Goal: Transaction & Acquisition: Register for event/course

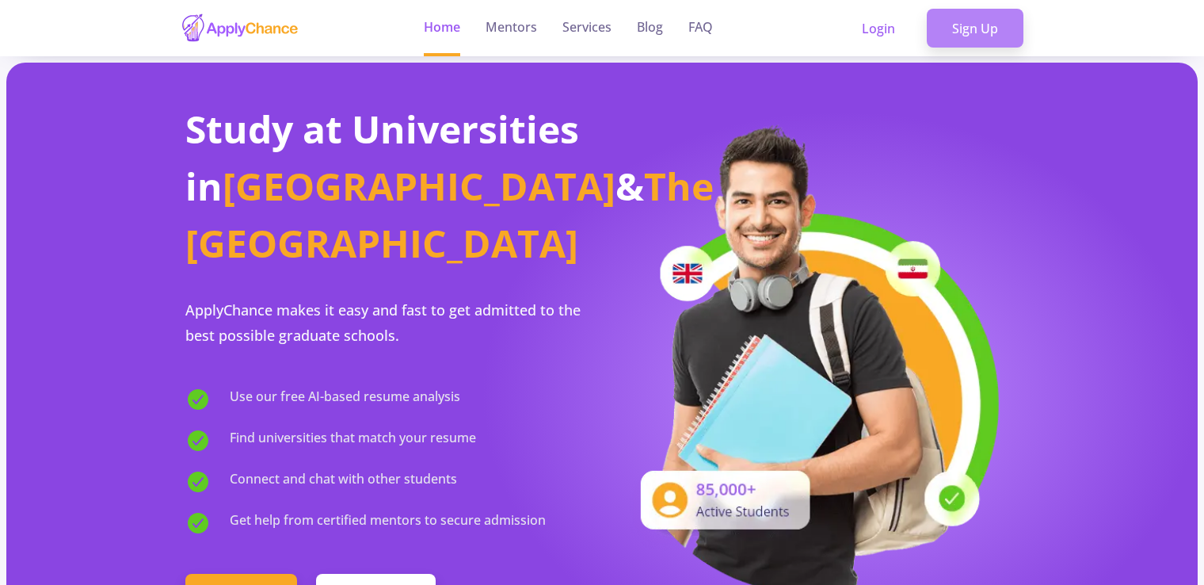
click at [983, 36] on link "Sign Up" at bounding box center [975, 29] width 97 height 40
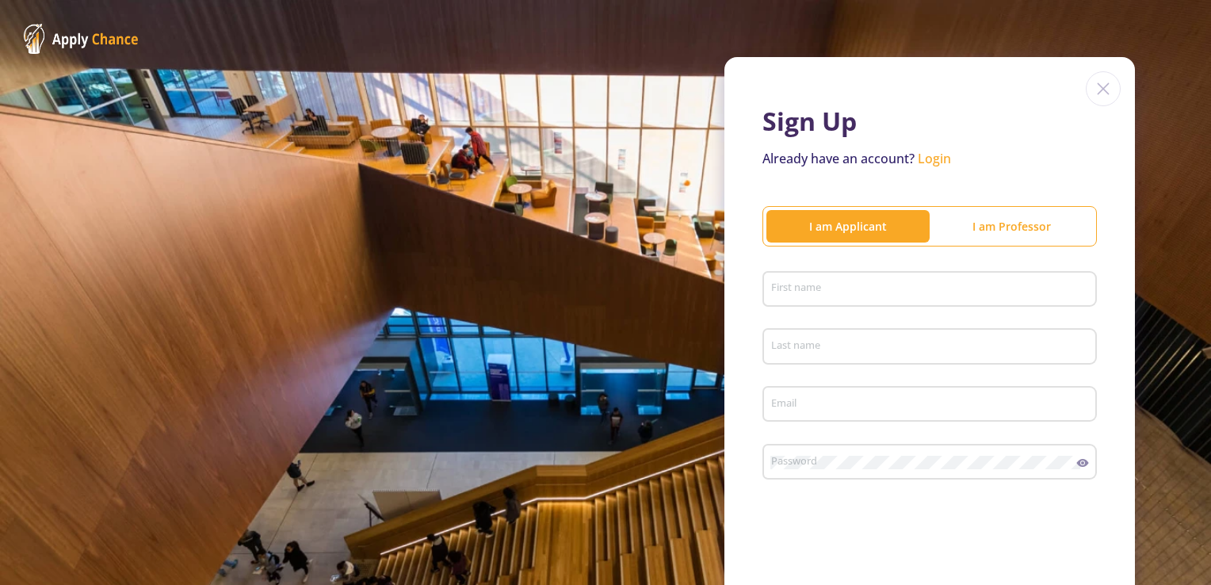
click at [842, 299] on div "First name" at bounding box center [929, 285] width 319 height 41
click at [848, 290] on input "First name" at bounding box center [931, 290] width 323 height 14
click at [1111, 279] on div "Sign Up Already have an account? Login I am Applicant I am Professor First name…" at bounding box center [929, 387] width 410 height 661
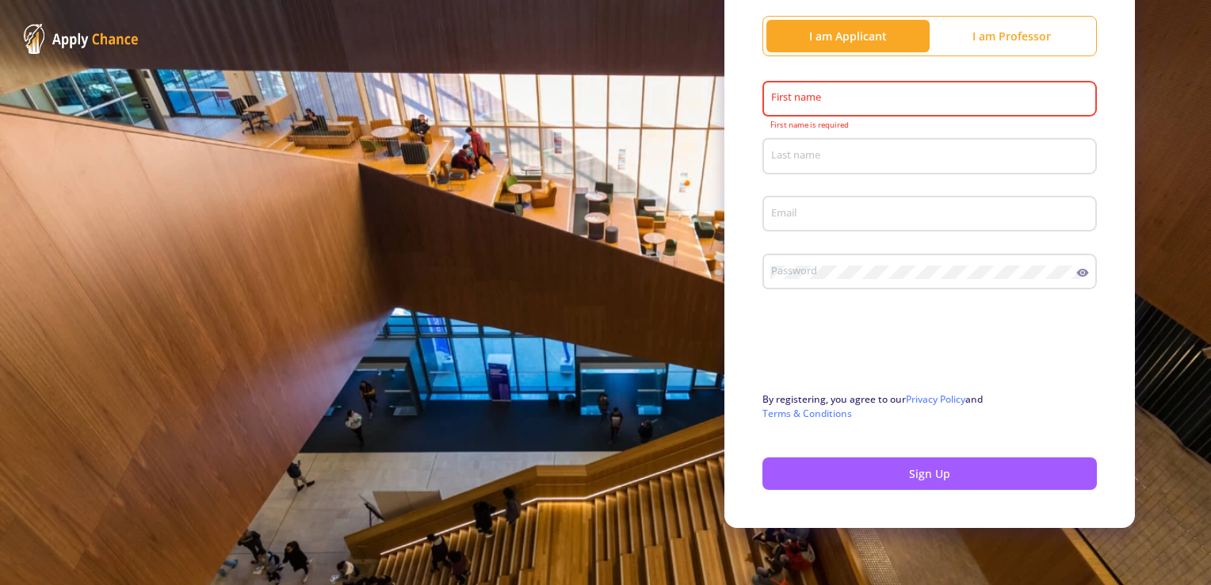
scroll to position [32, 0]
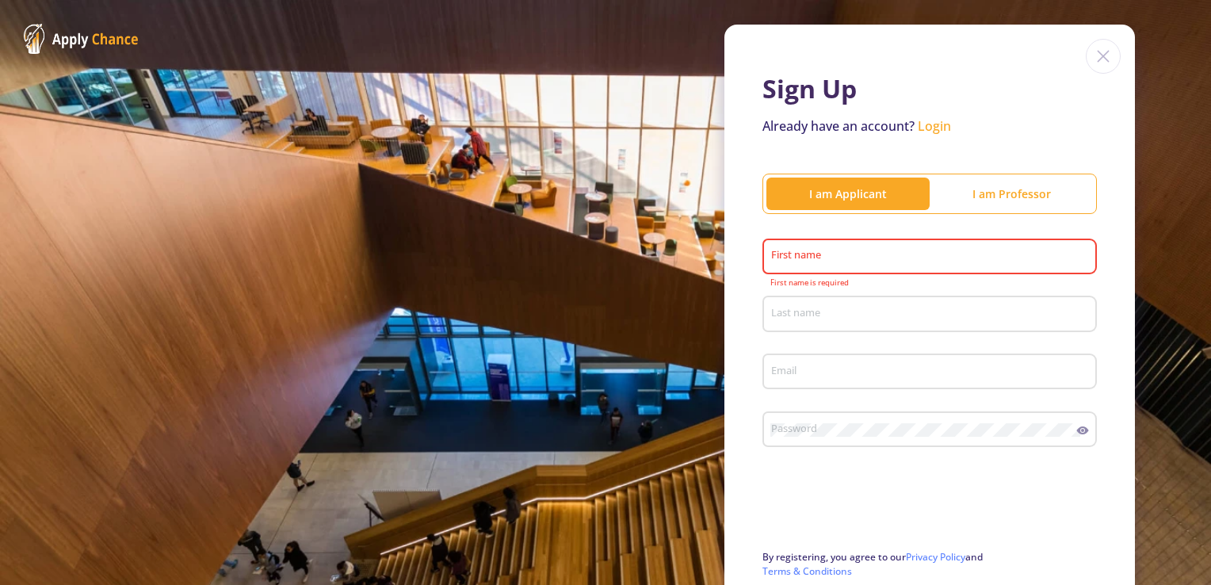
click at [919, 251] on input "First name" at bounding box center [931, 257] width 323 height 14
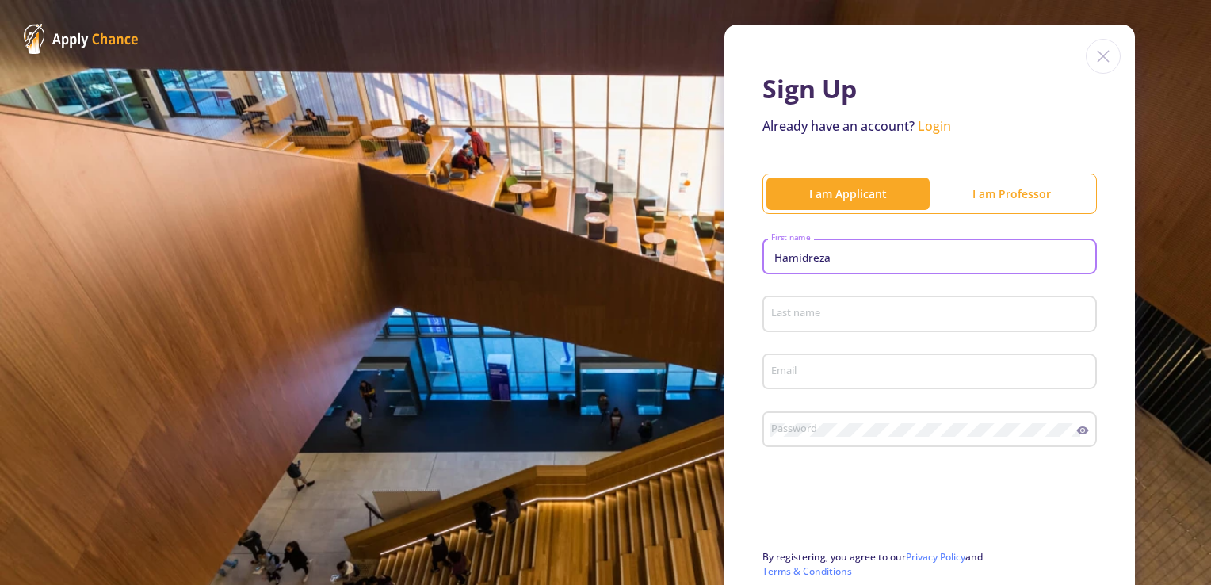
type input "Hamidreza"
click at [834, 300] on div "Last name" at bounding box center [929, 310] width 319 height 41
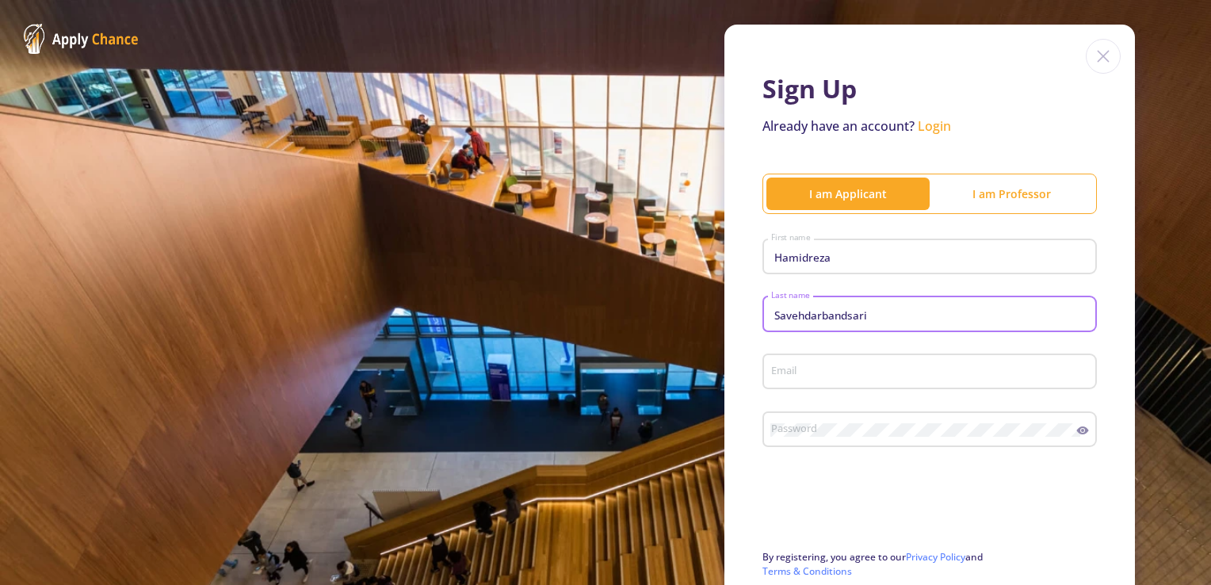
type input "Savehdarbandsari"
click at [1116, 288] on div "Sign Up Already have an account? Login I am Applicant I am Professor [PERSON_NA…" at bounding box center [929, 355] width 410 height 661
click at [850, 368] on input "Email" at bounding box center [931, 372] width 323 height 14
type input "d"
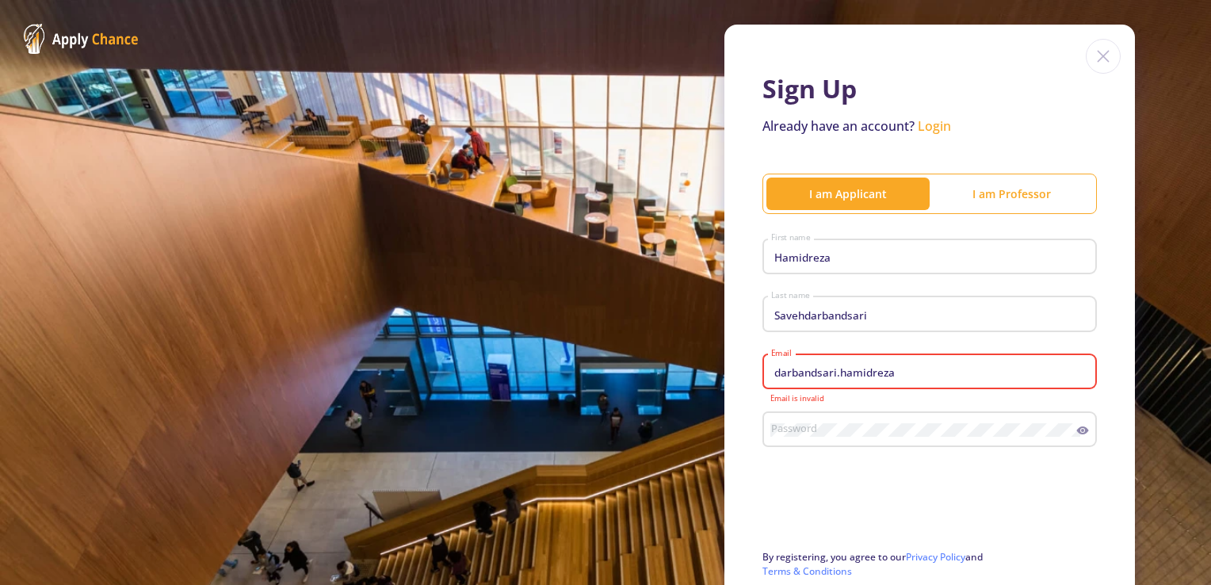
paste input "@"
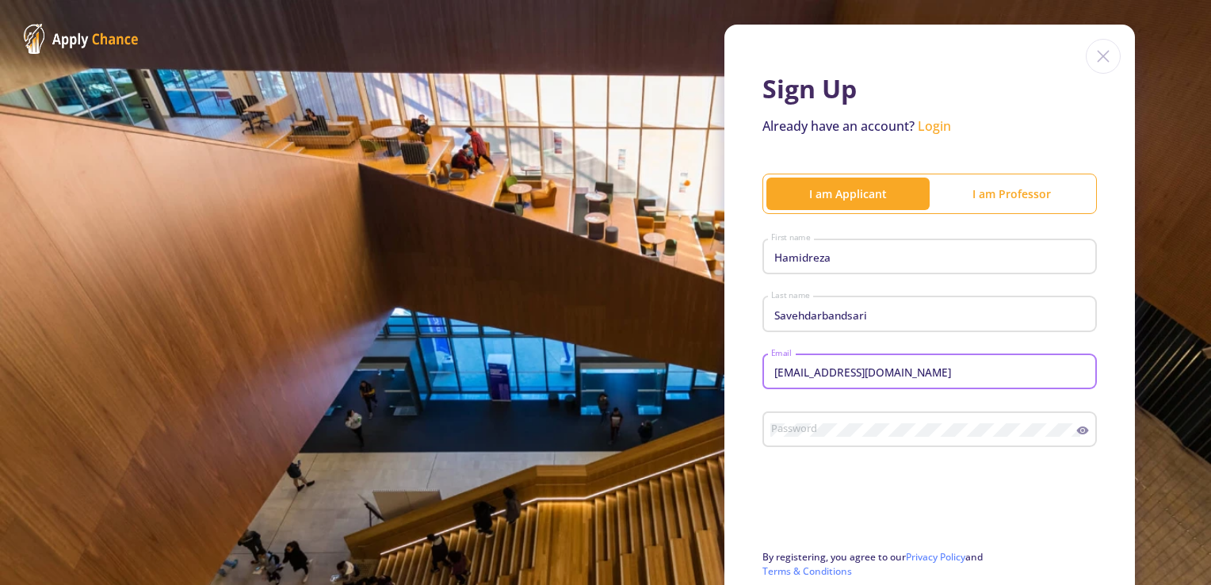
type input "[EMAIL_ADDRESS][DOMAIN_NAME]"
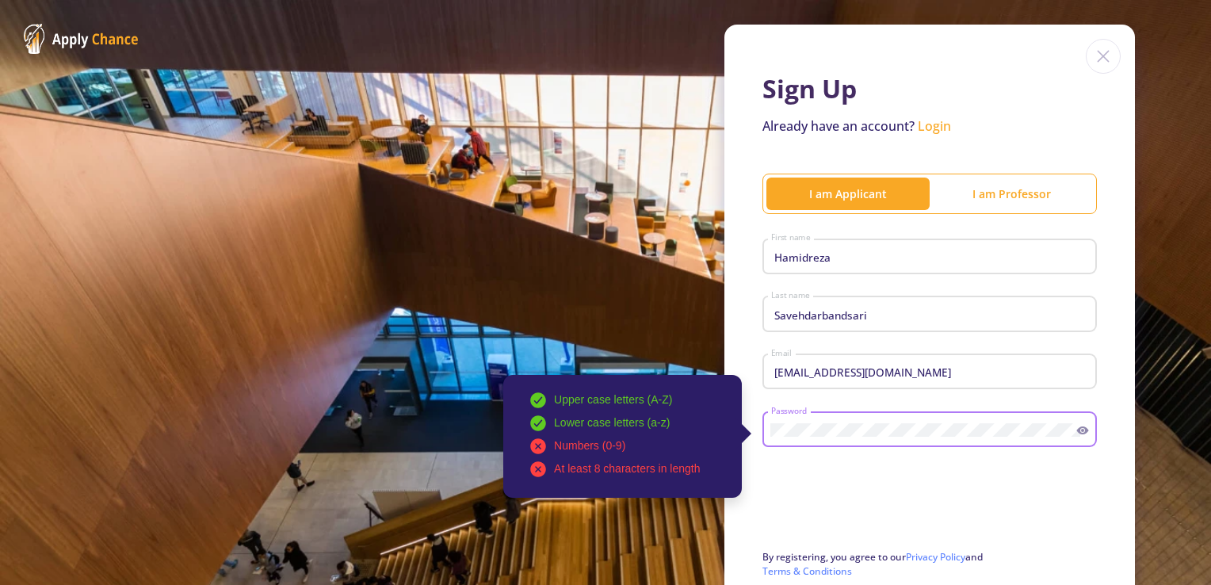
click at [911, 440] on div "Upper case letters (A-Z) Lower case letters (a-z) Numbers (0-9) At least 8 char…" at bounding box center [923, 426] width 307 height 41
click at [1076, 433] on icon at bounding box center [1082, 430] width 13 height 13
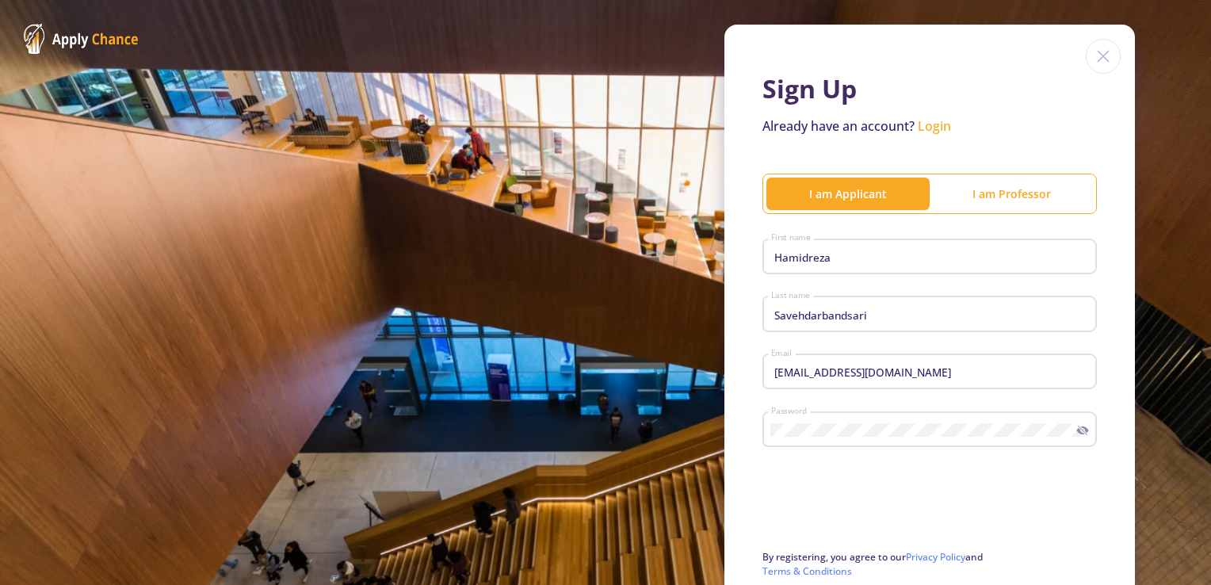
click at [1077, 433] on icon at bounding box center [1081, 431] width 8 height 6
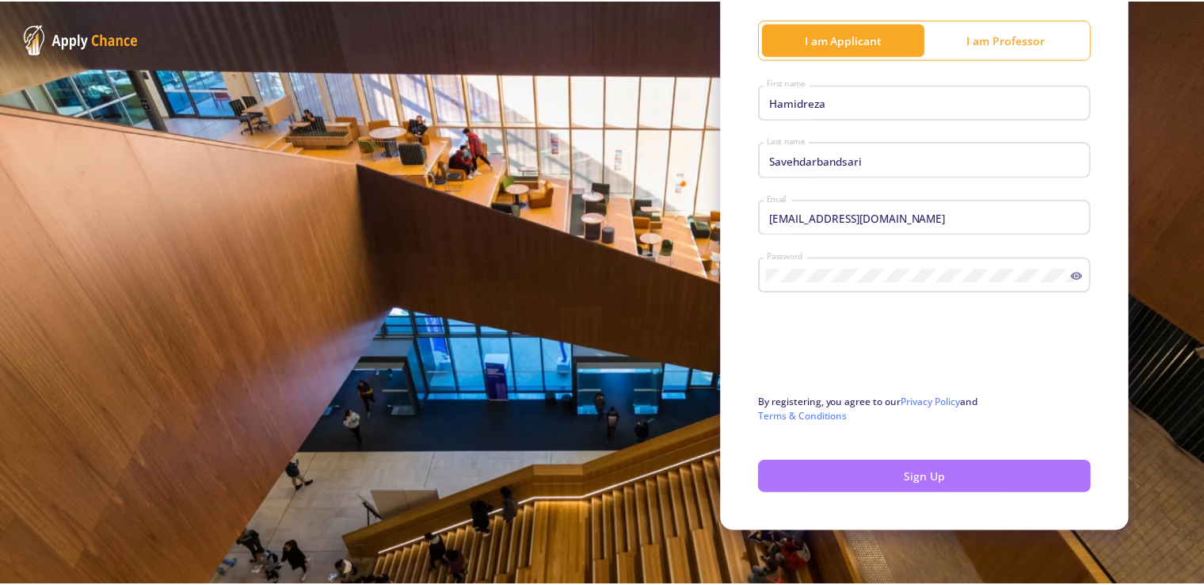
scroll to position [191, 0]
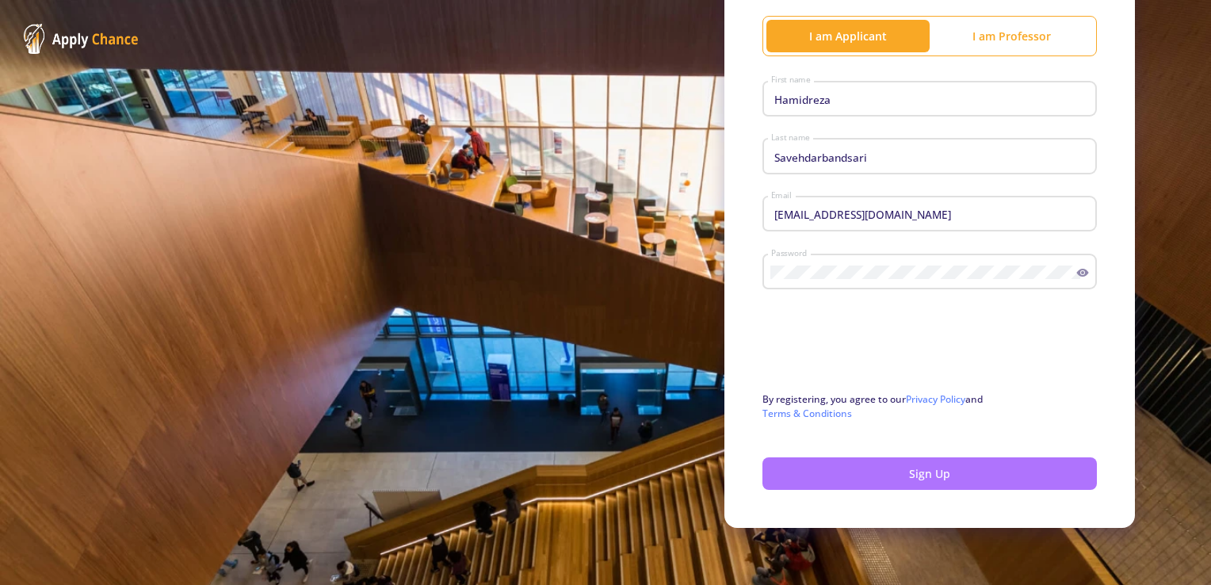
click at [941, 474] on button "Sign Up" at bounding box center [929, 473] width 334 height 32
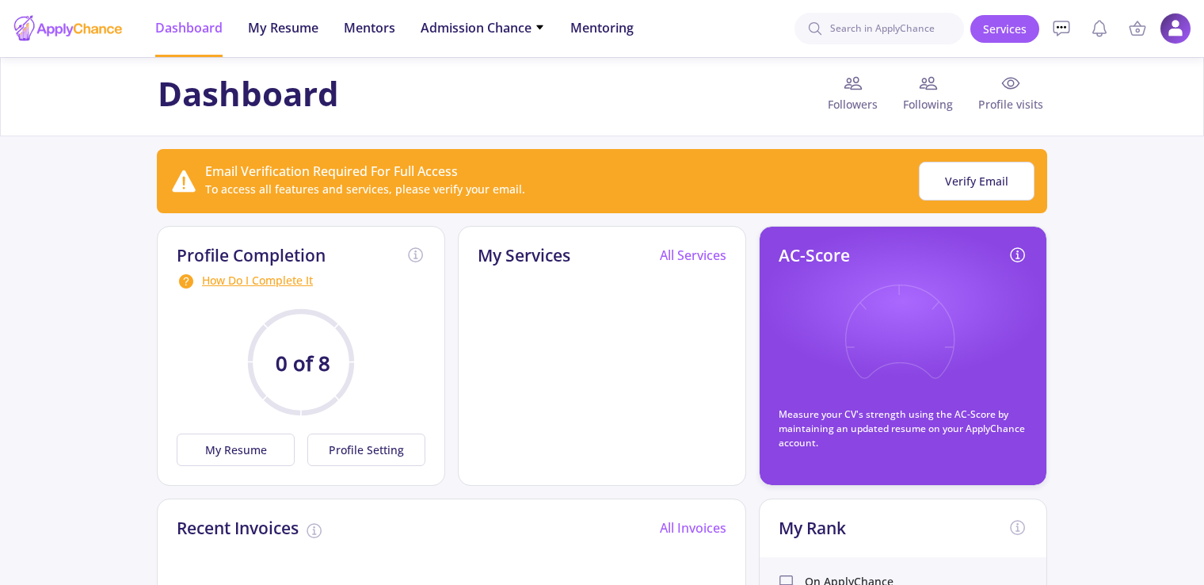
click at [1168, 220] on app-applicant-dashboard "Dashboard Followers Following Profile visits Email Verification Required For Fu…" at bounding box center [602, 548] width 1204 height 983
click at [279, 35] on span "My Resume" at bounding box center [283, 27] width 71 height 19
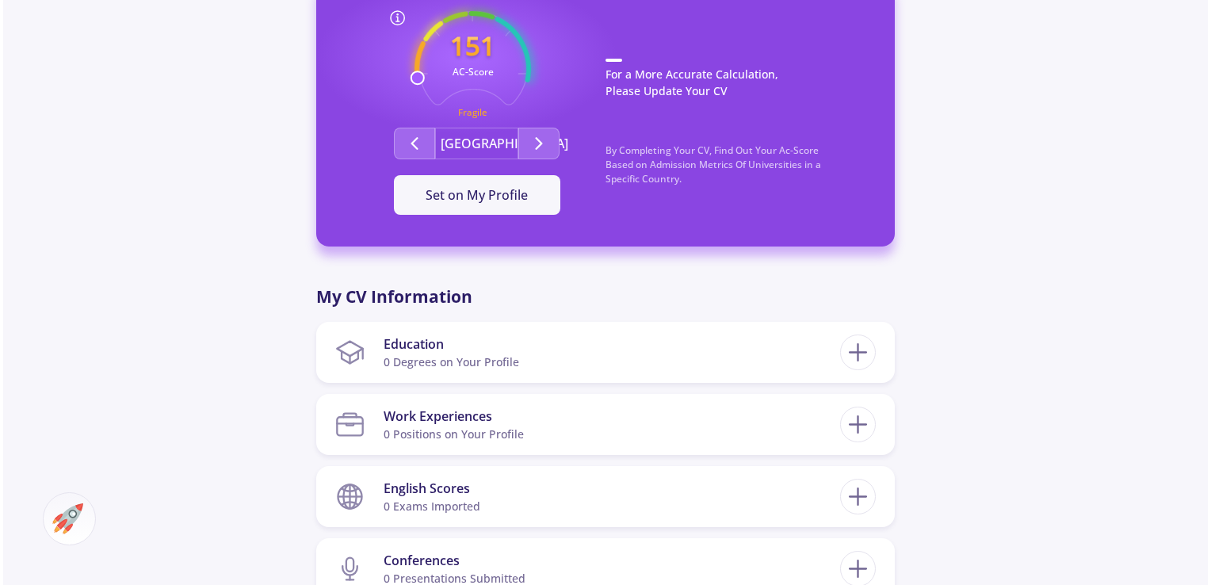
scroll to position [475, 0]
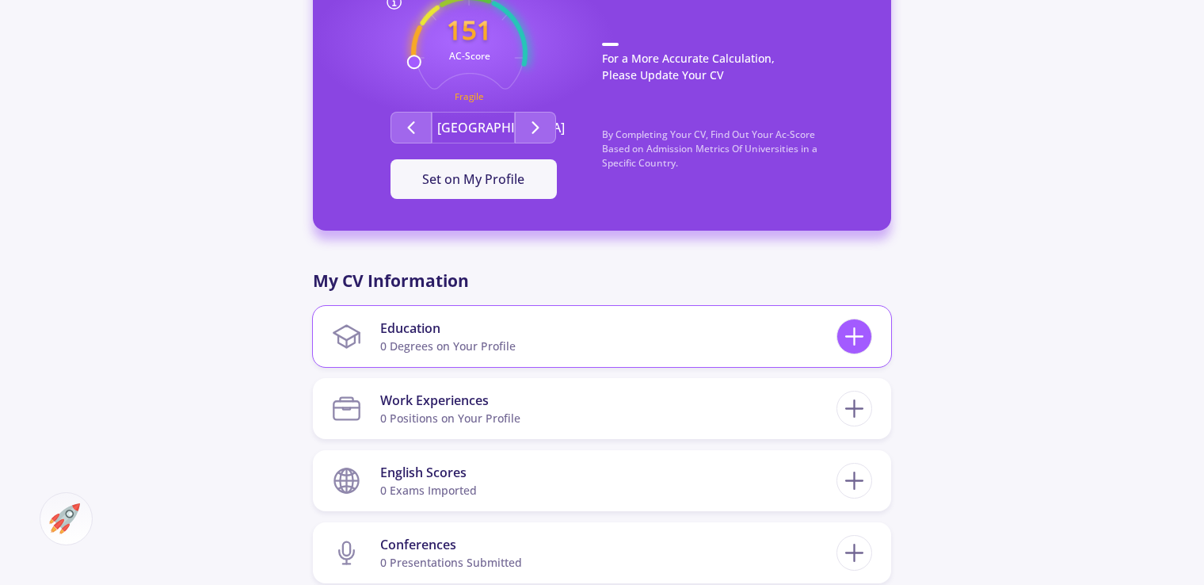
click at [853, 338] on icon at bounding box center [854, 336] width 29 height 29
checkbox input "false"
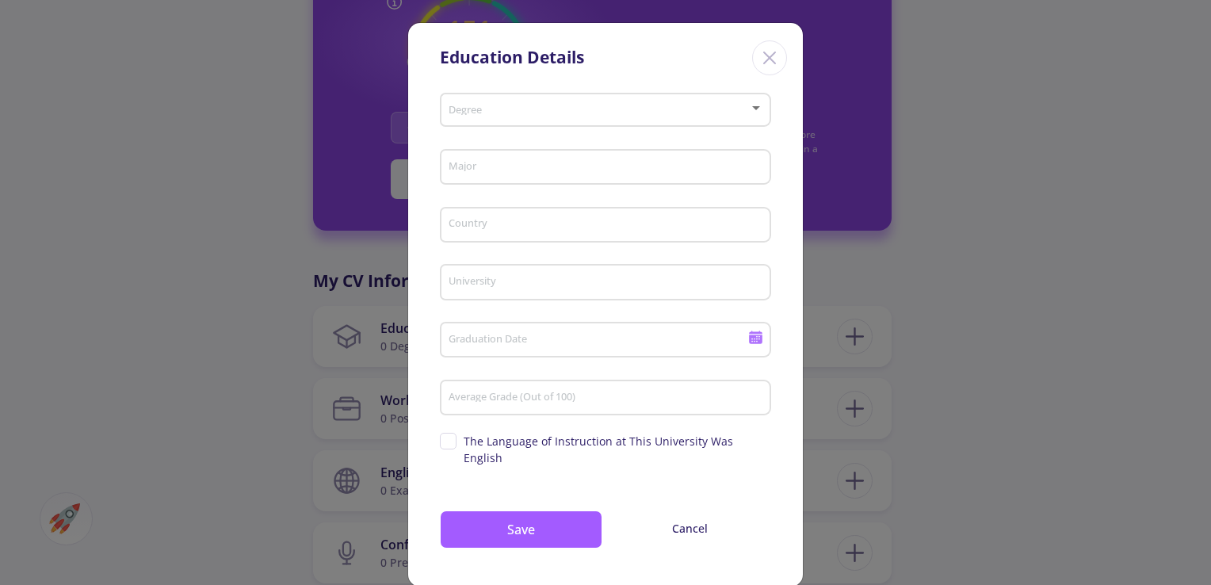
click at [753, 111] on div at bounding box center [756, 107] width 14 height 13
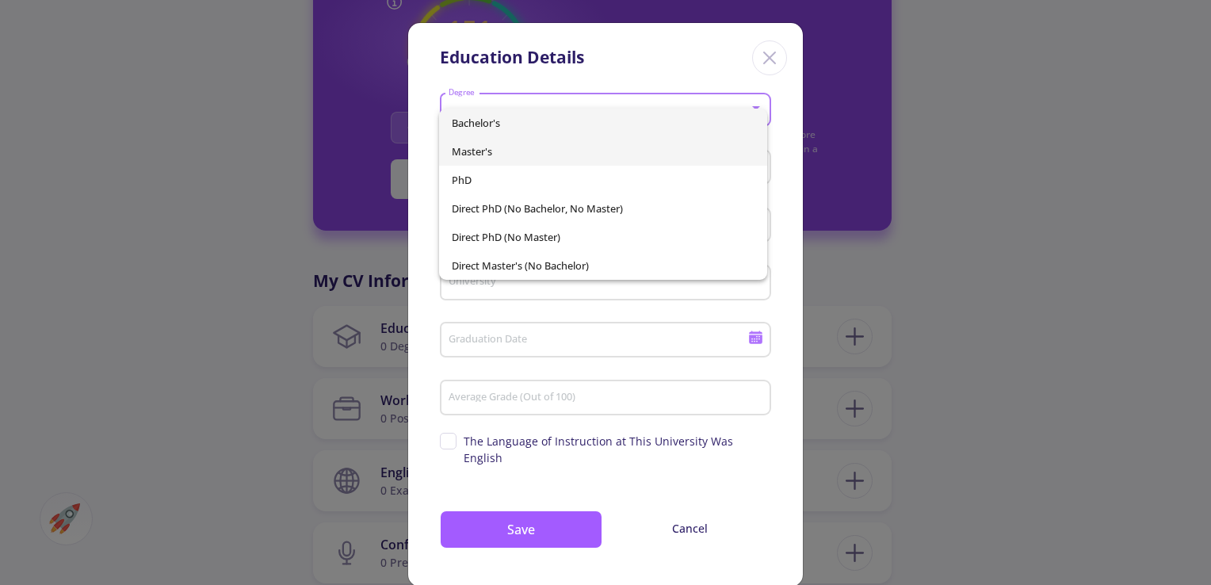
click at [666, 152] on span "Master's" at bounding box center [603, 151] width 302 height 29
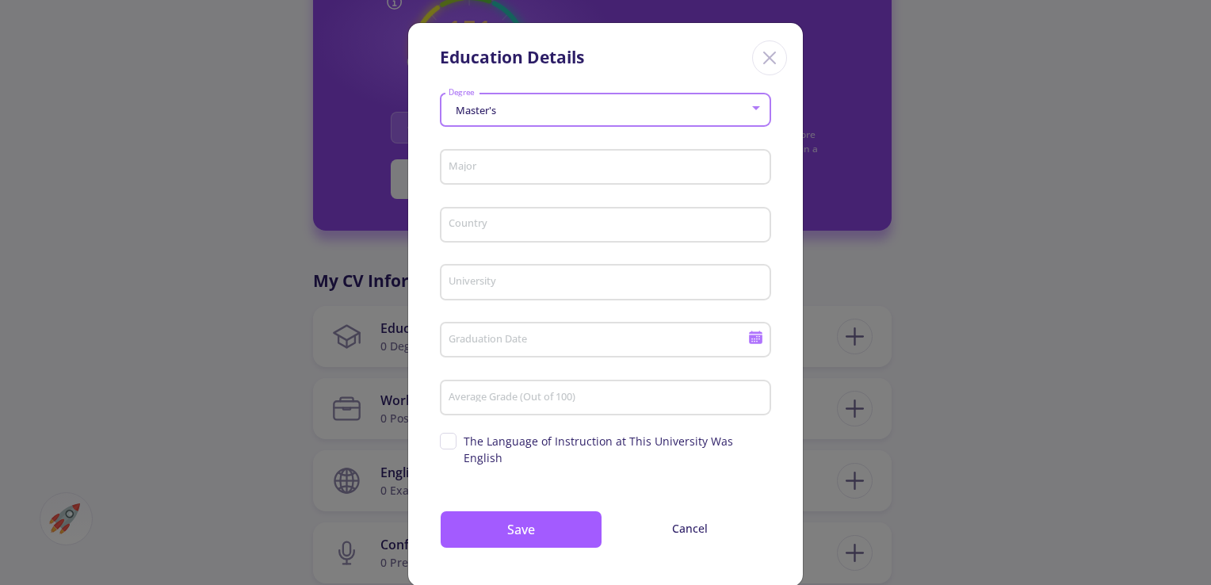
click at [746, 171] on input "Major" at bounding box center [608, 168] width 320 height 14
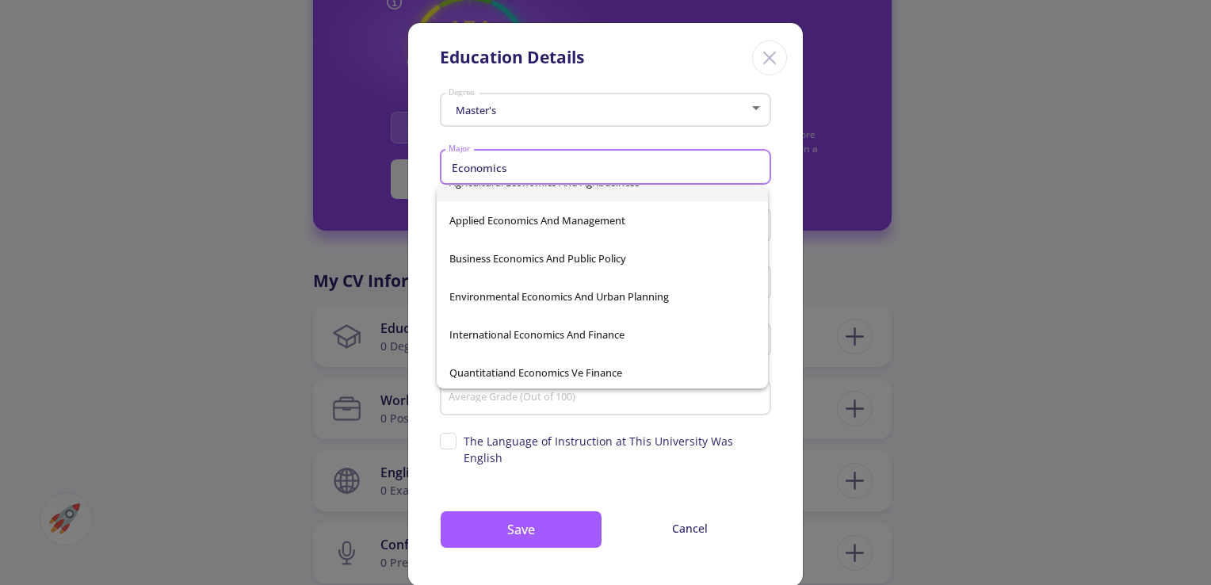
scroll to position [0, 0]
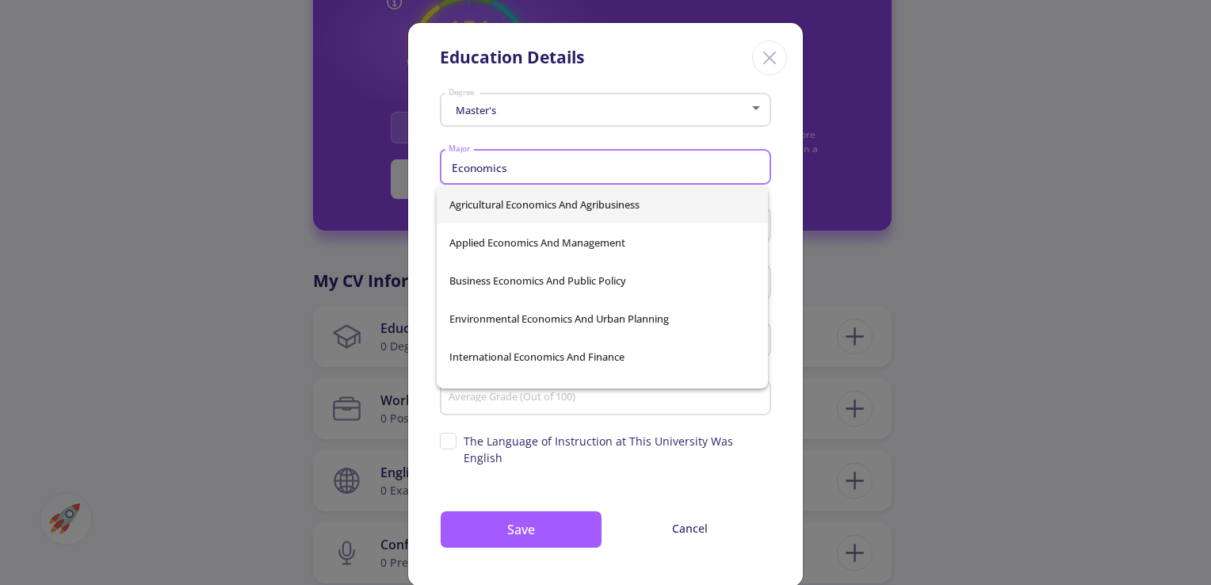
type input "Economics"
click at [777, 181] on div "Master's Degree Economics Major Country University Graduation Date Average Grad…" at bounding box center [605, 336] width 395 height 499
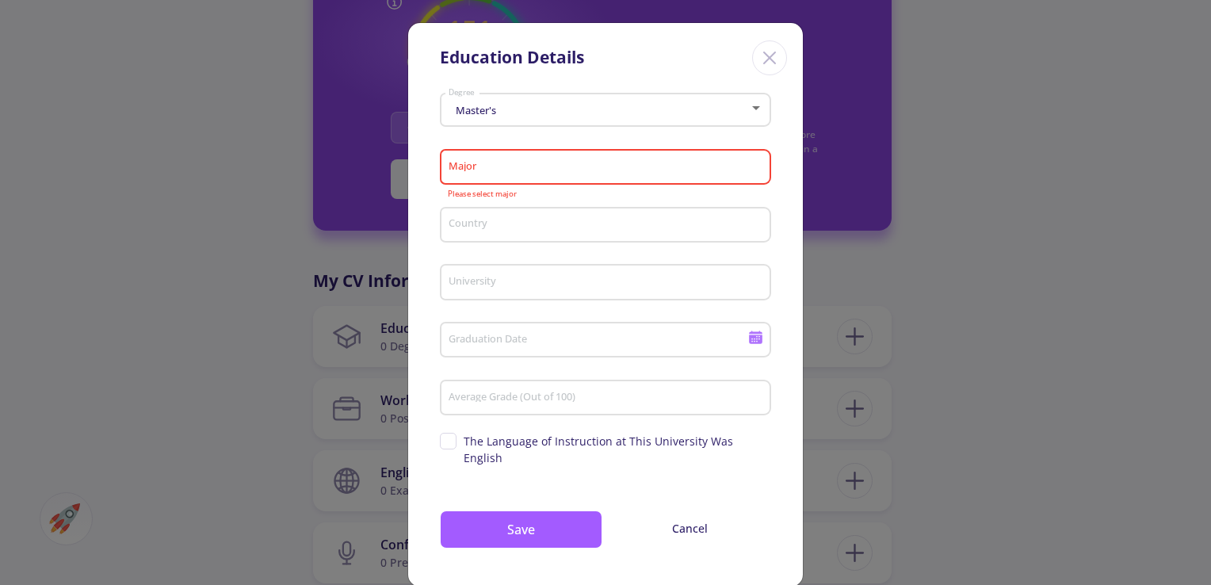
click at [674, 164] on input "Major" at bounding box center [608, 168] width 320 height 14
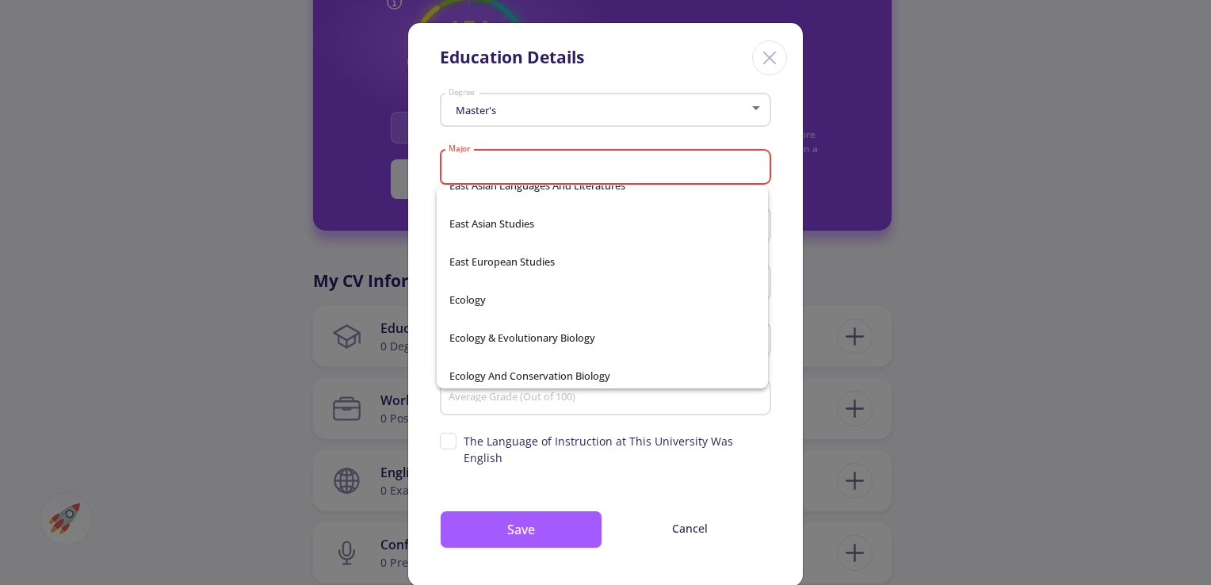
scroll to position [27491, 0]
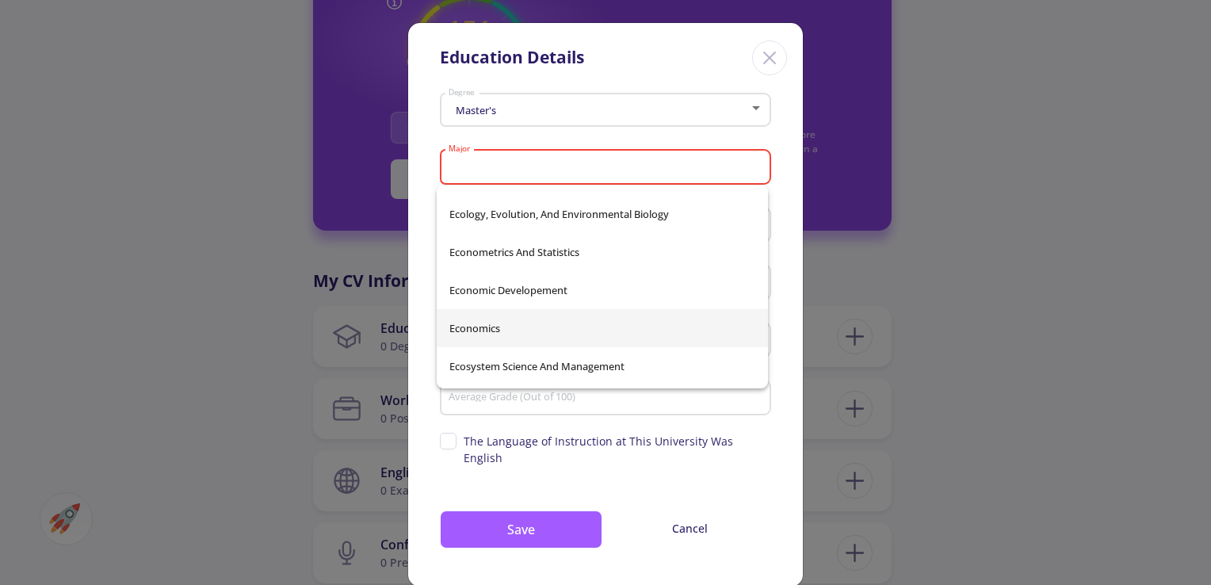
click at [555, 325] on span "Economics" at bounding box center [602, 328] width 306 height 38
type input "Economics"
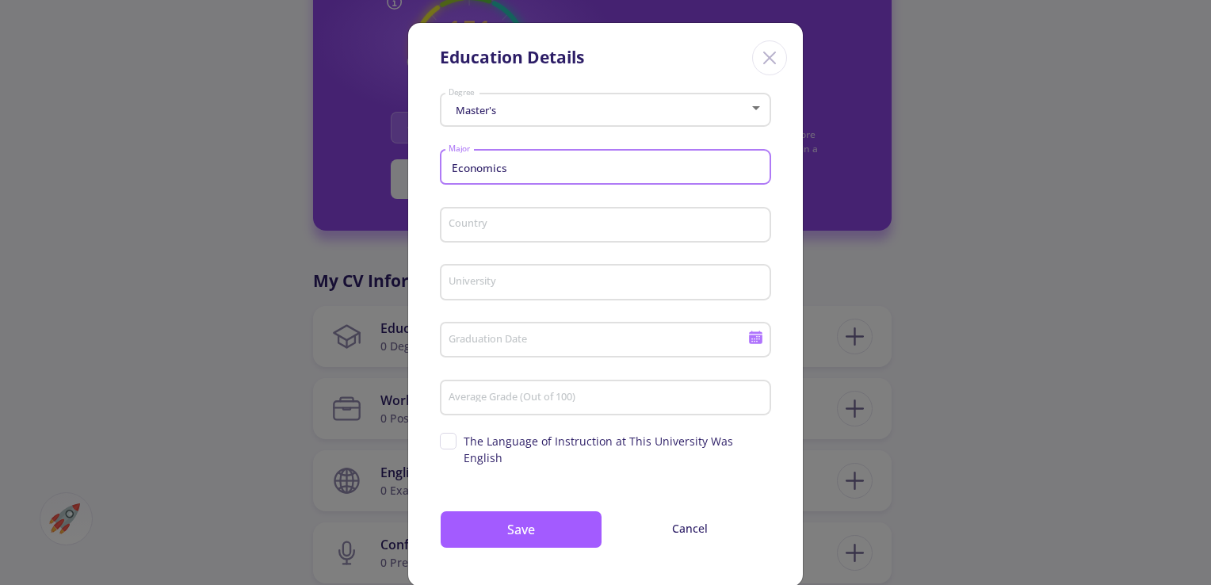
click at [595, 232] on input "Country" at bounding box center [608, 226] width 320 height 14
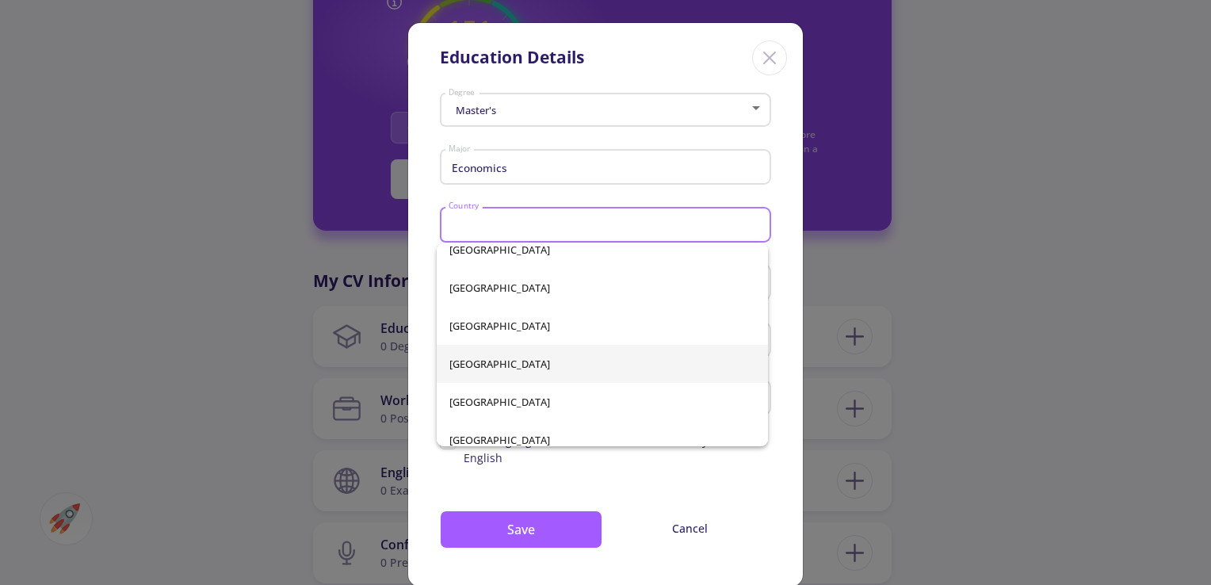
scroll to position [3249, 0]
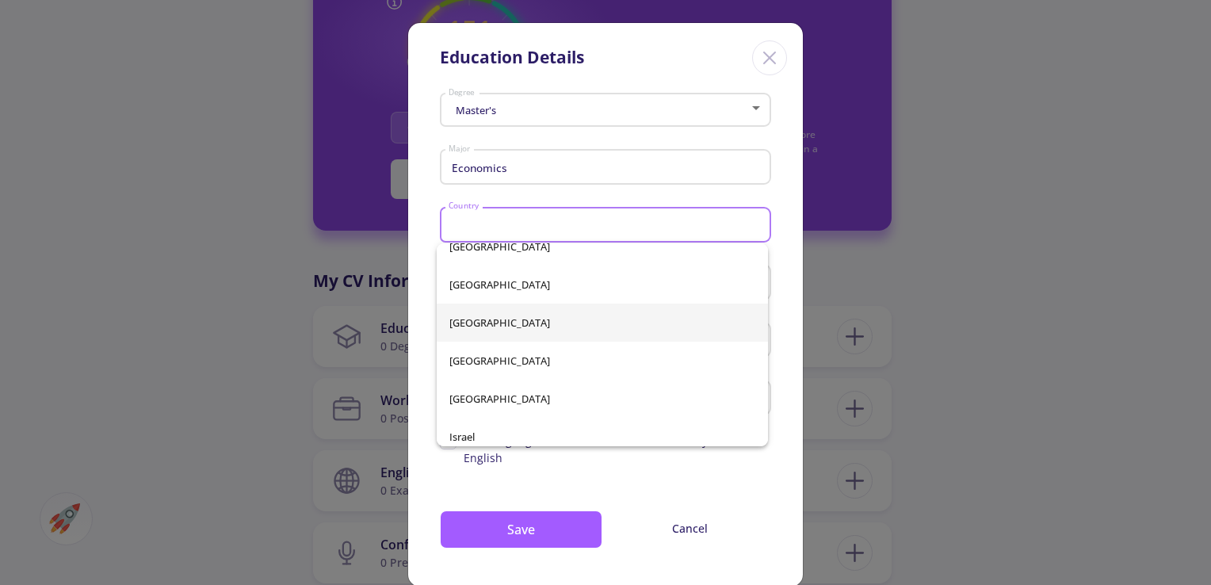
click at [484, 323] on span "[GEOGRAPHIC_DATA]" at bounding box center [602, 323] width 306 height 38
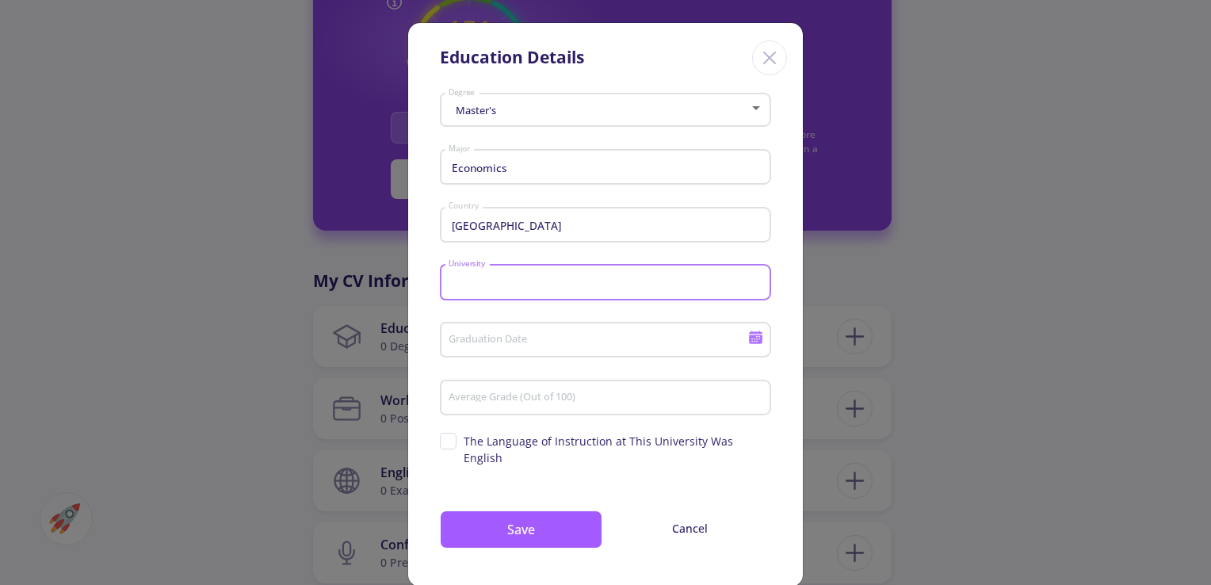
click at [586, 281] on input "University" at bounding box center [608, 283] width 320 height 14
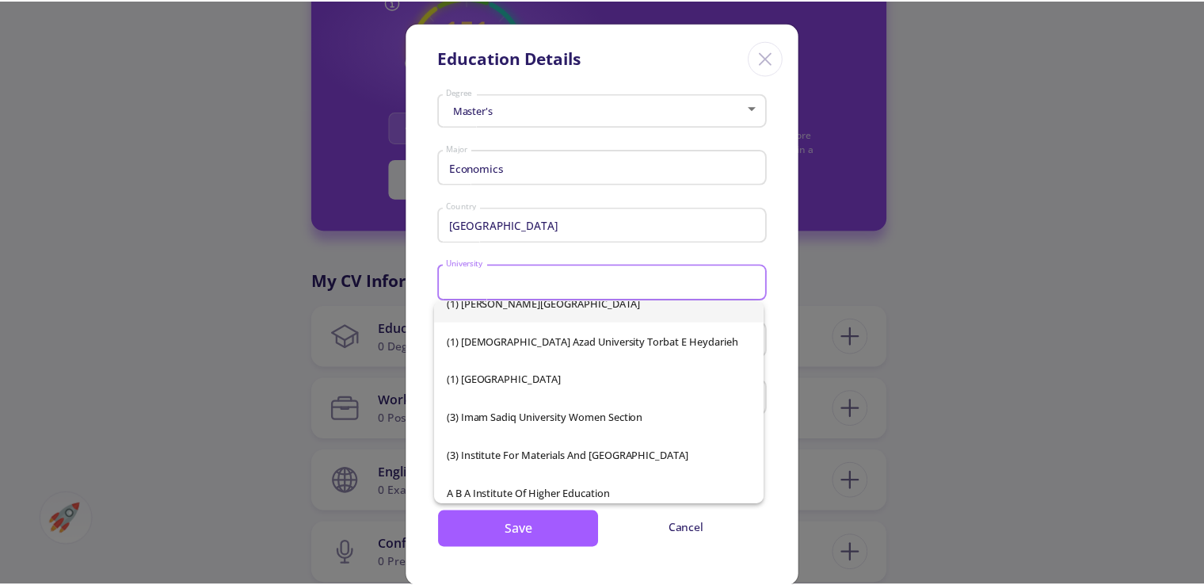
scroll to position [0, 0]
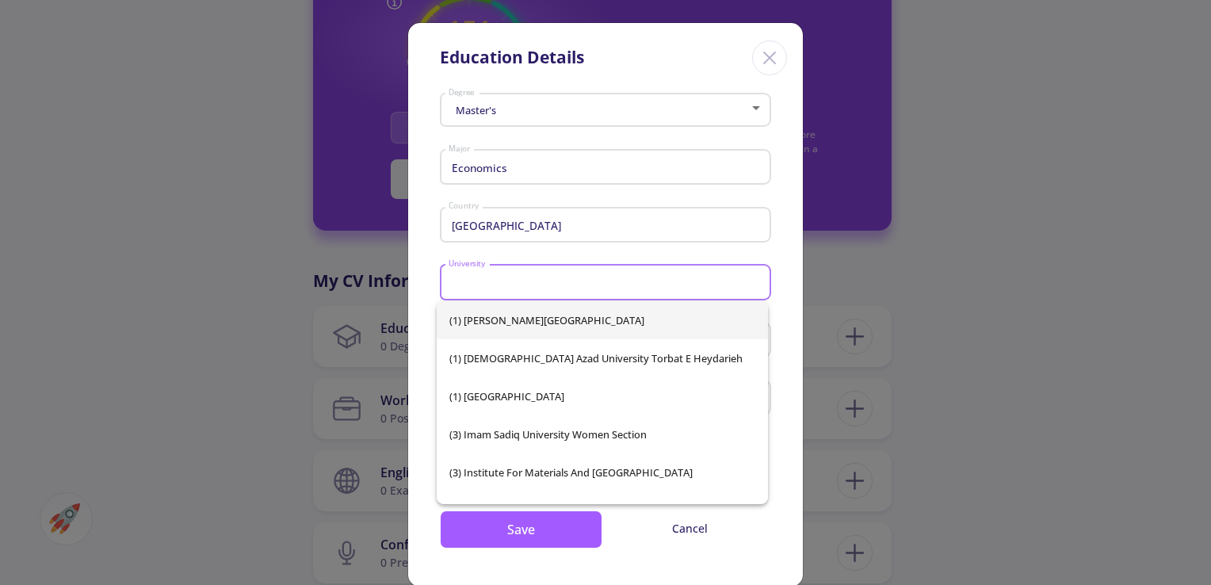
click at [598, 235] on div "Iran Country" at bounding box center [606, 221] width 316 height 41
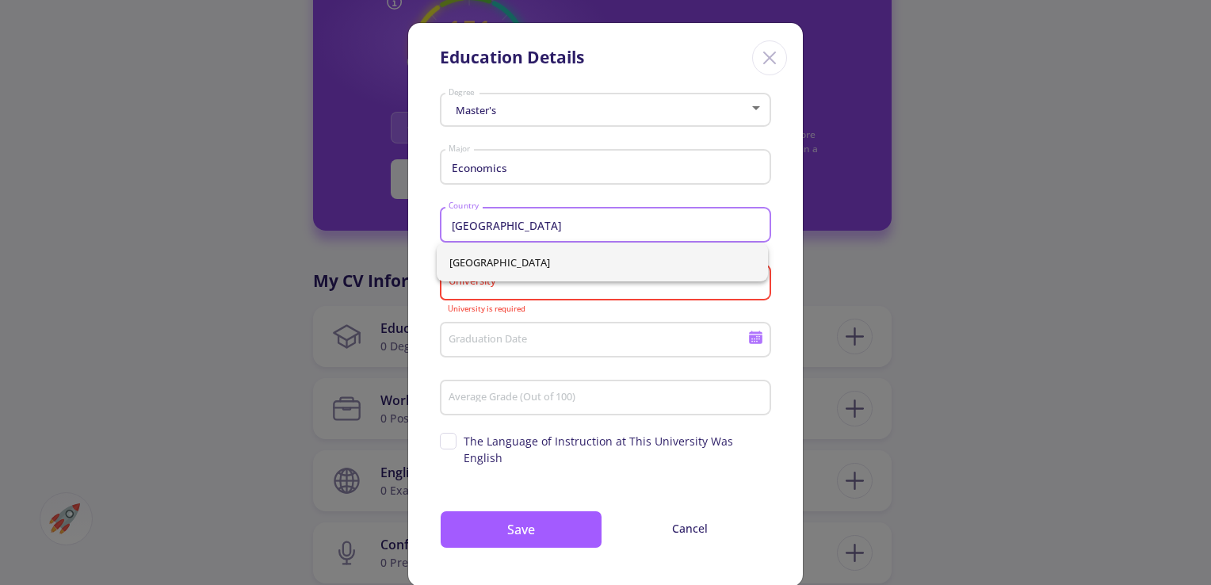
drag, startPoint x: 601, startPoint y: 232, endPoint x: 437, endPoint y: 218, distance: 164.7
click at [440, 218] on div "Iran Country" at bounding box center [605, 221] width 331 height 41
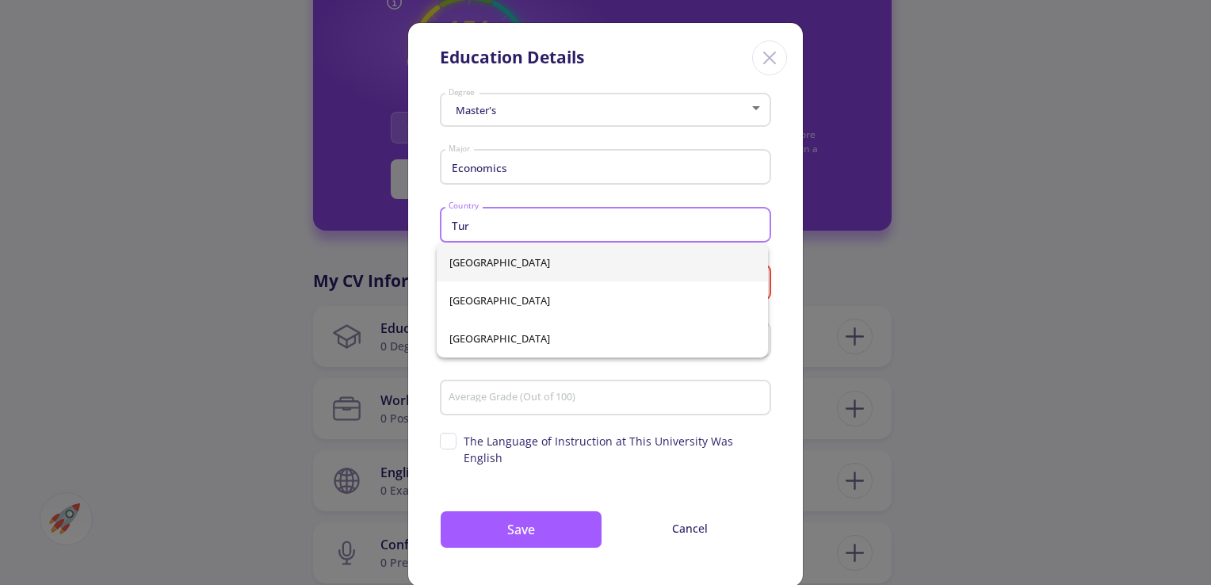
click at [522, 251] on span "[GEOGRAPHIC_DATA]" at bounding box center [602, 262] width 306 height 38
type input "[GEOGRAPHIC_DATA]"
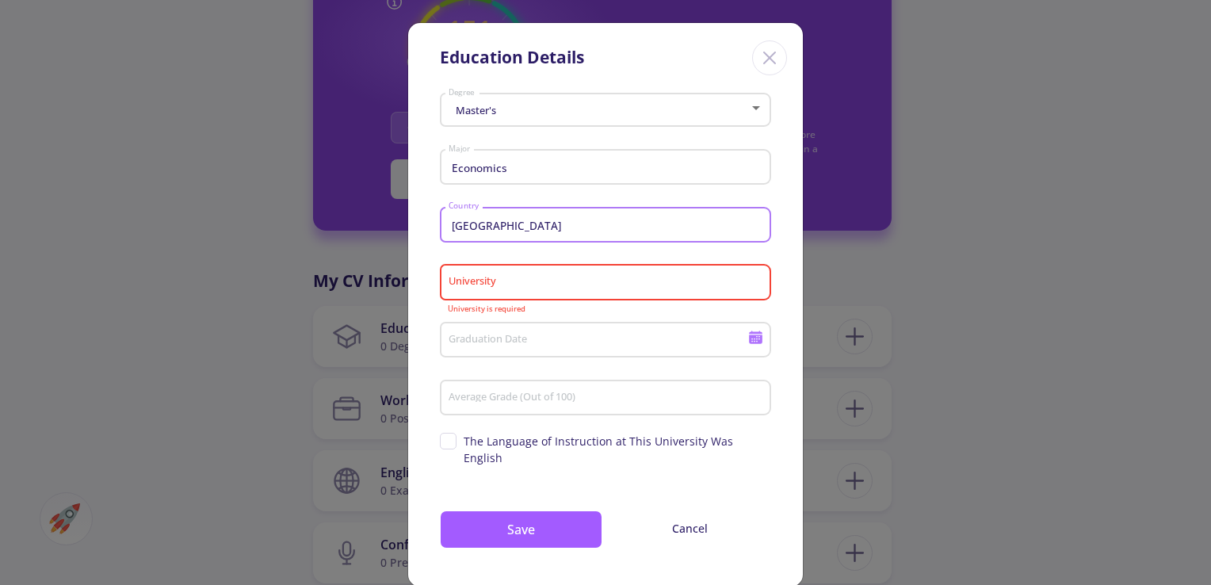
click at [579, 287] on input "University" at bounding box center [608, 283] width 320 height 14
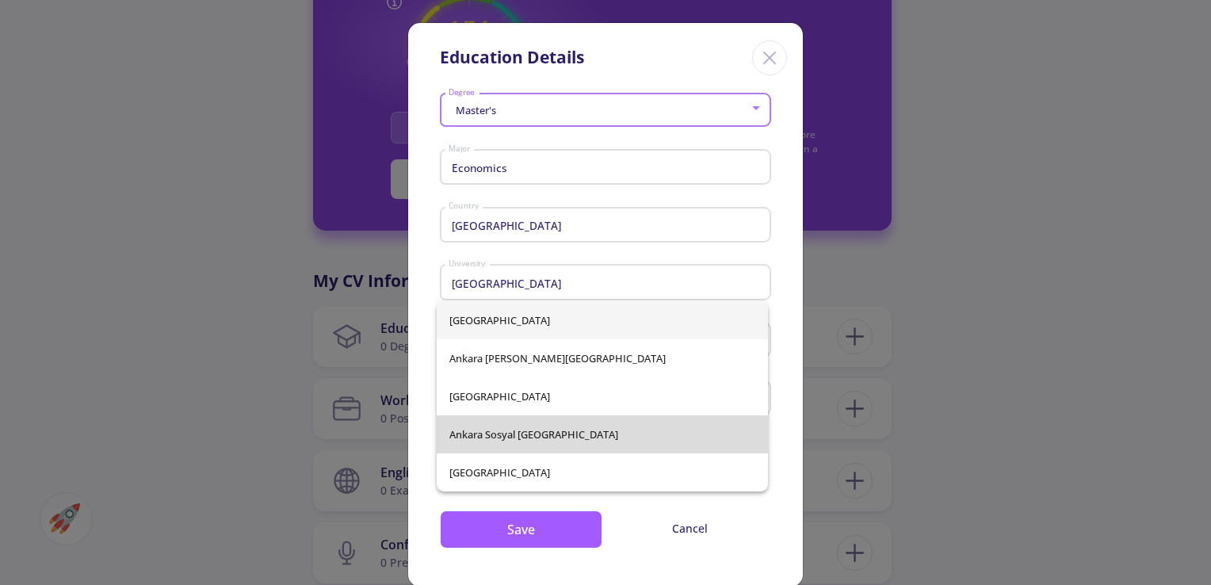
click at [575, 436] on span "Ankara Sosyal [GEOGRAPHIC_DATA]" at bounding box center [602, 434] width 306 height 38
type input "Ankara Sosyal [GEOGRAPHIC_DATA]"
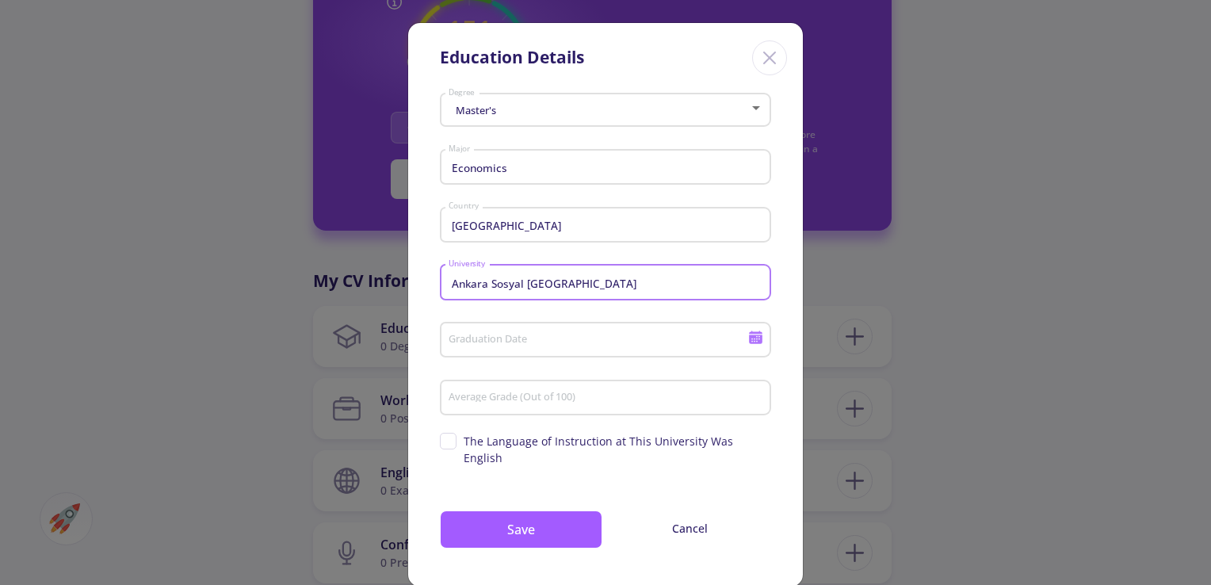
click at [686, 341] on input "Graduation Date" at bounding box center [600, 341] width 305 height 14
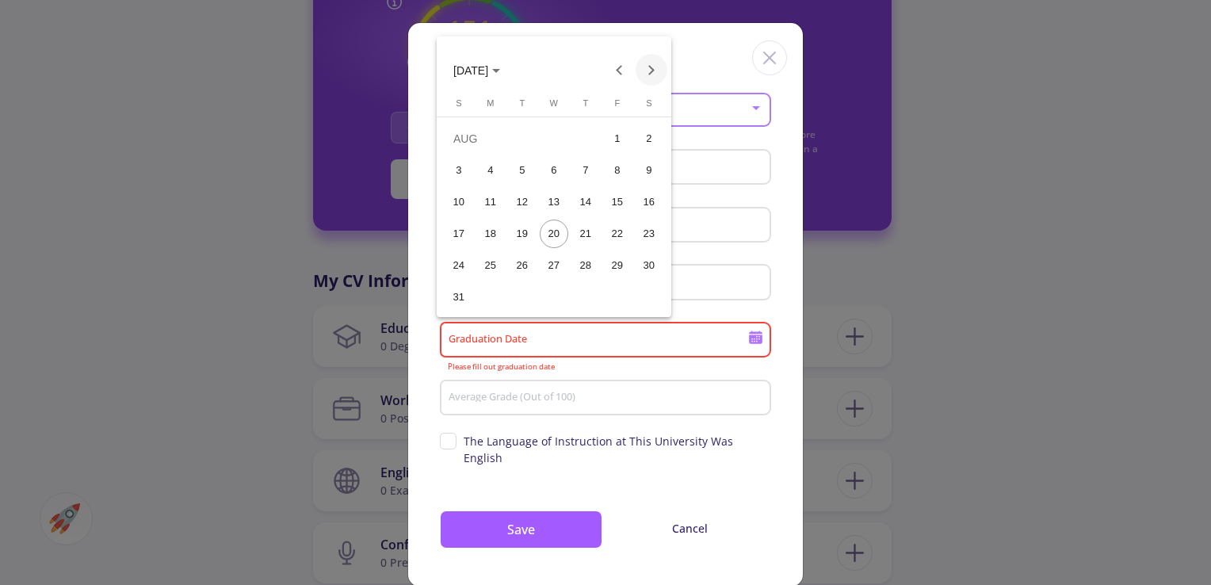
click at [647, 77] on button "Next month" at bounding box center [652, 70] width 32 height 32
click at [622, 67] on button "Previous month" at bounding box center [620, 70] width 32 height 32
click at [488, 172] on div "4" at bounding box center [490, 170] width 29 height 29
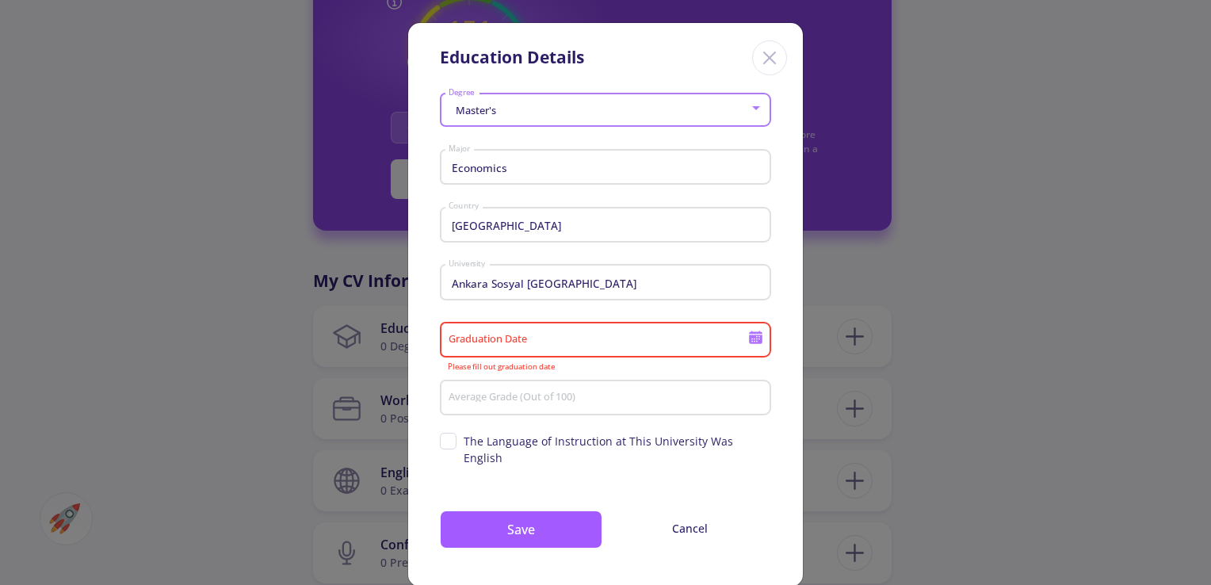
type input "[DATE]"
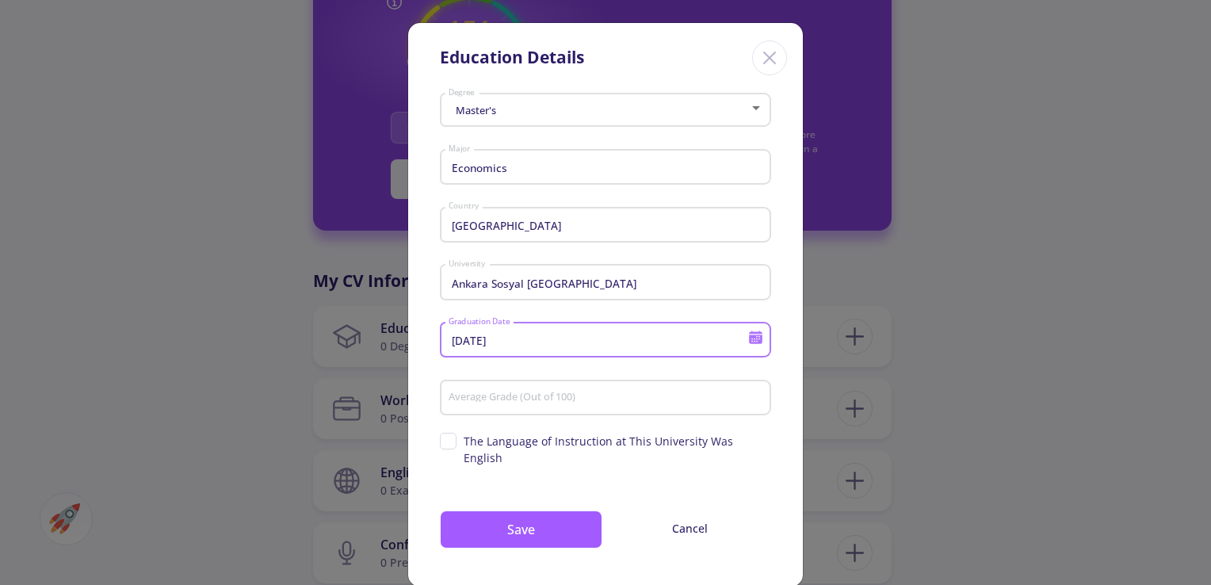
click at [618, 393] on input "Average Grade (Out of 100)" at bounding box center [608, 398] width 320 height 14
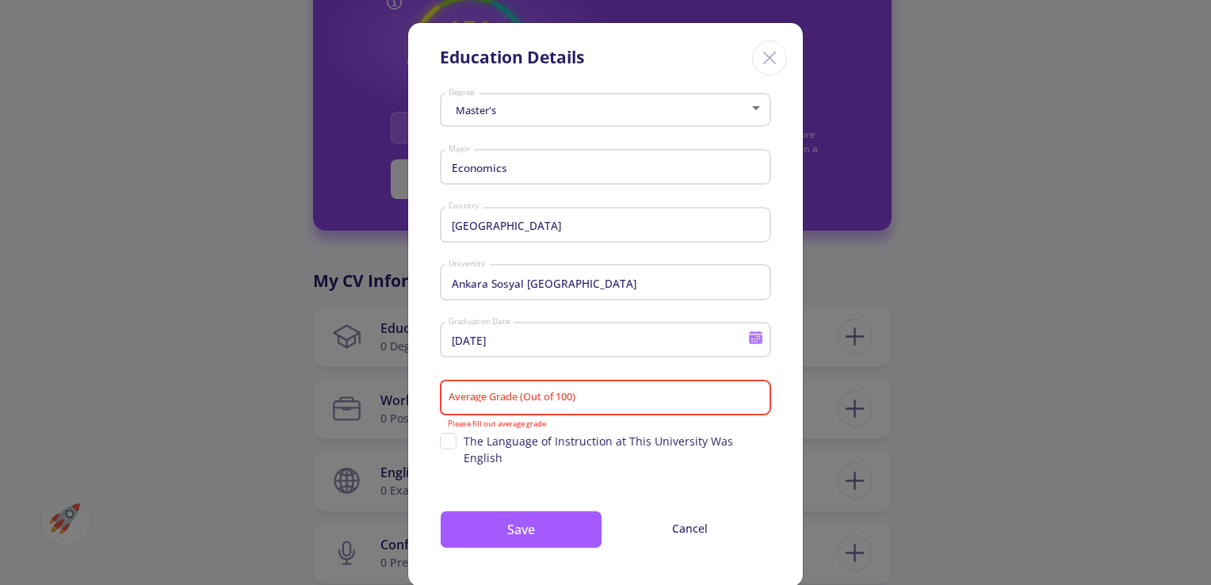
click at [440, 440] on span "The Language of Instruction at This University Was English" at bounding box center [605, 449] width 331 height 33
click at [440, 440] on input "The Language of Instruction at This University Was English" at bounding box center [445, 438] width 10 height 10
checkbox input "true"
click at [597, 399] on input "Average Grade (Out of 100)" at bounding box center [608, 398] width 320 height 14
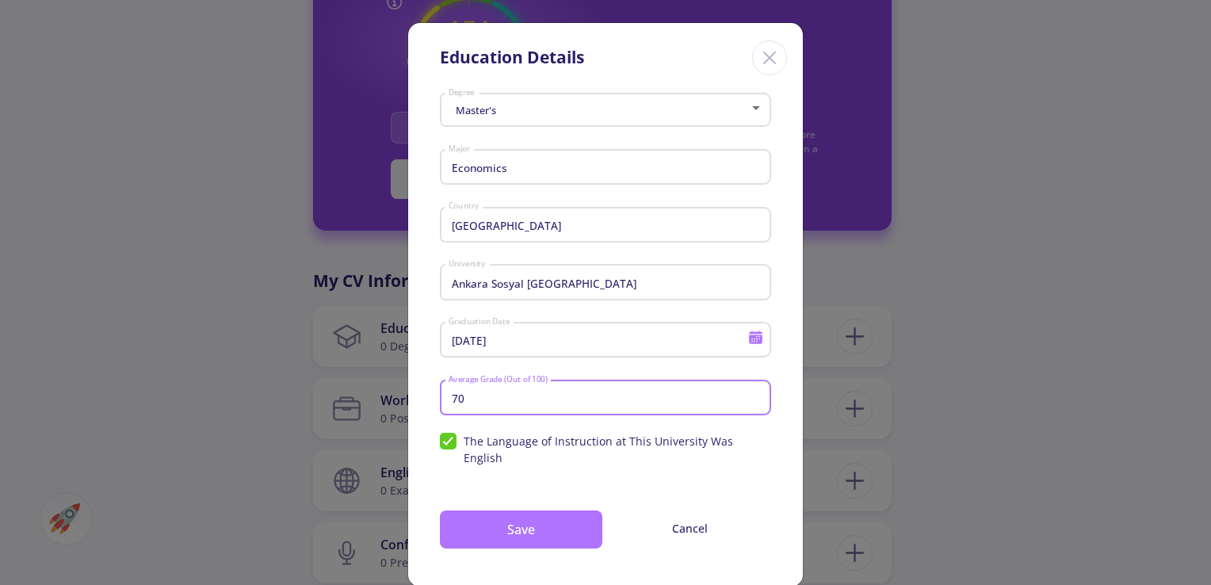
type input "70"
click at [565, 510] on button "Save" at bounding box center [521, 529] width 162 height 38
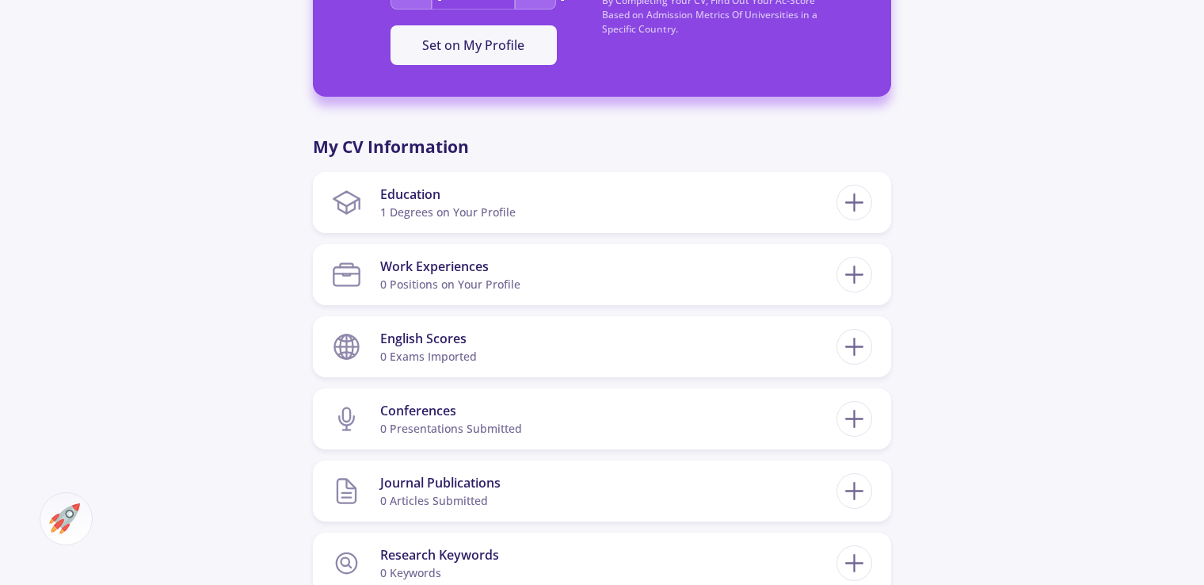
scroll to position [634, 0]
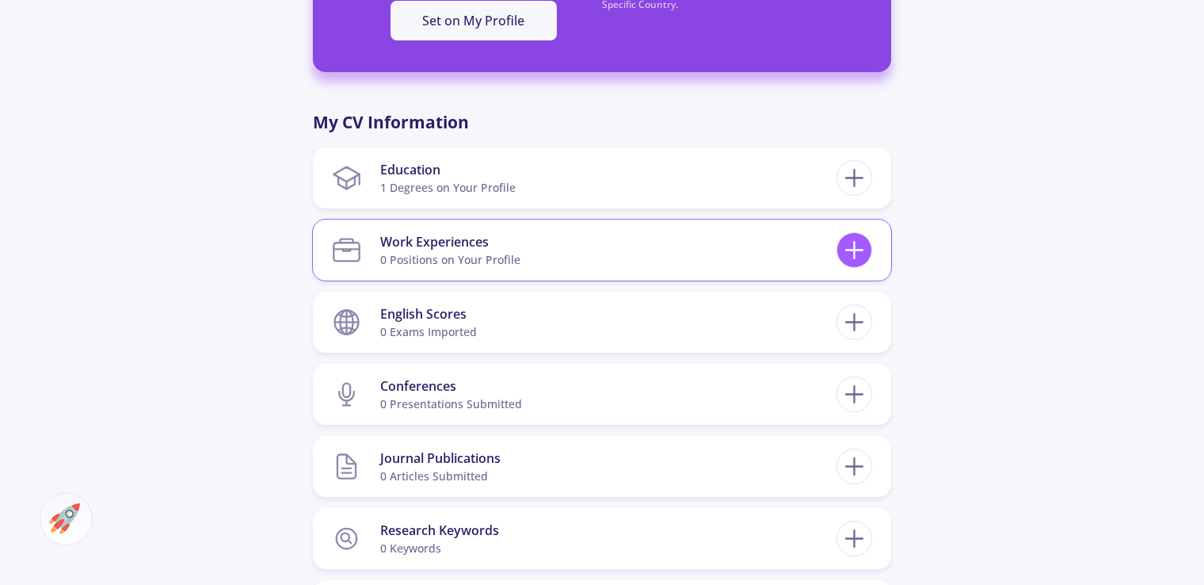
click at [864, 241] on icon at bounding box center [854, 249] width 29 height 29
checkbox input "false"
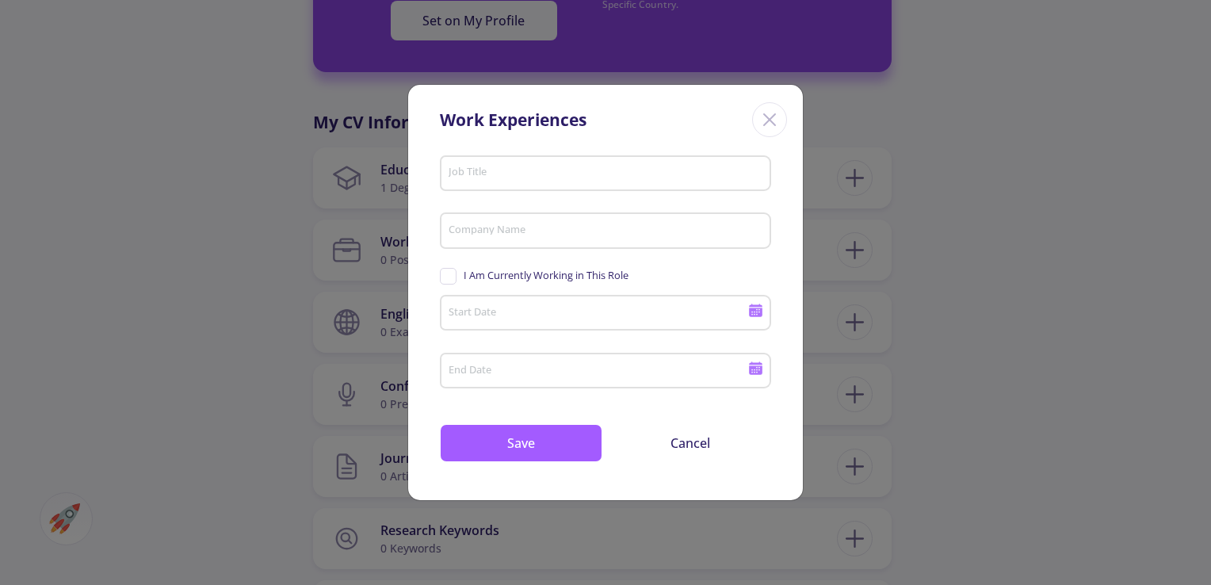
click at [710, 178] on input "Job Title" at bounding box center [608, 173] width 320 height 14
type input "Accountant"
click at [670, 232] on input "Company Name" at bounding box center [608, 231] width 320 height 14
click at [694, 307] on input "Start Date" at bounding box center [600, 314] width 305 height 14
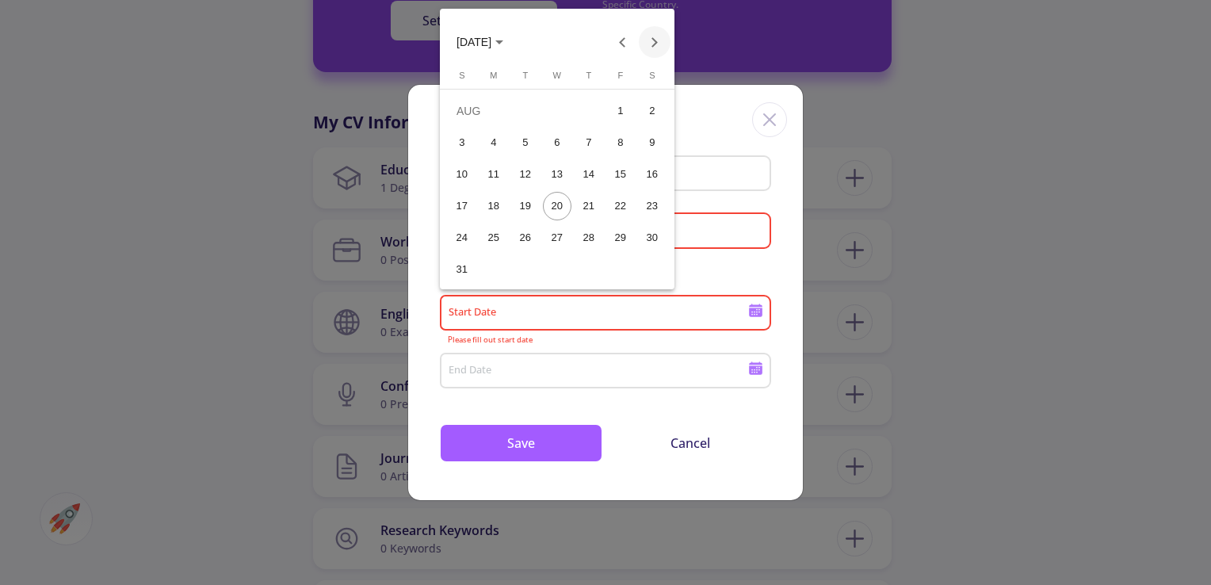
click at [653, 40] on button "Next month" at bounding box center [655, 42] width 32 height 32
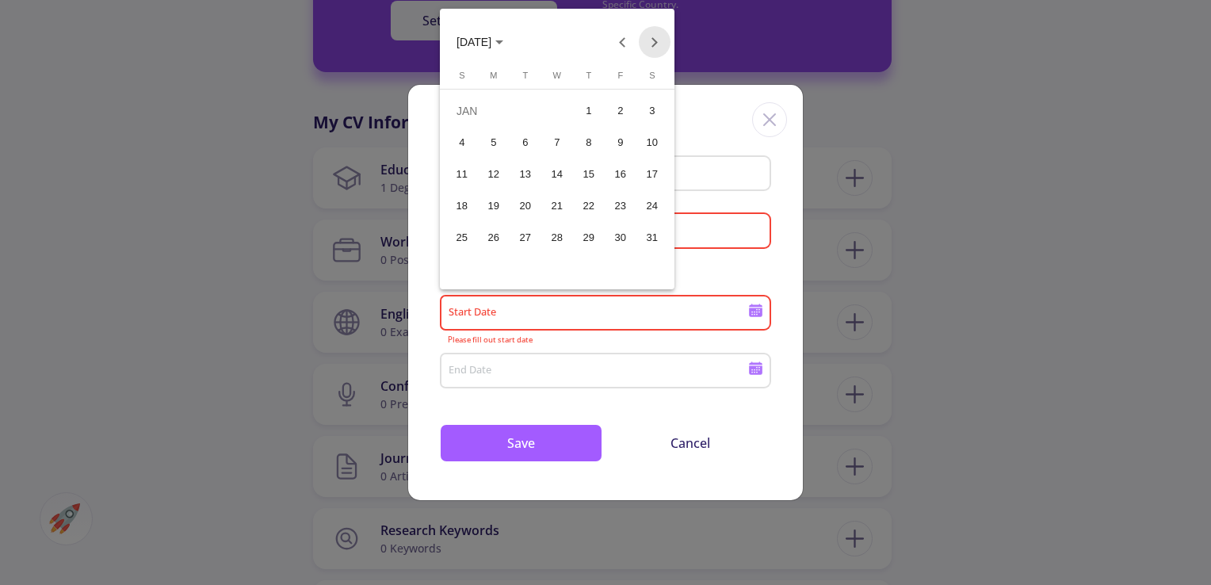
click at [653, 40] on button "Next month" at bounding box center [655, 42] width 32 height 32
click at [618, 43] on button "Previous month" at bounding box center [623, 42] width 32 height 32
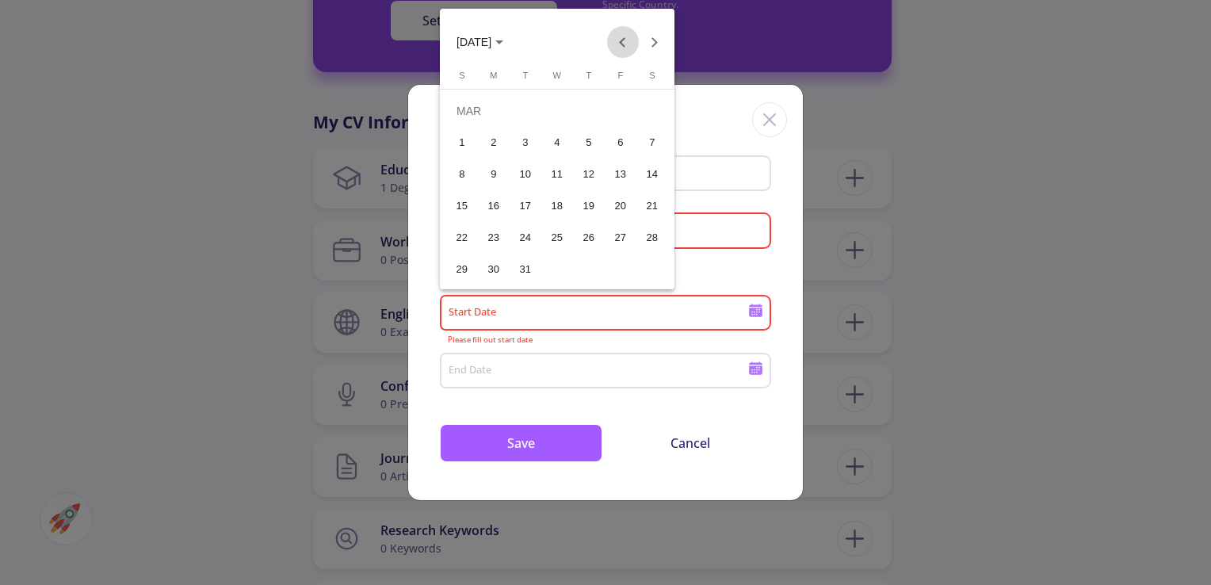
click at [618, 43] on button "Previous month" at bounding box center [623, 42] width 32 height 32
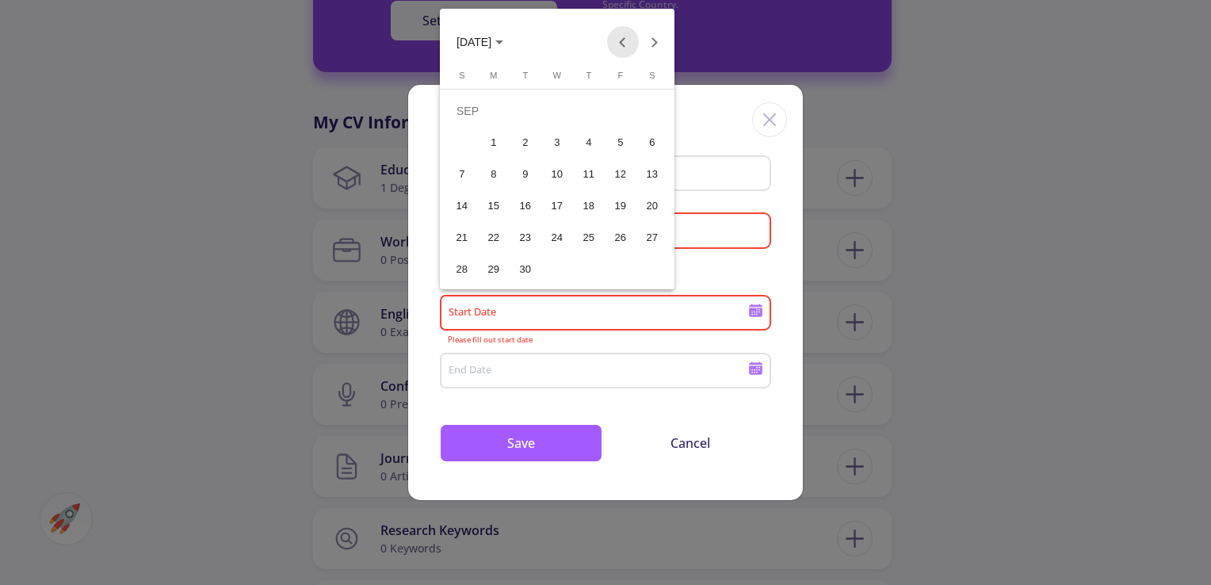
click at [618, 43] on button "Previous month" at bounding box center [623, 42] width 32 height 32
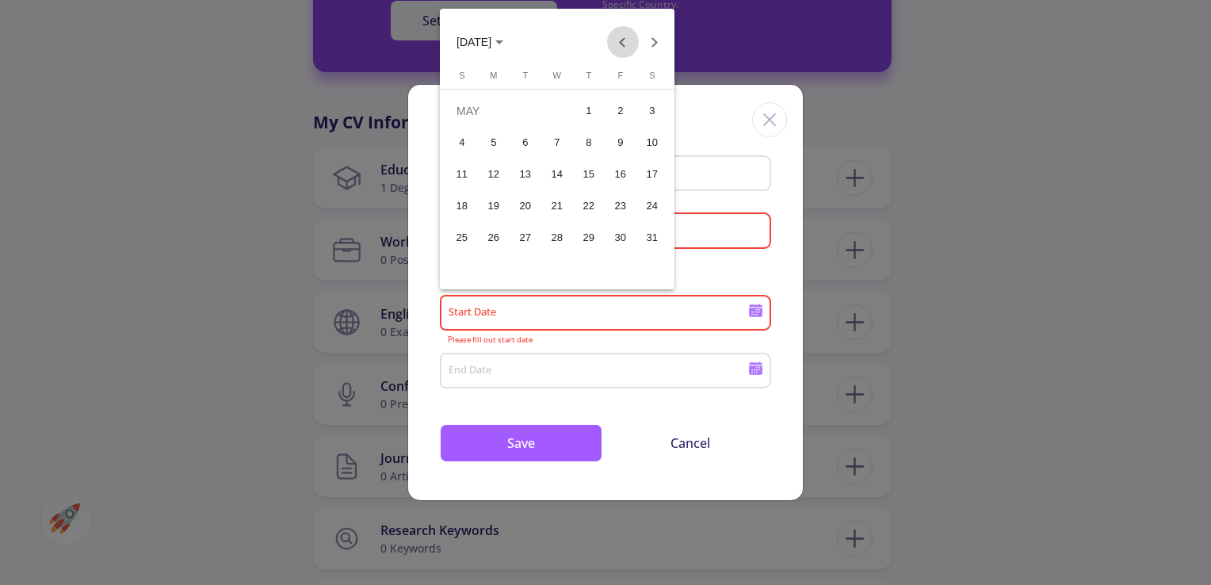
click at [618, 43] on button "Previous month" at bounding box center [623, 42] width 32 height 32
click at [491, 40] on span "[DATE]" at bounding box center [473, 42] width 35 height 13
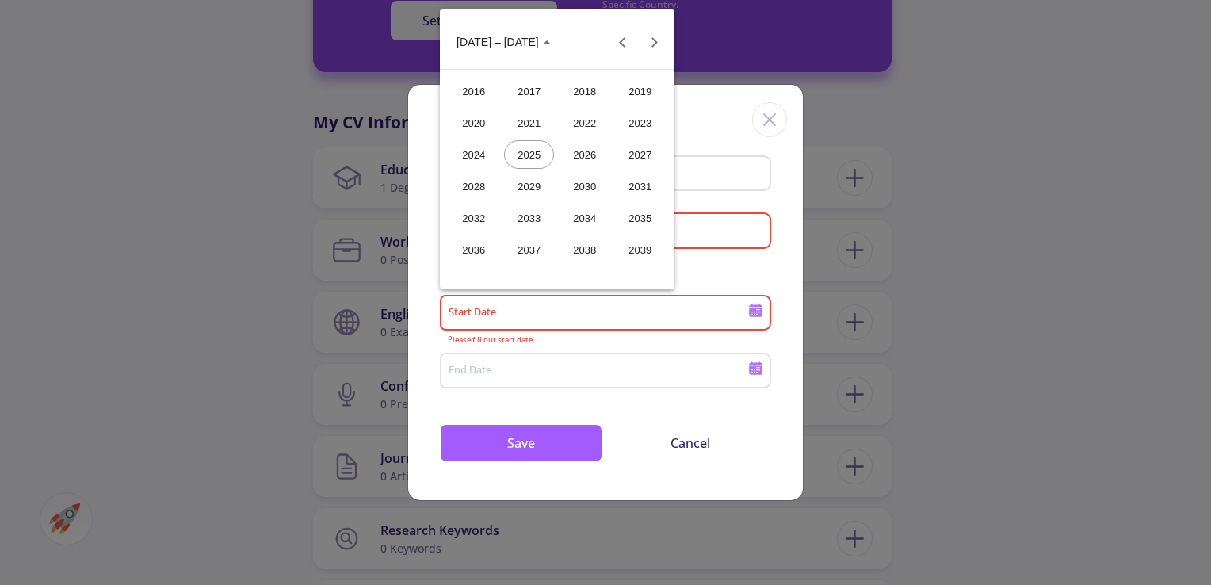
click at [584, 94] on div "2018" at bounding box center [584, 91] width 50 height 29
click at [483, 126] on div "JAN" at bounding box center [474, 123] width 50 height 29
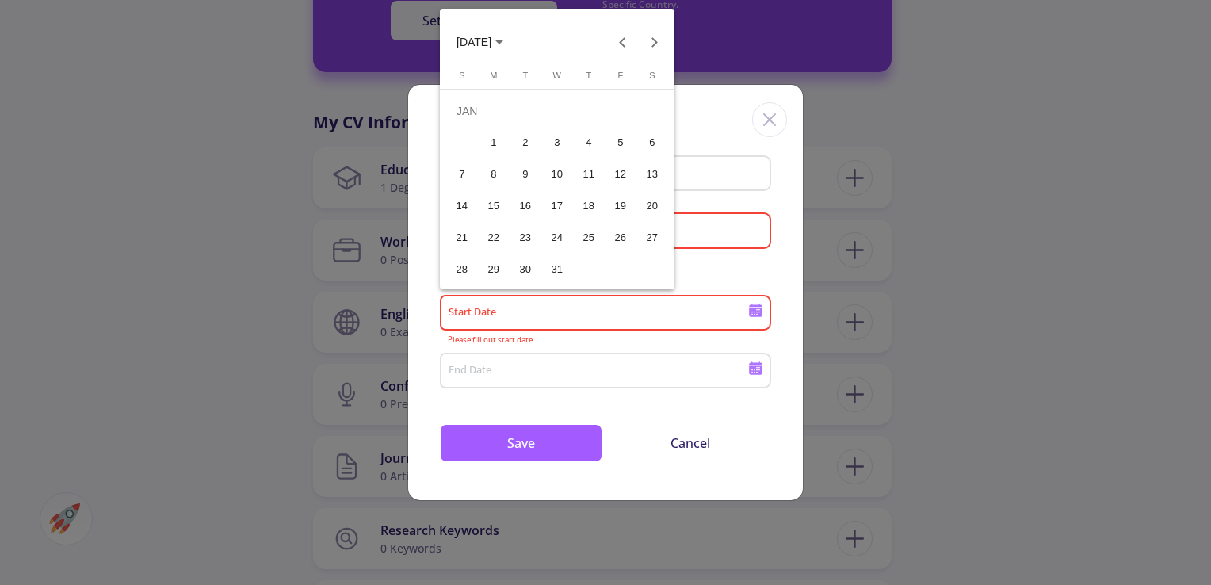
click at [713, 368] on div at bounding box center [605, 292] width 1211 height 585
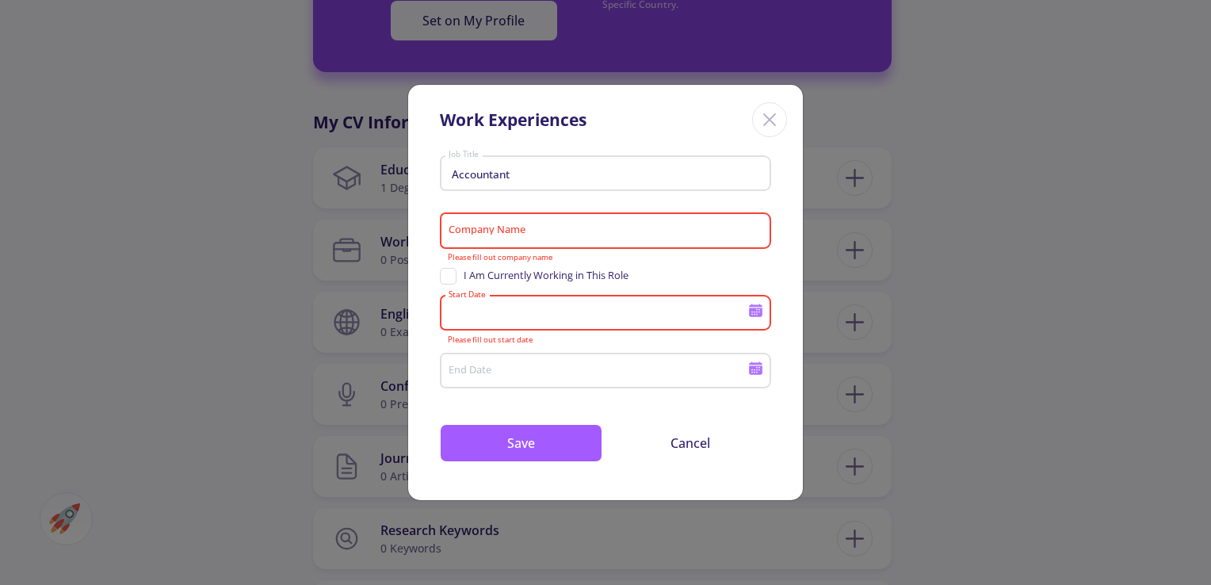
click at [595, 235] on input "Company Name" at bounding box center [608, 231] width 320 height 14
click at [762, 315] on icon at bounding box center [755, 310] width 15 height 15
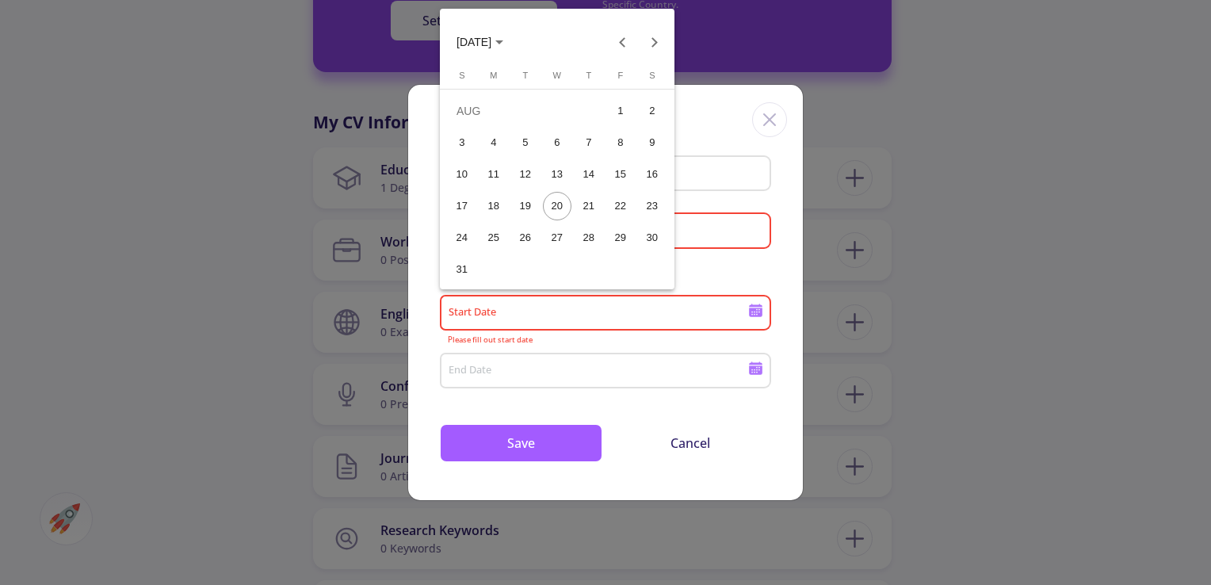
click at [513, 33] on button "[DATE]" at bounding box center [480, 42] width 72 height 32
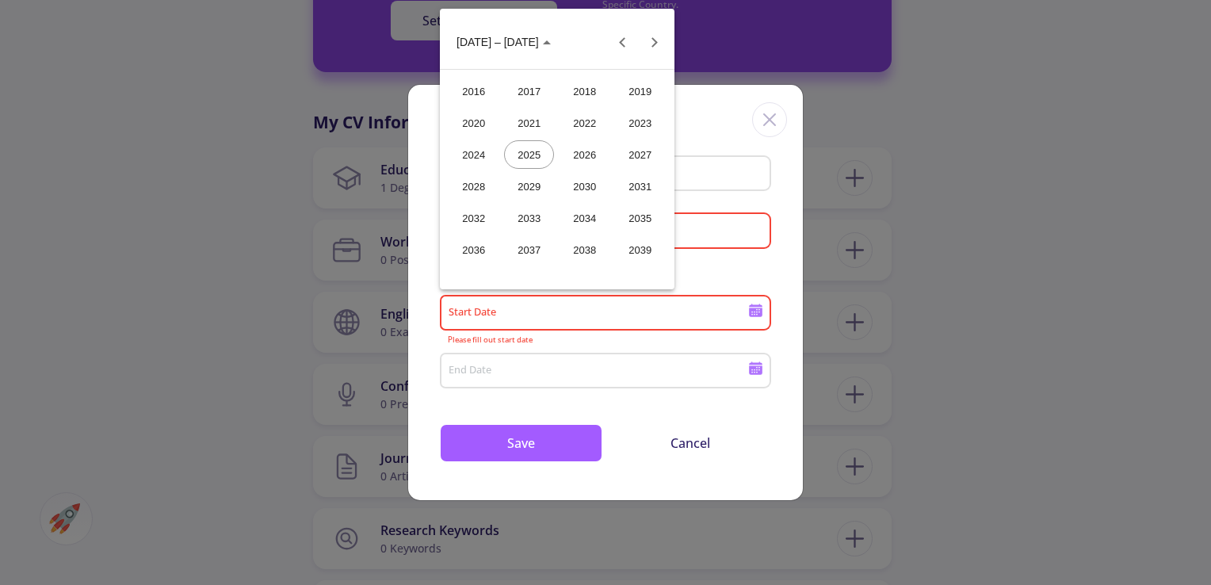
click at [586, 92] on div "2018" at bounding box center [584, 91] width 50 height 29
click at [471, 122] on div "JAN" at bounding box center [474, 123] width 50 height 29
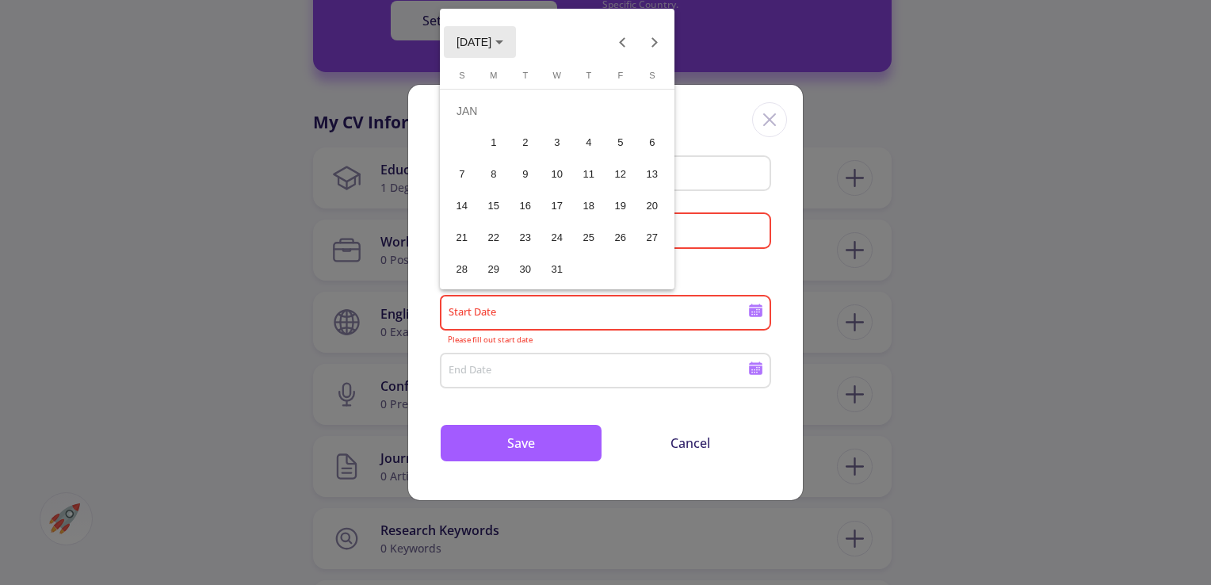
click at [503, 40] on span "[DATE]" at bounding box center [479, 41] width 47 height 13
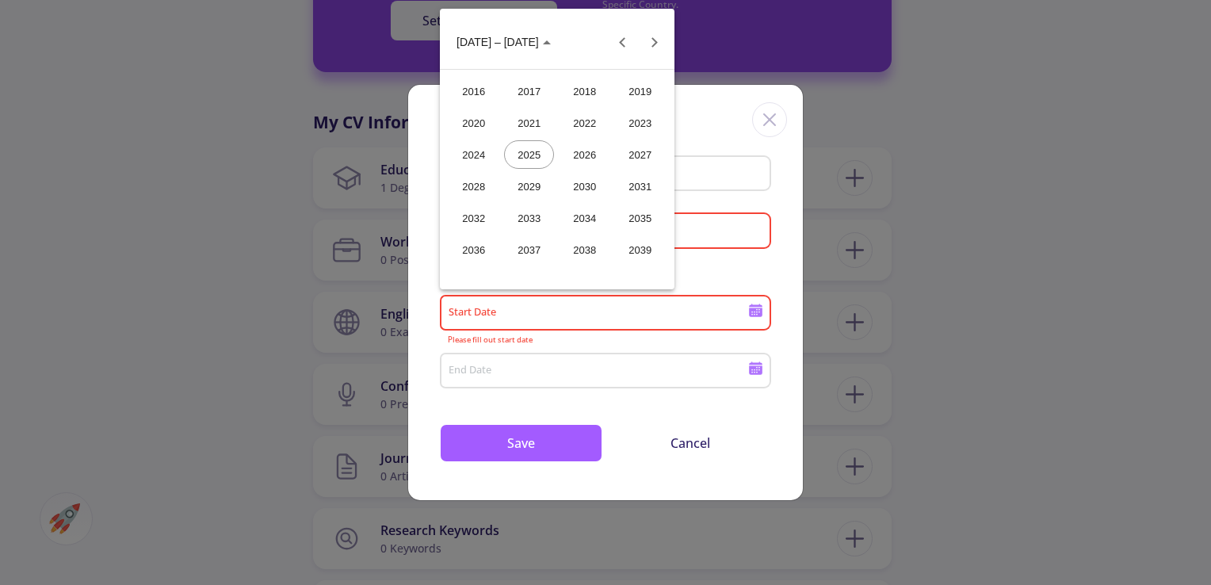
click at [528, 89] on div "2017" at bounding box center [529, 91] width 50 height 29
click at [491, 120] on div "JAN" at bounding box center [474, 123] width 50 height 29
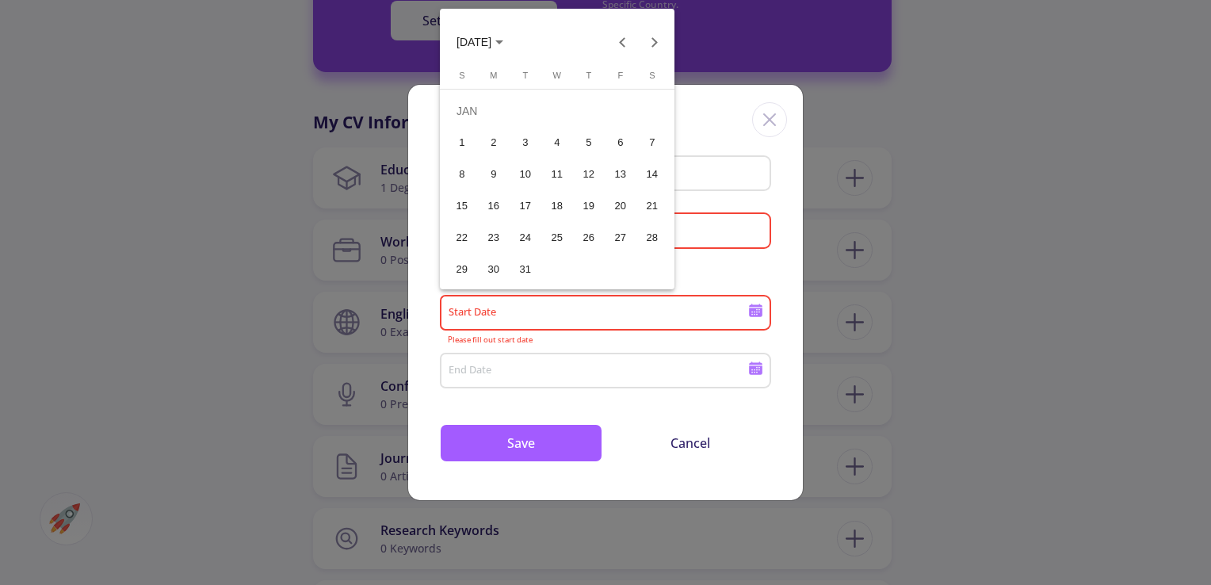
click at [517, 170] on div "10" at bounding box center [525, 174] width 29 height 29
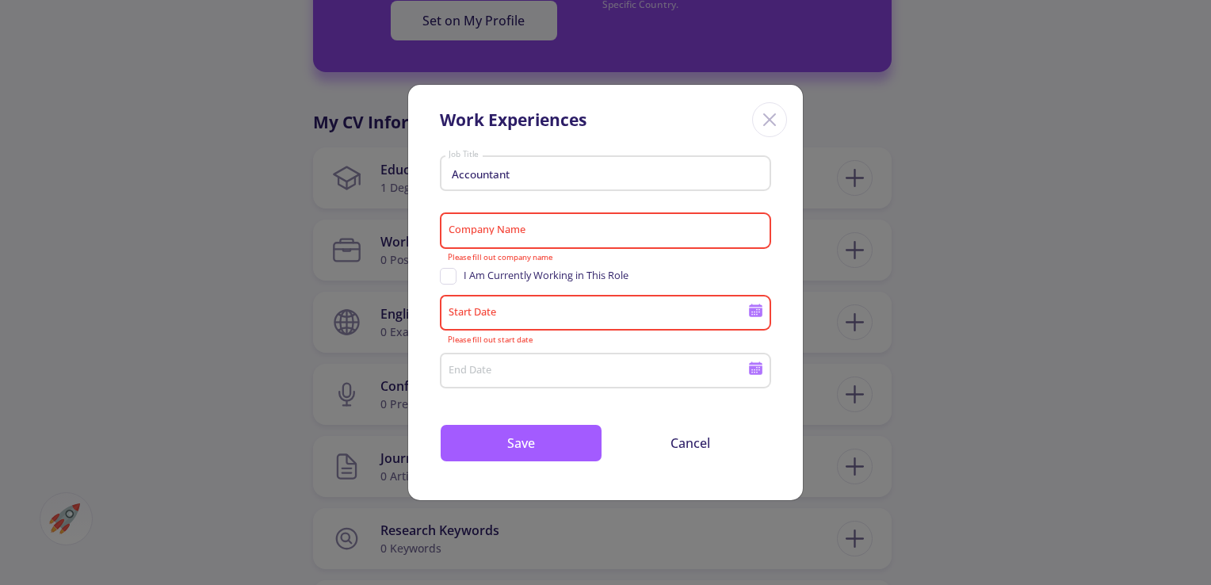
type input "[DATE]"
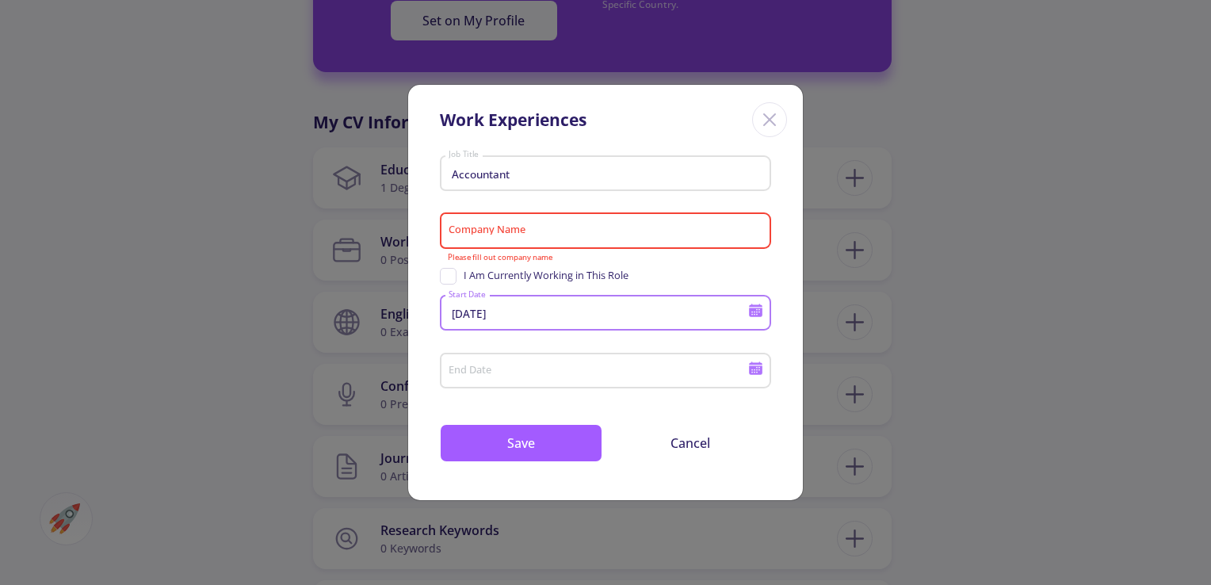
click at [746, 370] on input "End Date" at bounding box center [600, 372] width 305 height 14
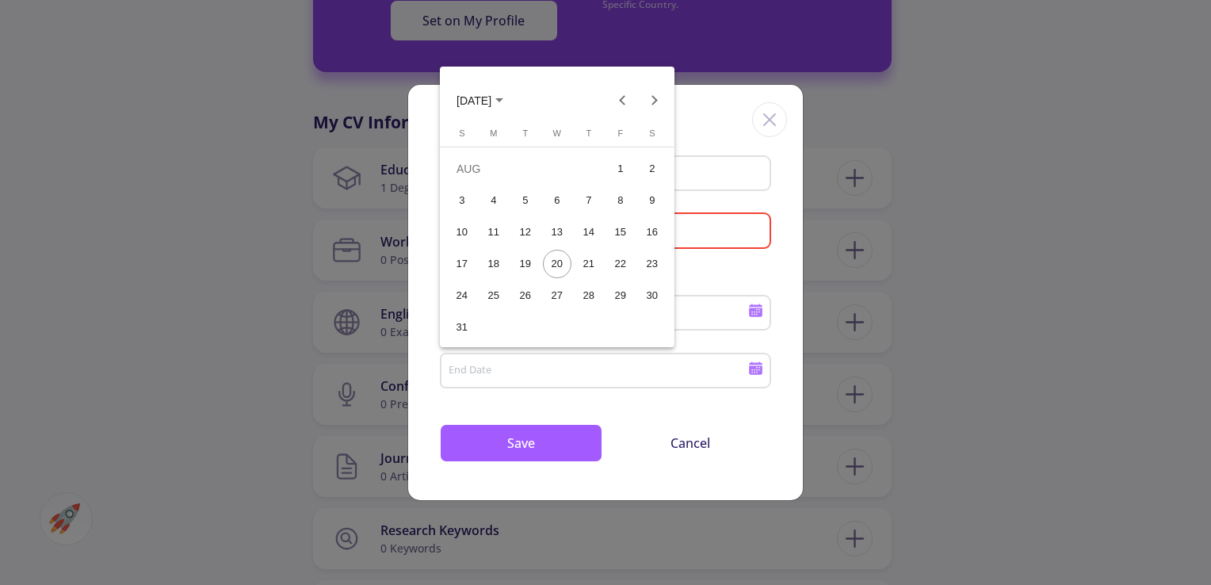
click at [516, 101] on button "[DATE]" at bounding box center [480, 100] width 72 height 32
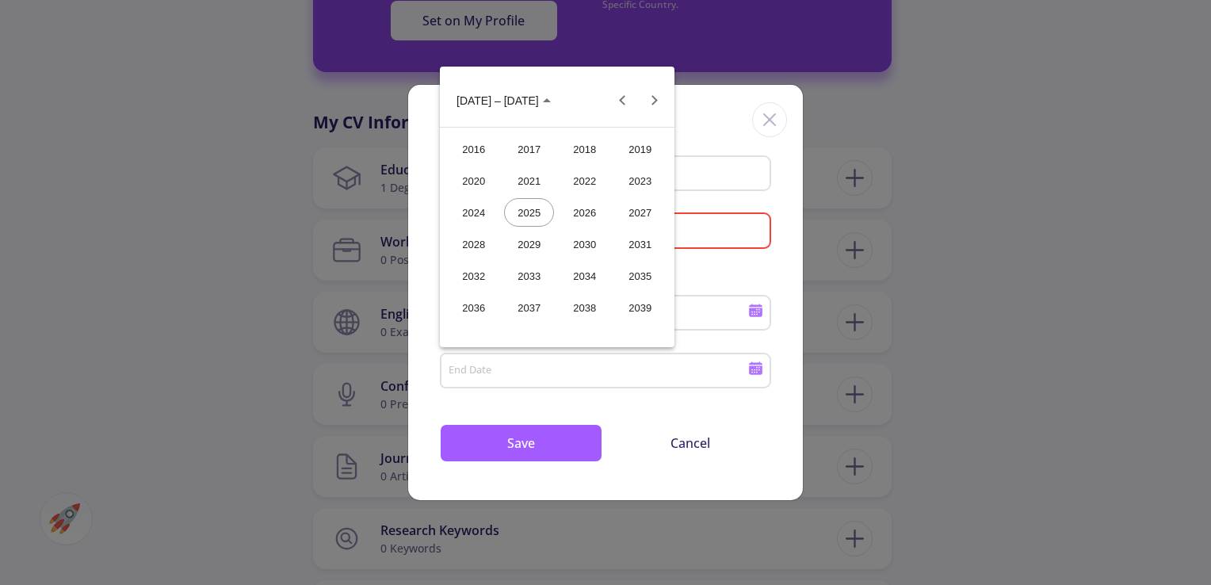
click at [623, 153] on div "2019" at bounding box center [640, 149] width 50 height 29
click at [473, 189] on div "JAN" at bounding box center [474, 180] width 50 height 29
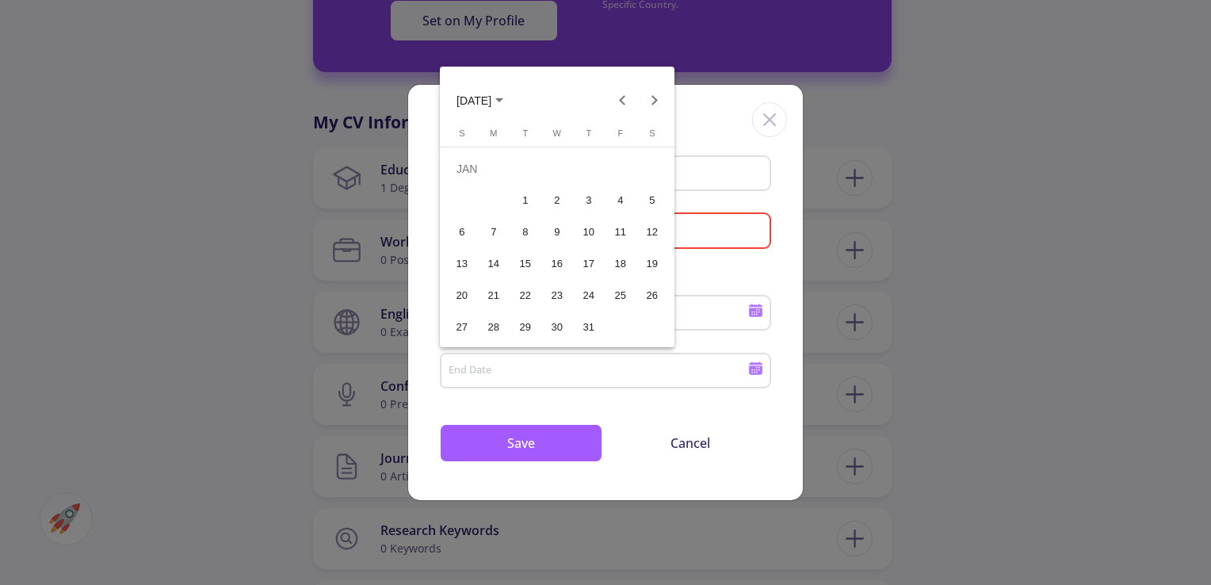
click at [526, 204] on div "1" at bounding box center [525, 200] width 29 height 29
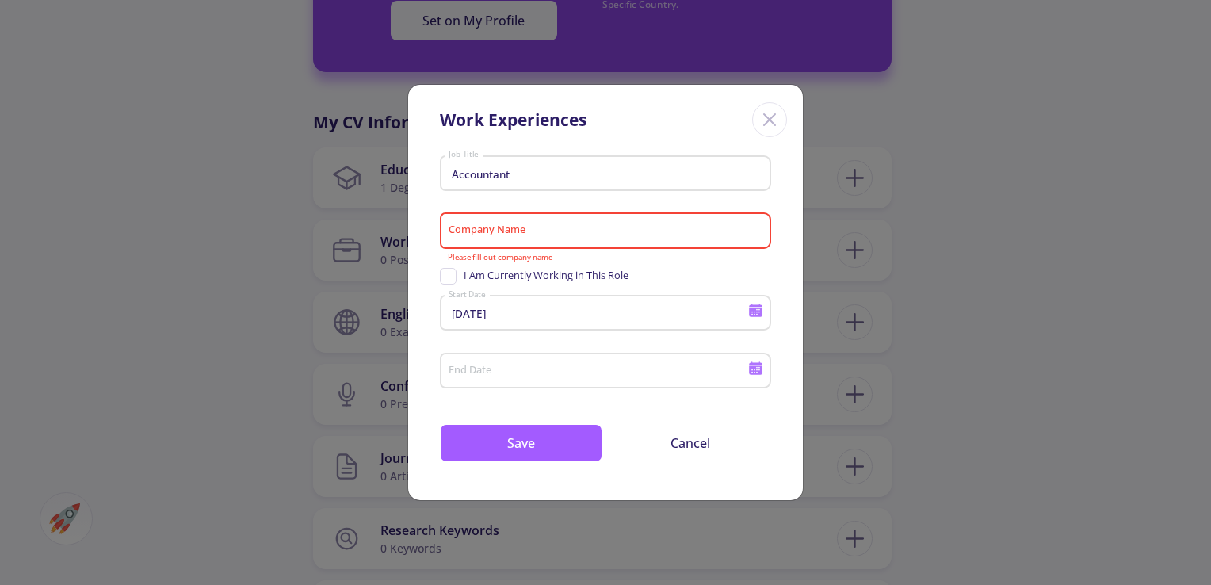
type input "[DATE]"
click at [561, 223] on div "Company Name" at bounding box center [606, 227] width 316 height 41
click at [564, 441] on button "Save" at bounding box center [521, 443] width 162 height 38
click at [555, 232] on input "Company Name" at bounding box center [608, 231] width 320 height 14
click at [580, 173] on input "Accountant" at bounding box center [608, 173] width 320 height 14
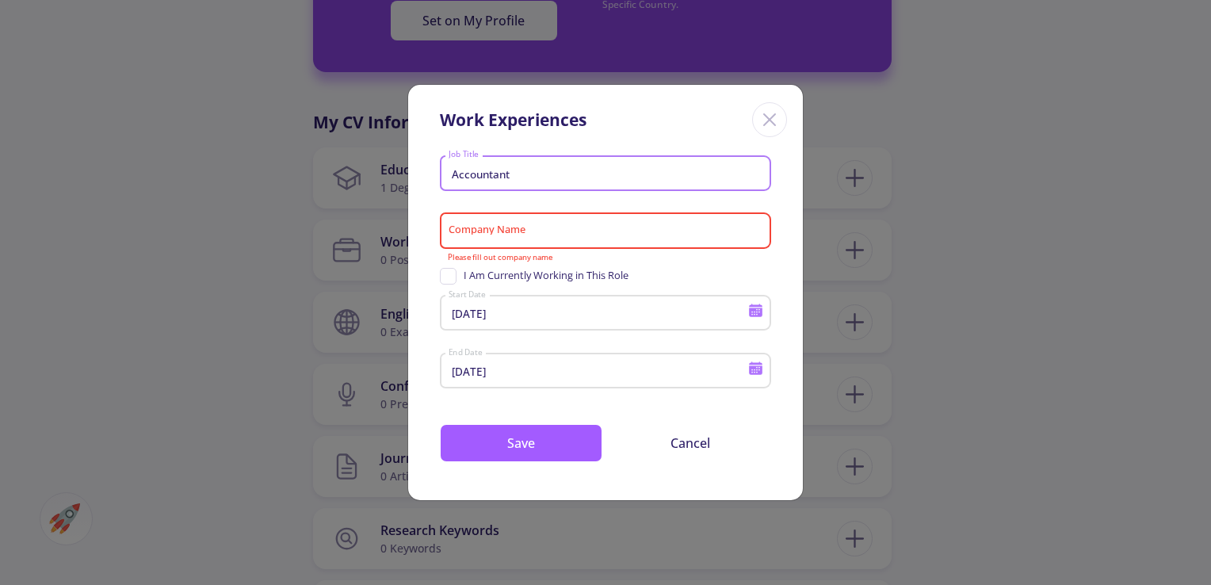
click at [589, 234] on input "Company Name" at bounding box center [608, 231] width 320 height 14
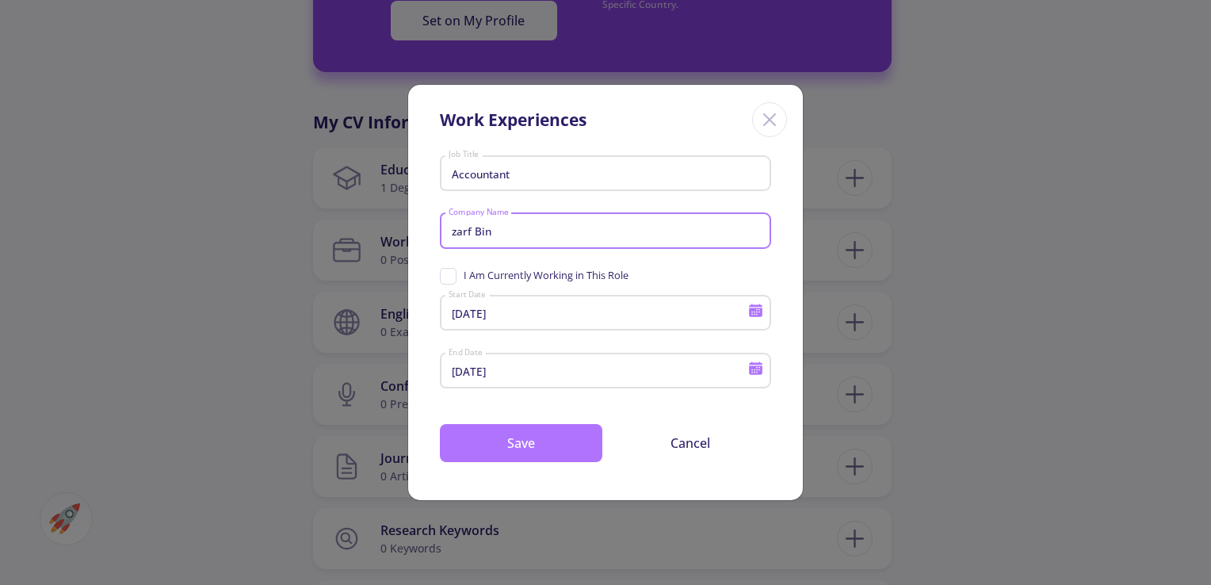
type input "zarf Bin"
click at [588, 437] on button "Save" at bounding box center [521, 443] width 162 height 38
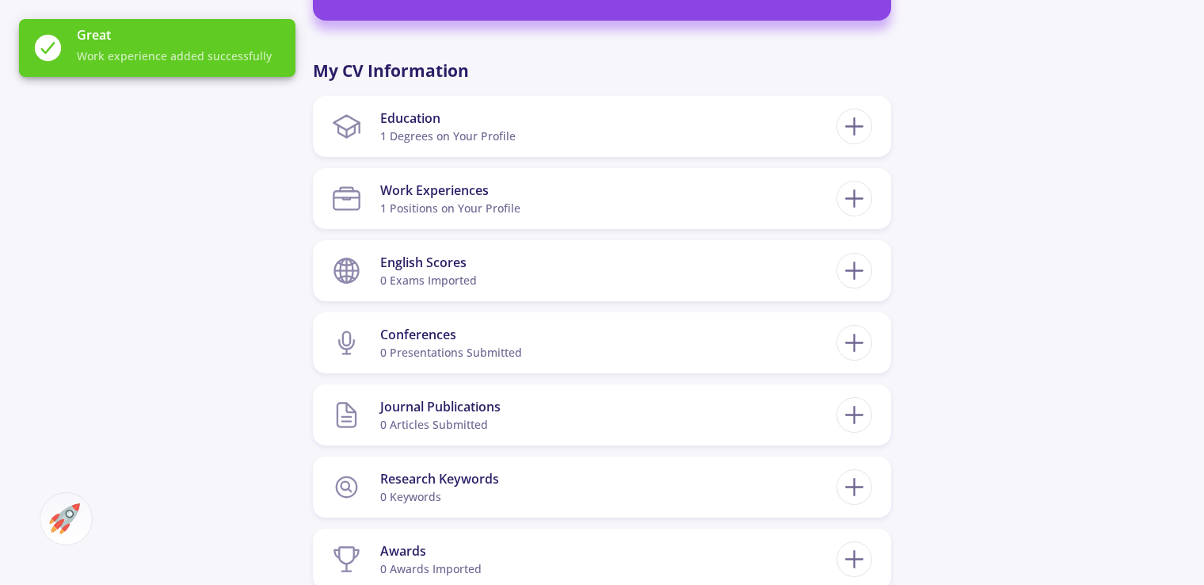
scroll to position [713, 0]
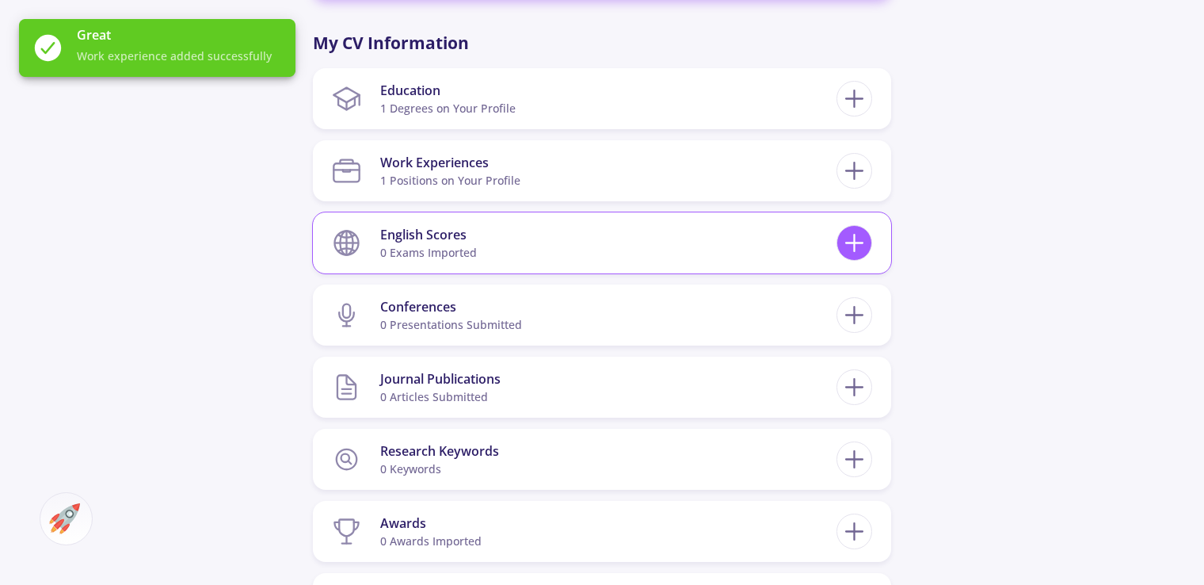
click at [844, 246] on icon at bounding box center [854, 242] width 29 height 29
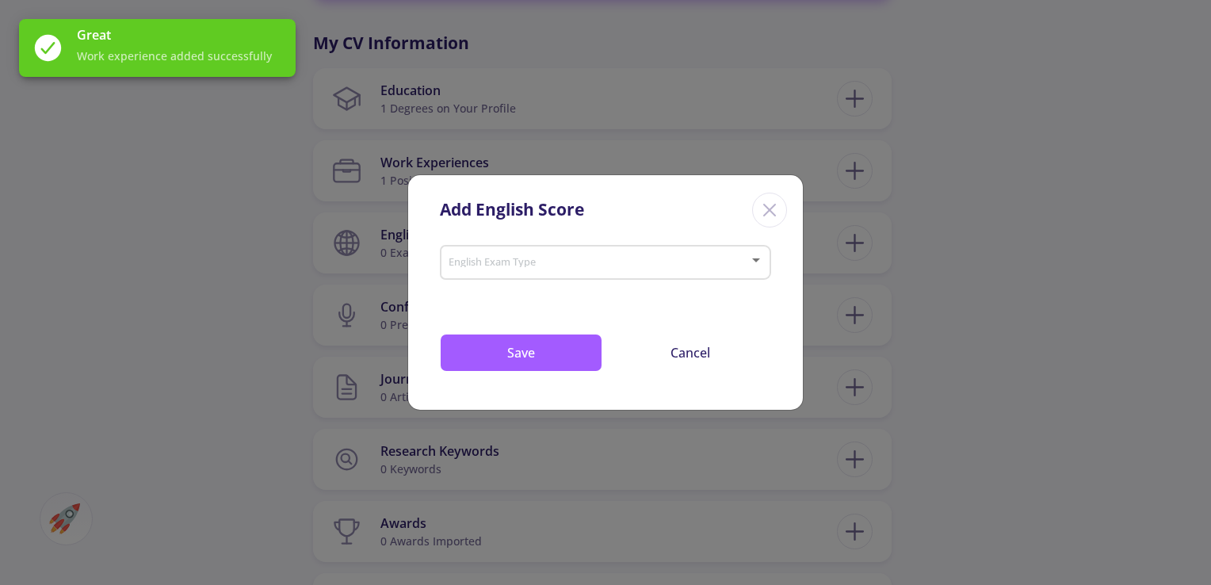
click at [746, 260] on span at bounding box center [601, 262] width 298 height 11
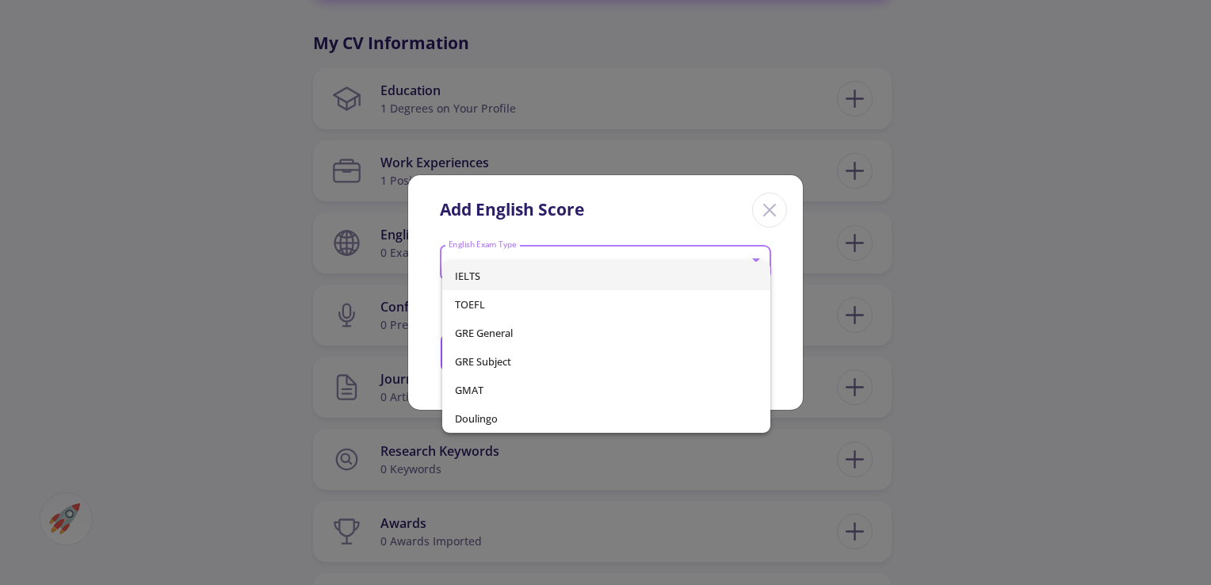
click at [769, 216] on div at bounding box center [605, 292] width 1211 height 585
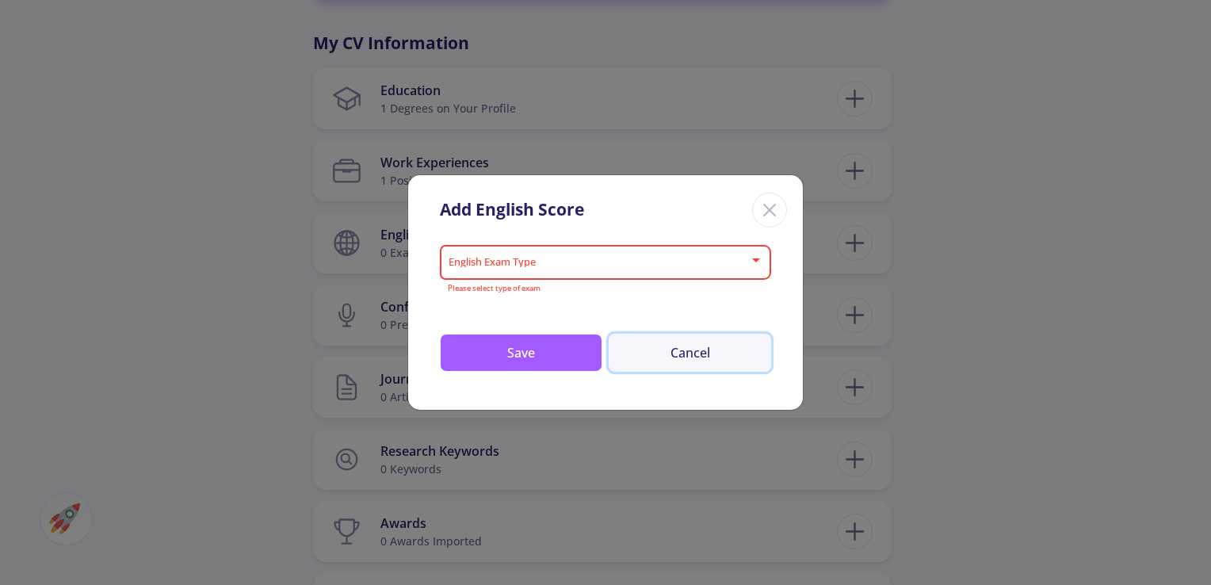
click at [712, 341] on button "Cancel" at bounding box center [690, 353] width 162 height 38
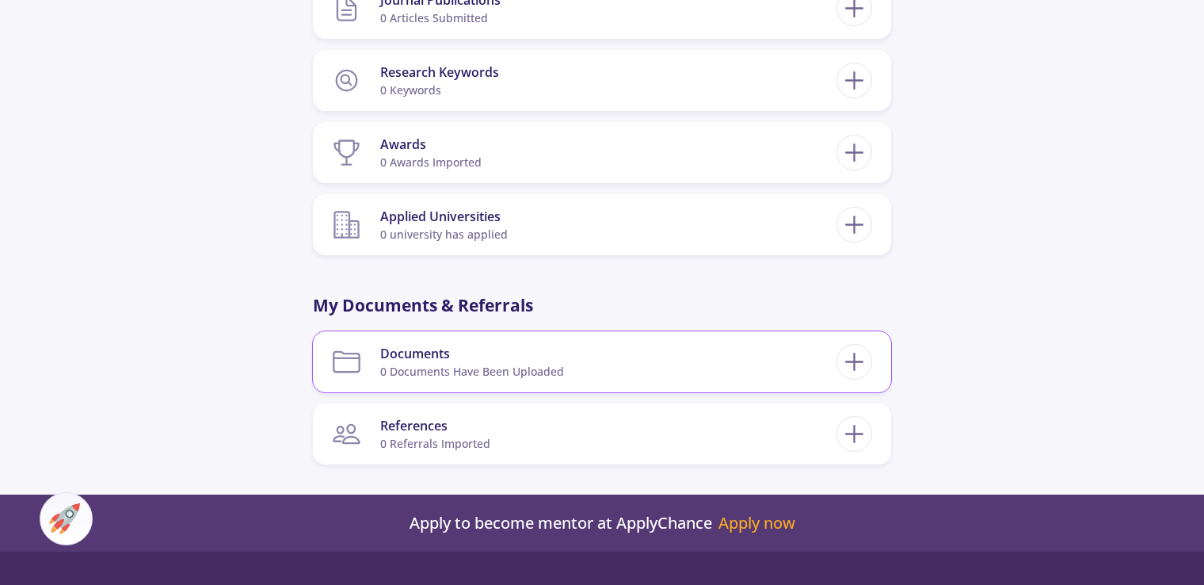
scroll to position [1109, 0]
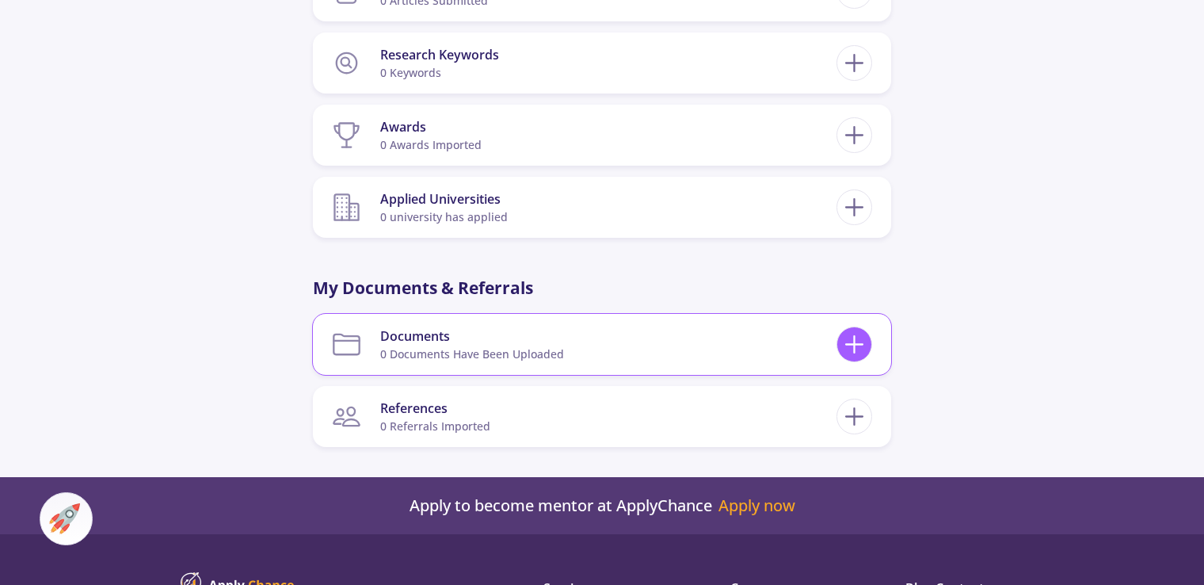
click at [859, 345] on icon at bounding box center [854, 344] width 29 height 29
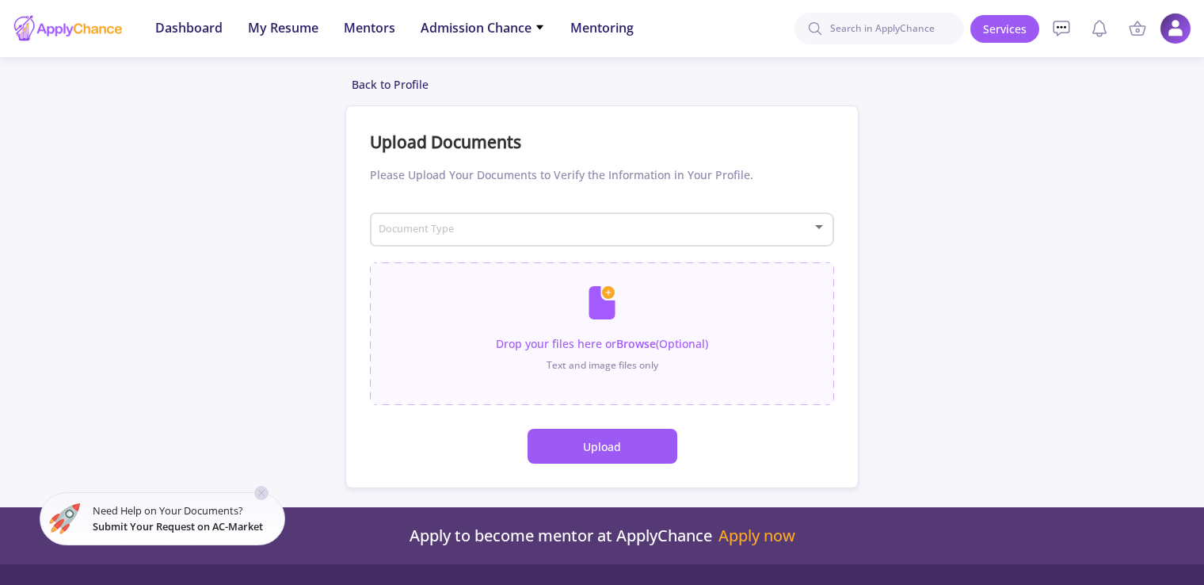
click at [923, 242] on div "Back to Profile Upload Documents Please Upload Your Documents to Verify the Inf…" at bounding box center [602, 282] width 1204 height 412
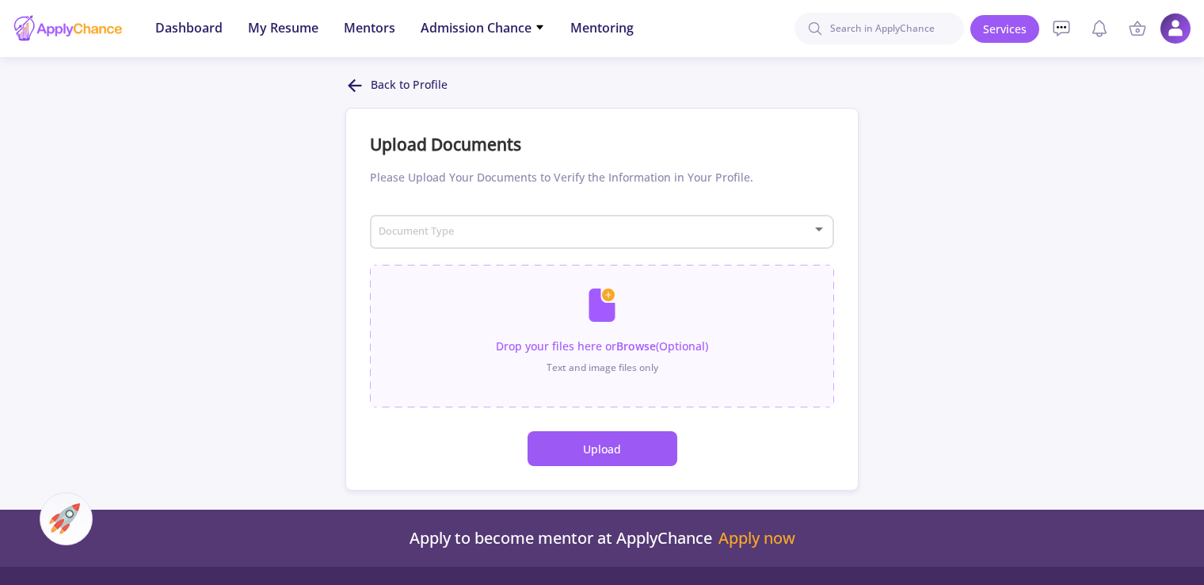
click at [346, 87] on icon at bounding box center [354, 85] width 19 height 19
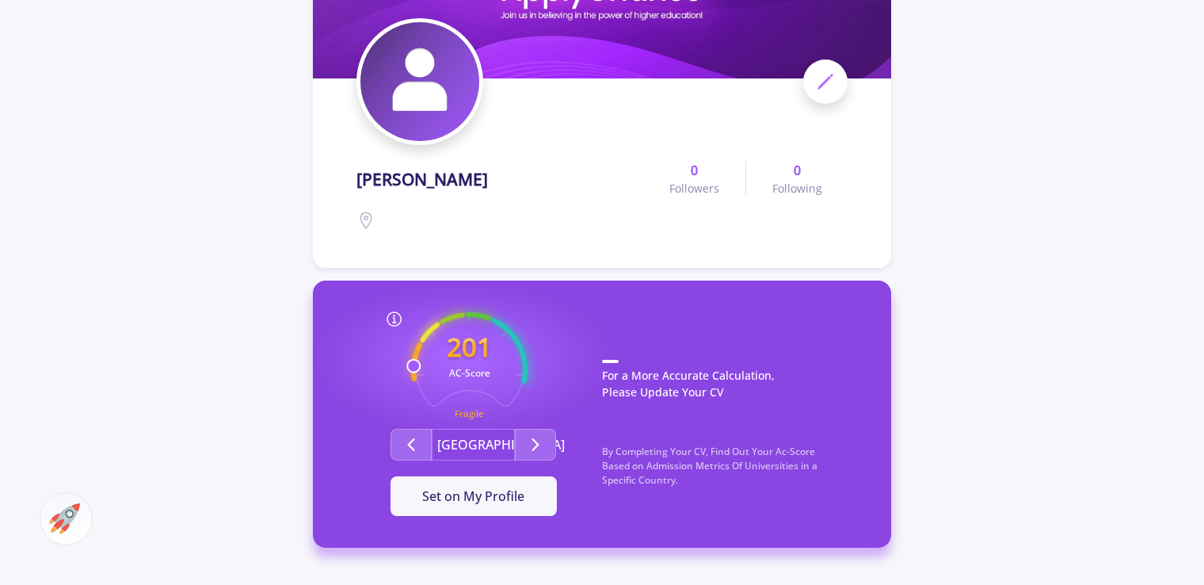
scroll to position [238, 0]
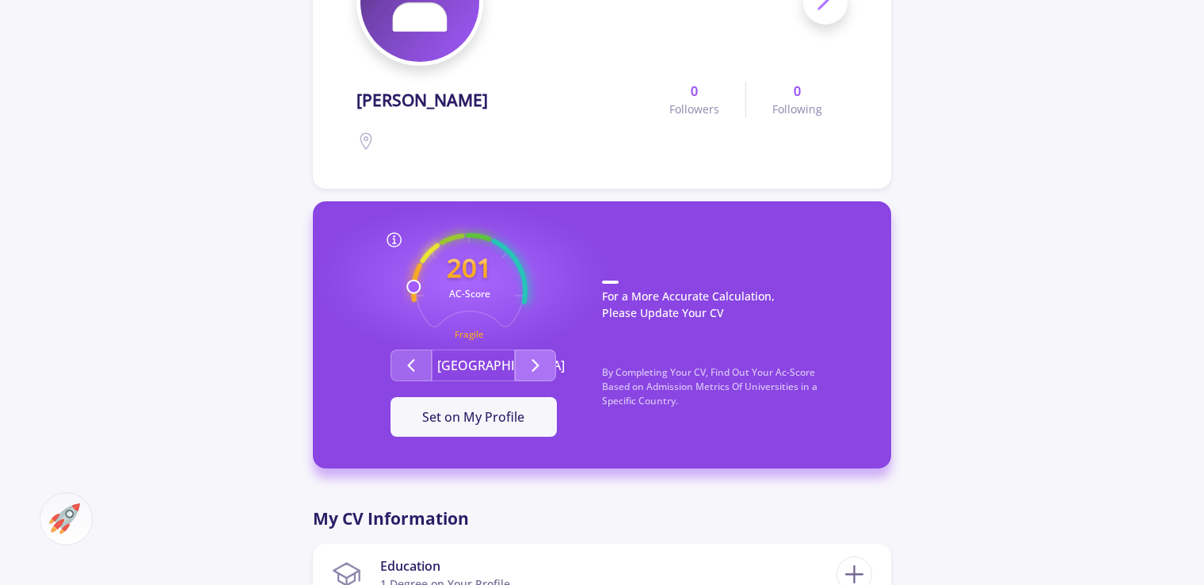
click at [531, 360] on icon "Second group" at bounding box center [535, 365] width 19 height 19
click at [419, 363] on icon "Second group" at bounding box center [411, 365] width 19 height 19
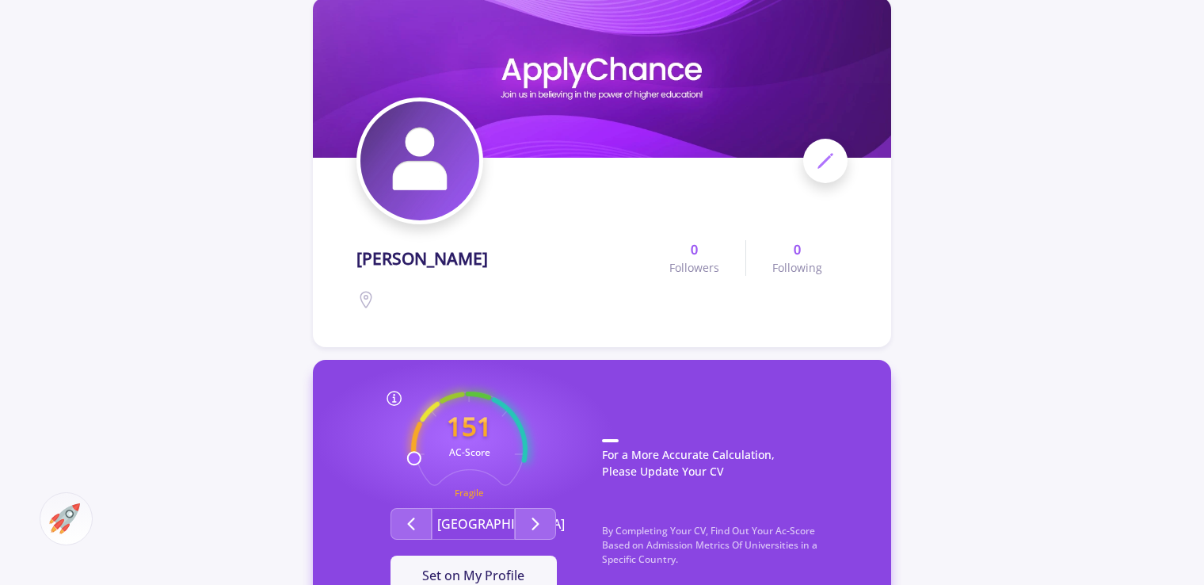
scroll to position [0, 0]
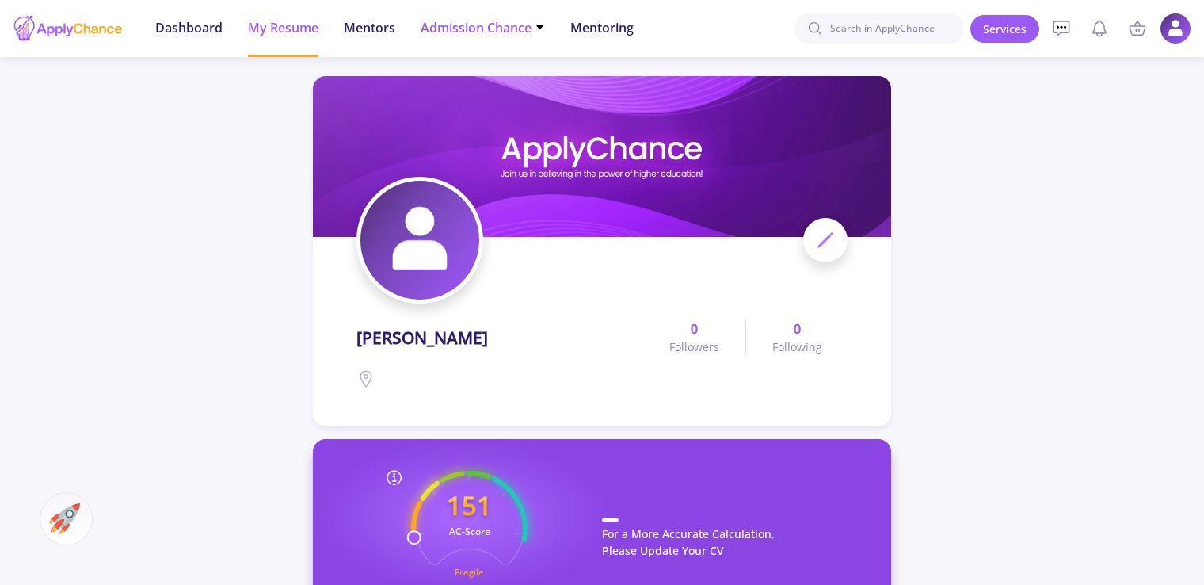
click at [528, 27] on span "Admission Chance" at bounding box center [483, 27] width 124 height 19
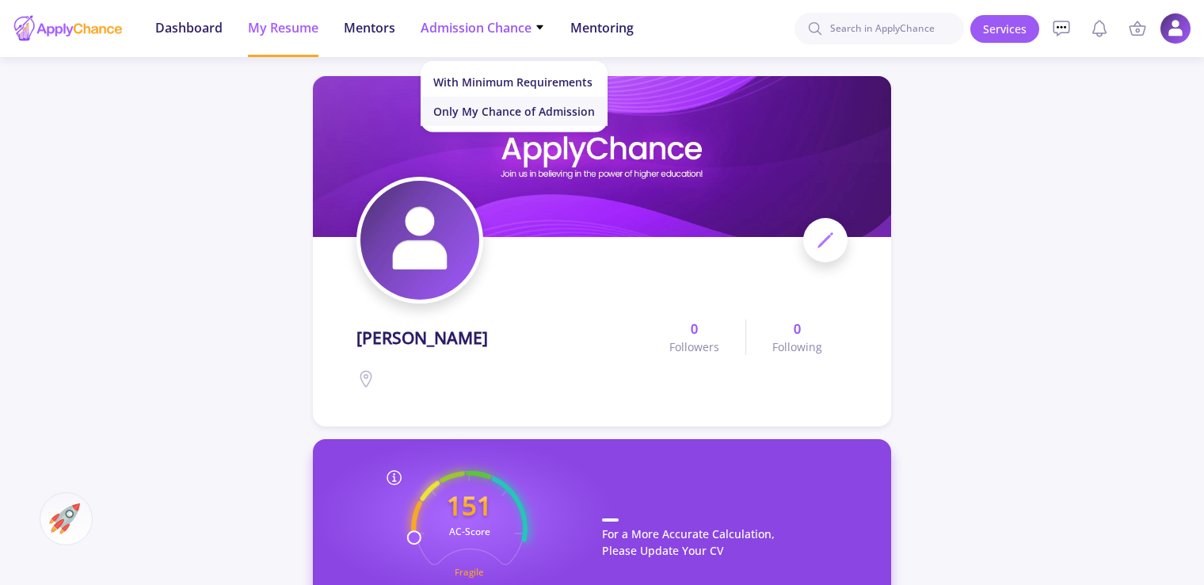
click at [528, 120] on link "Only My Chance of Admission" at bounding box center [514, 111] width 187 height 29
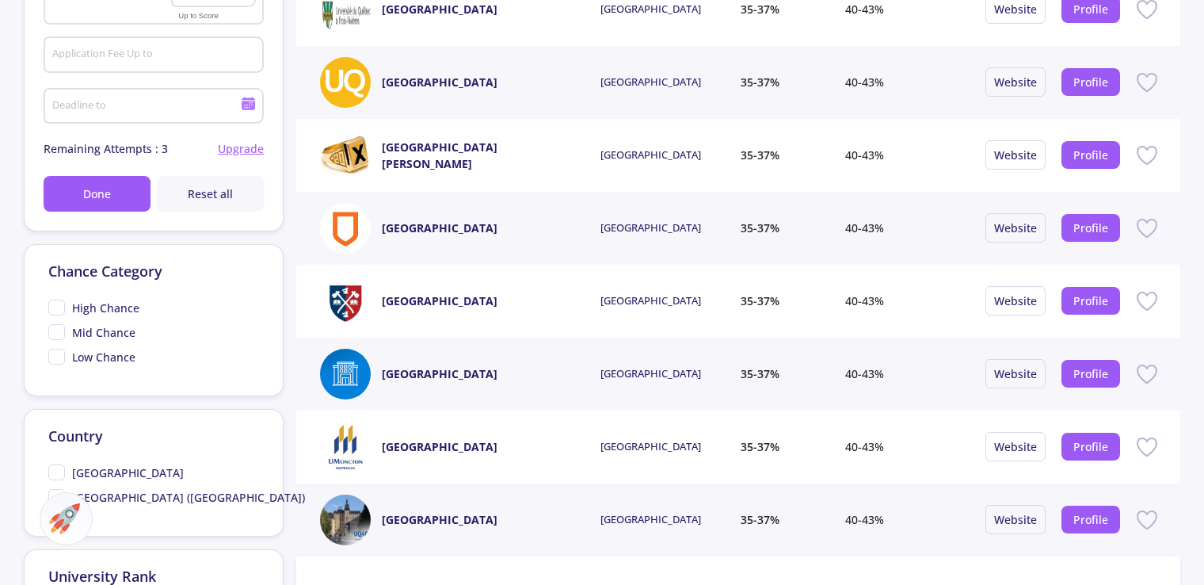
scroll to position [475, 0]
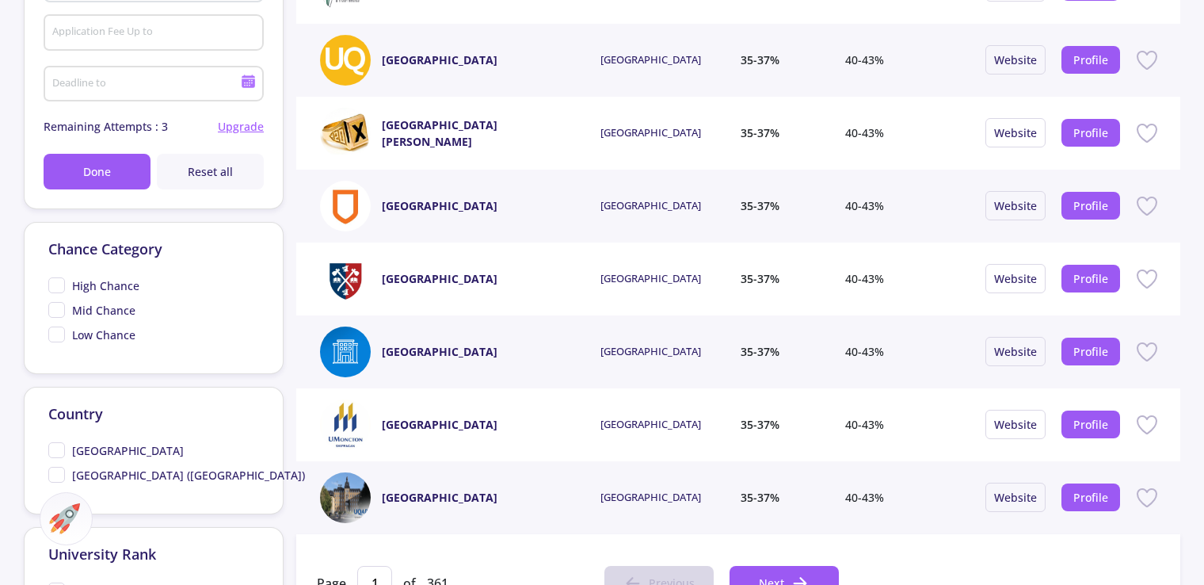
click at [56, 334] on span "Low Chance" at bounding box center [91, 334] width 87 height 17
click at [56, 334] on input "Low Chance" at bounding box center [53, 331] width 10 height 10
checkbox input "true"
click at [57, 284] on span "High Chance" at bounding box center [93, 285] width 91 height 17
click at [57, 284] on input "High Chance" at bounding box center [53, 282] width 10 height 10
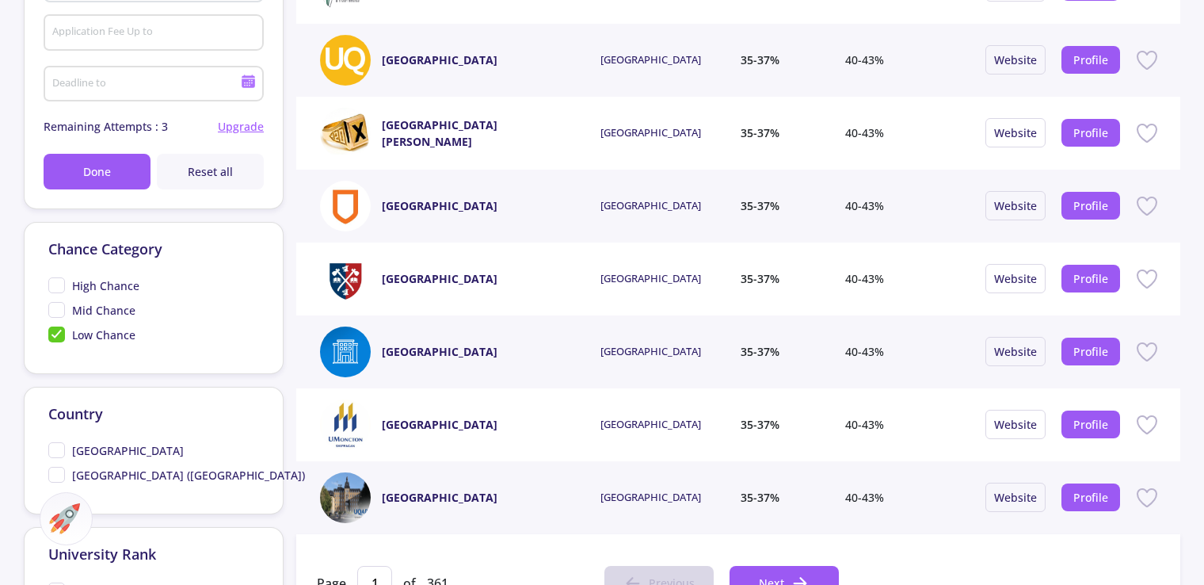
checkbox input "true"
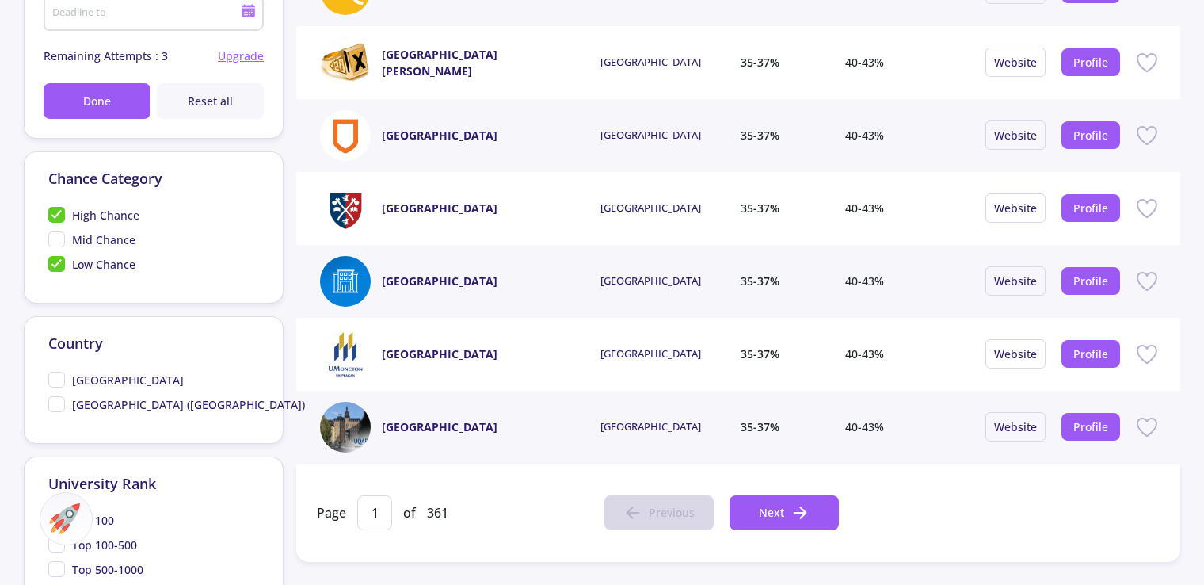
scroll to position [555, 0]
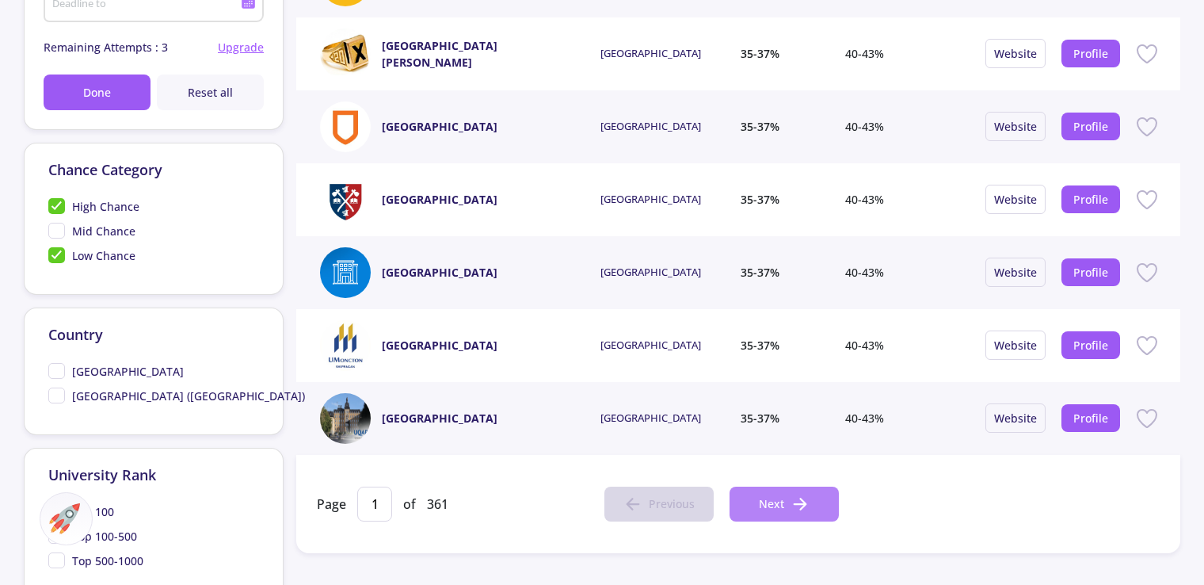
click at [791, 496] on icon at bounding box center [800, 503] width 19 height 19
type input "2"
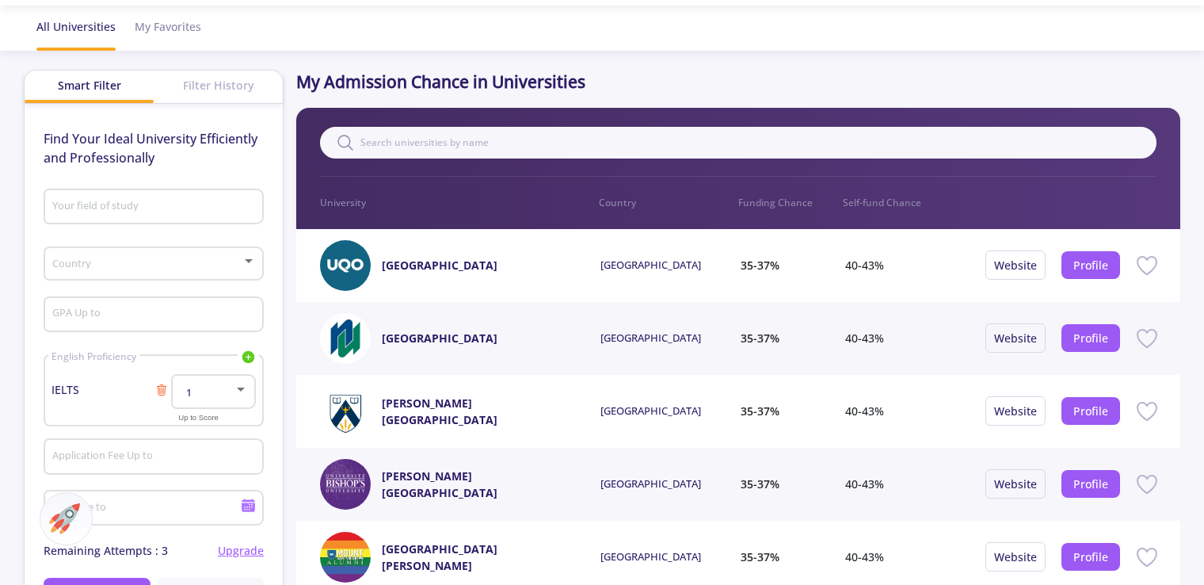
scroll to position [79, 0]
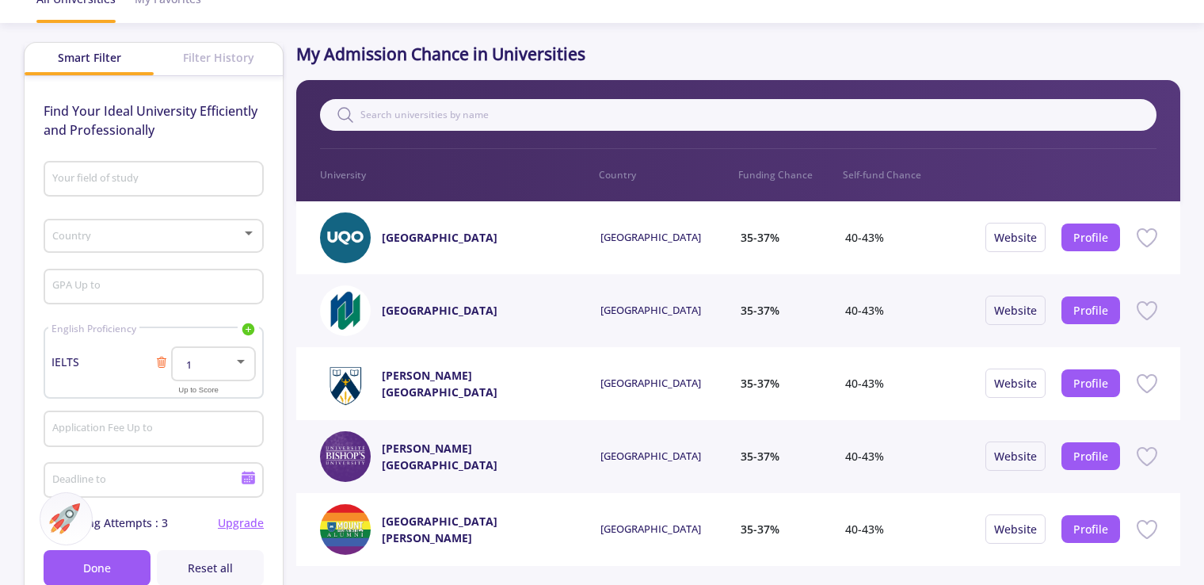
click at [246, 231] on div at bounding box center [249, 233] width 8 height 4
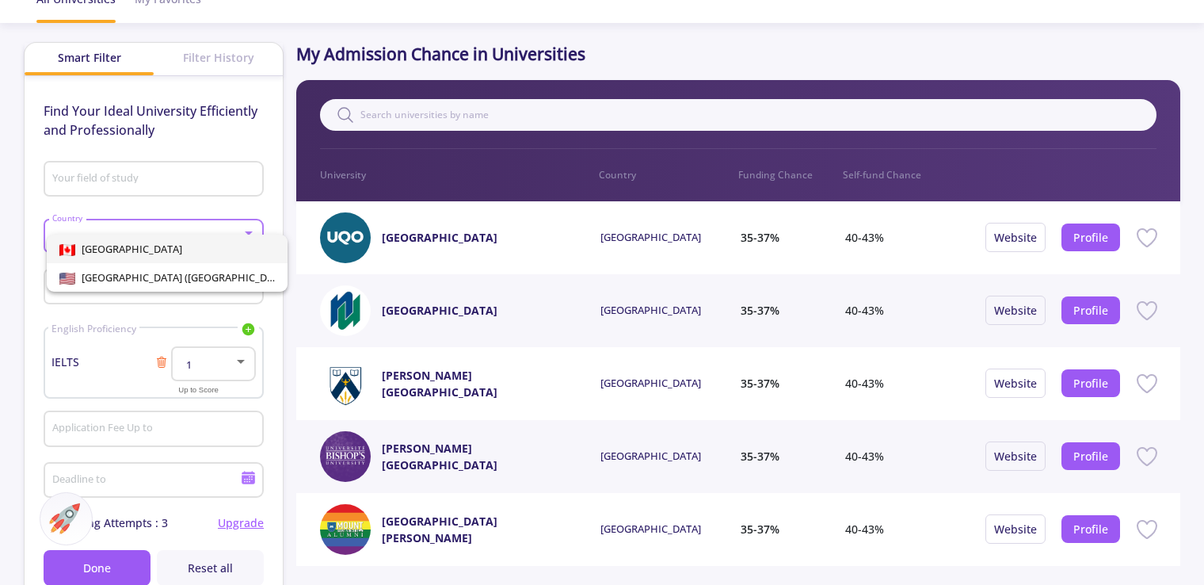
click at [246, 231] on div at bounding box center [602, 292] width 1204 height 585
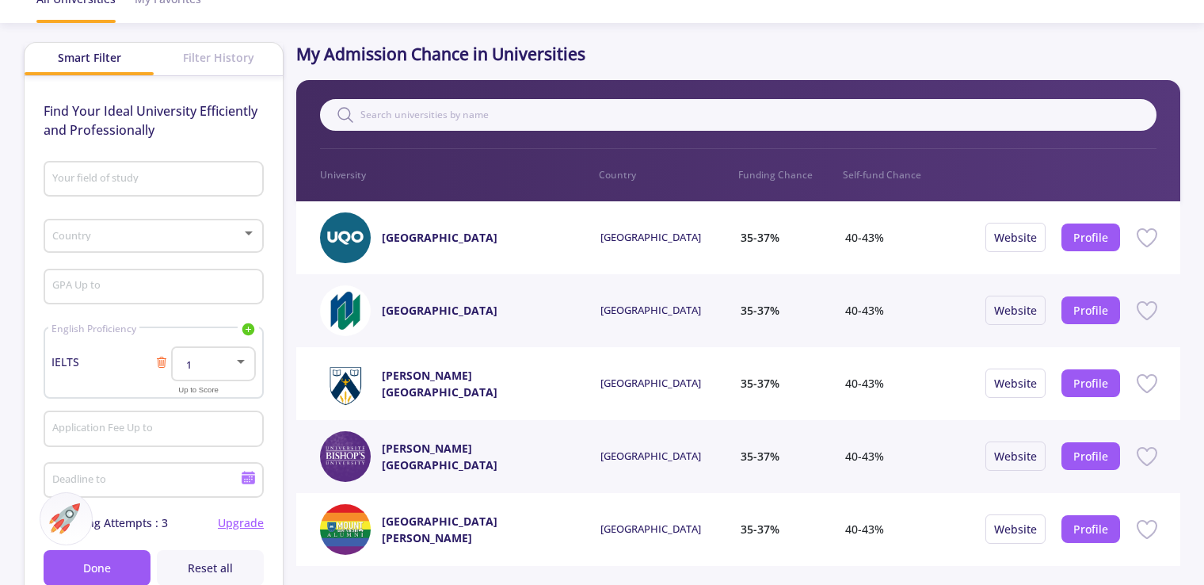
click at [246, 231] on div at bounding box center [249, 233] width 8 height 4
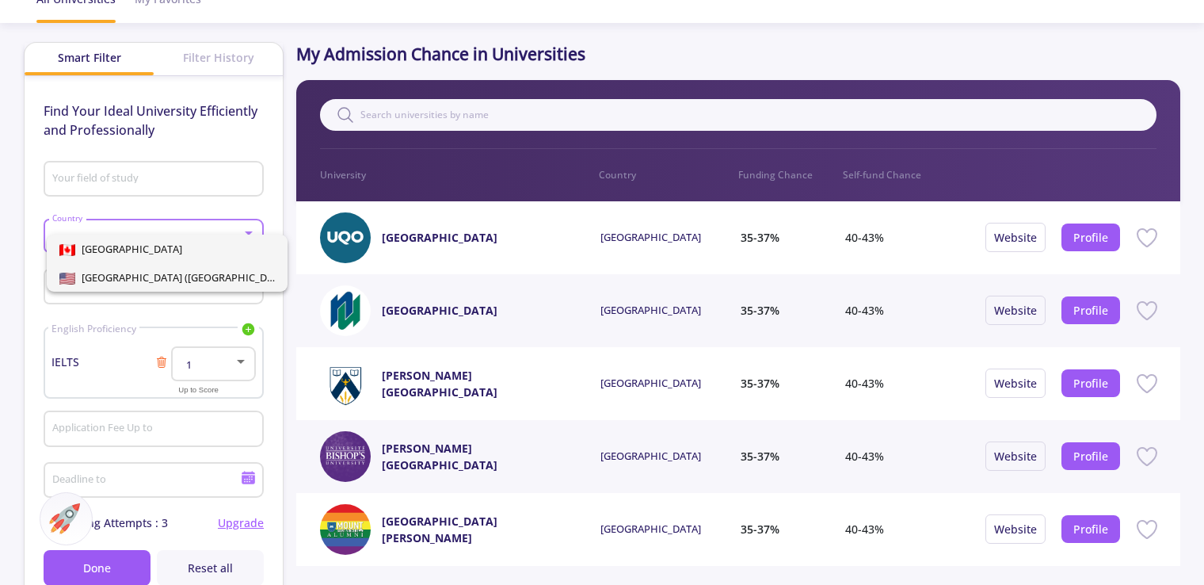
click at [247, 274] on span "[GEOGRAPHIC_DATA] ([GEOGRAPHIC_DATA])" at bounding box center [167, 277] width 216 height 29
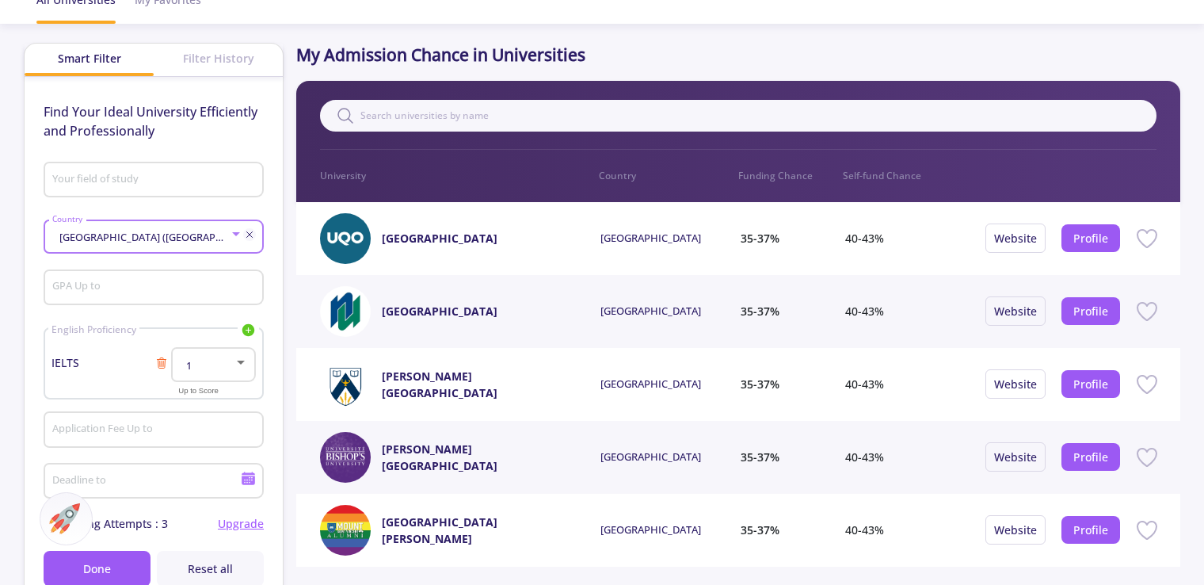
scroll to position [158, 0]
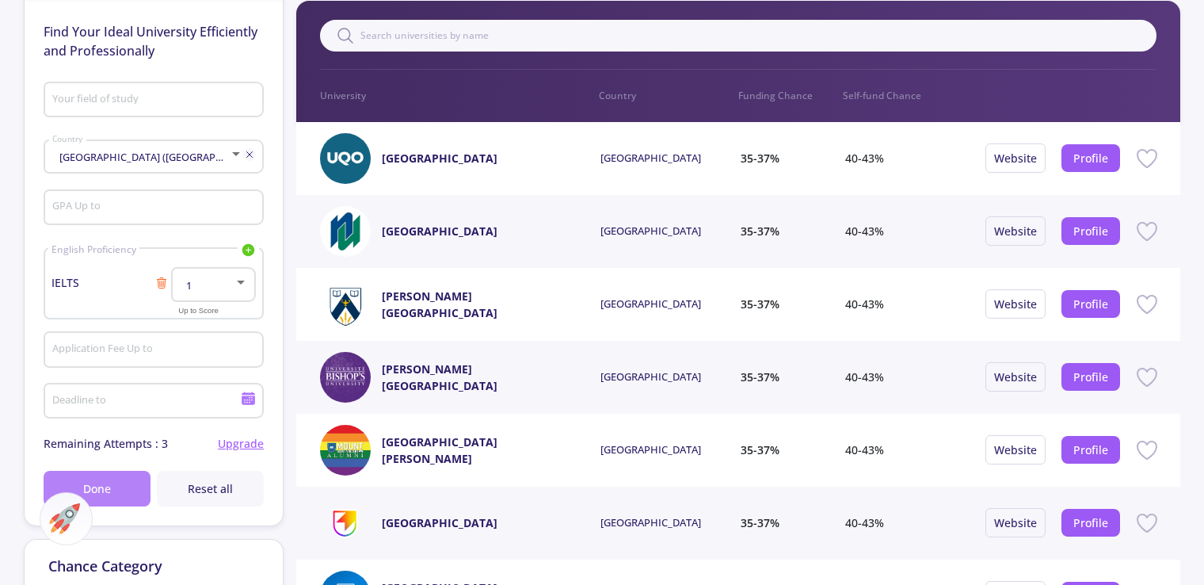
click at [116, 485] on button "Done" at bounding box center [97, 489] width 107 height 36
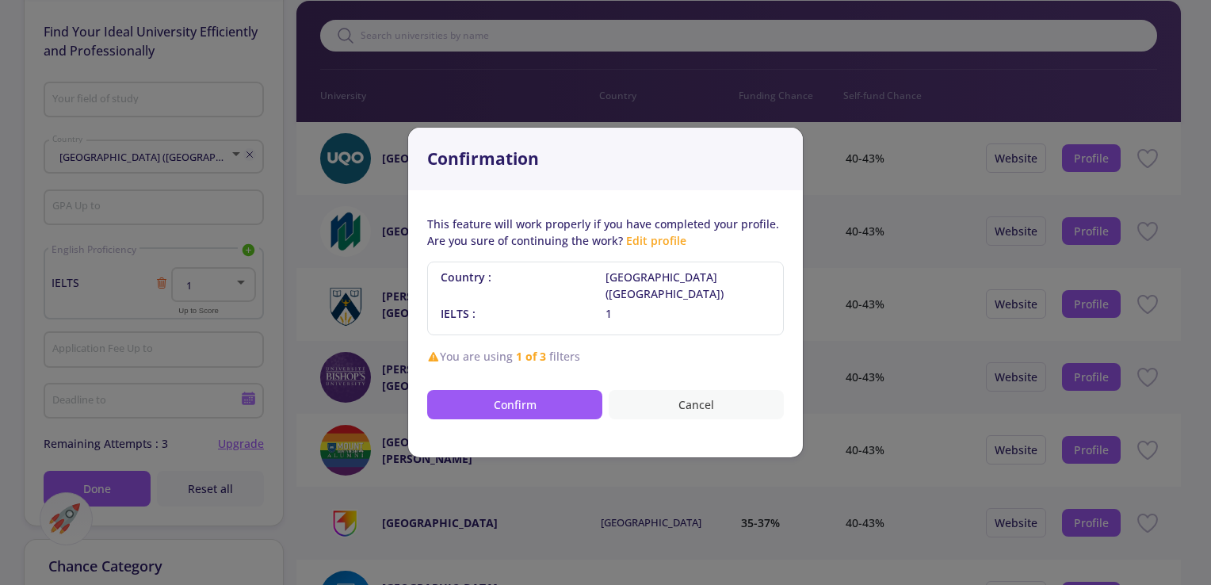
click at [699, 393] on button "Cancel" at bounding box center [696, 404] width 175 height 29
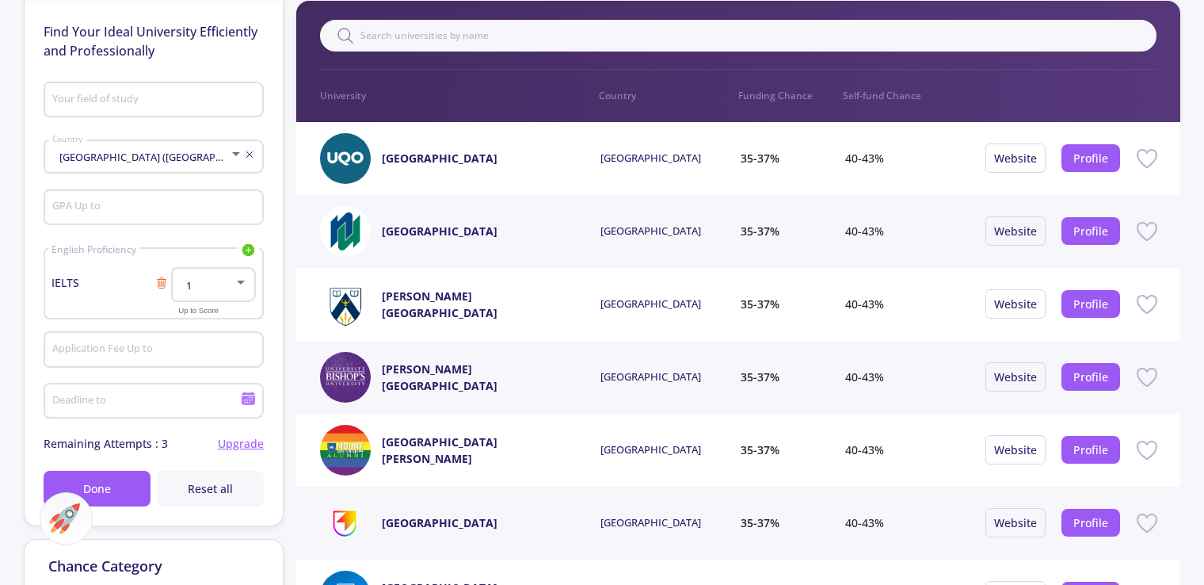
click at [242, 284] on div at bounding box center [241, 283] width 8 height 4
click at [242, 284] on mat-option "1" at bounding box center [215, 298] width 82 height 29
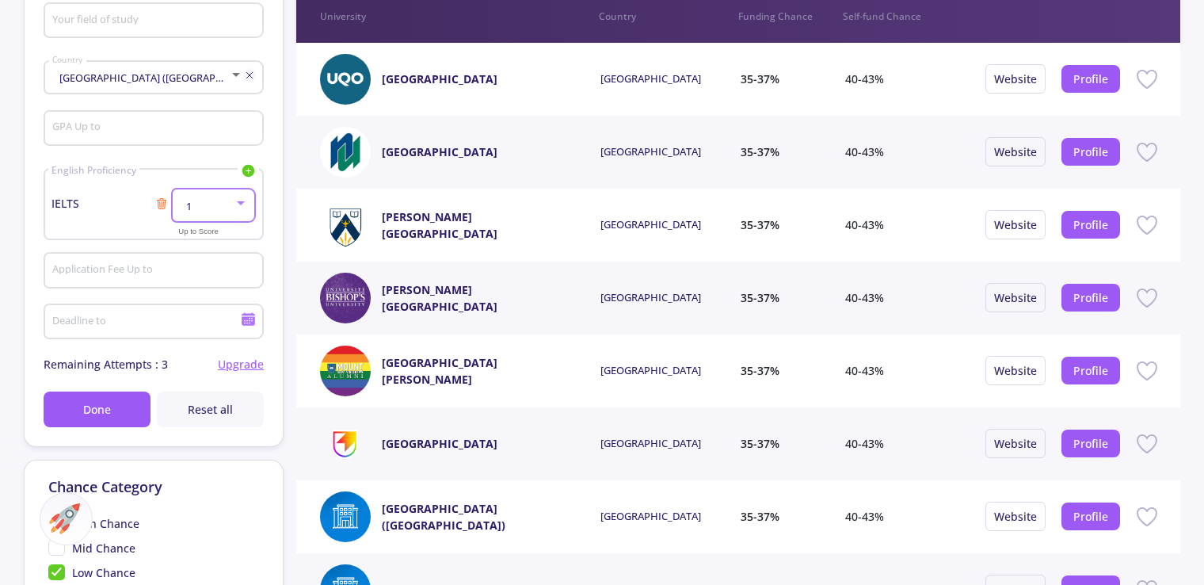
scroll to position [0, 0]
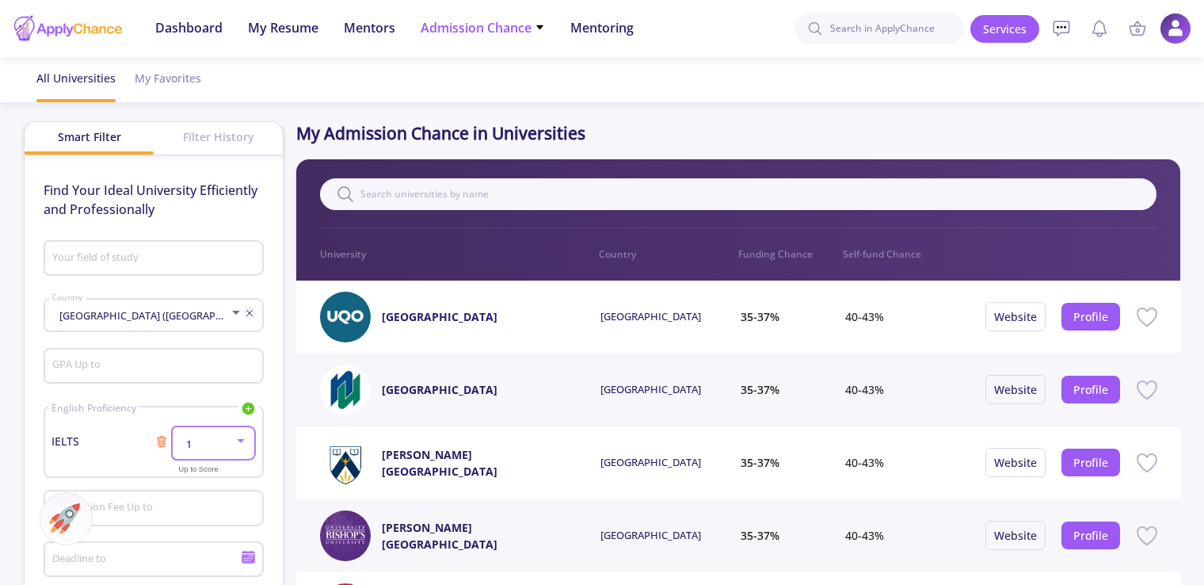
click at [513, 26] on span "Admission Chance" at bounding box center [483, 27] width 124 height 19
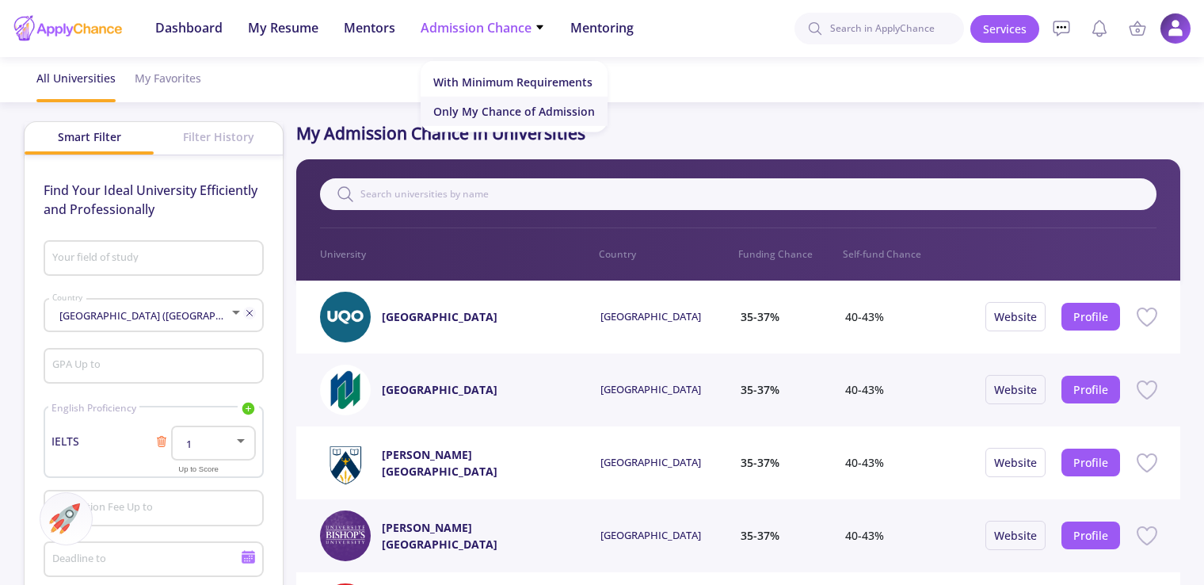
click at [526, 106] on link "Only My Chance of Admission" at bounding box center [514, 111] width 187 height 29
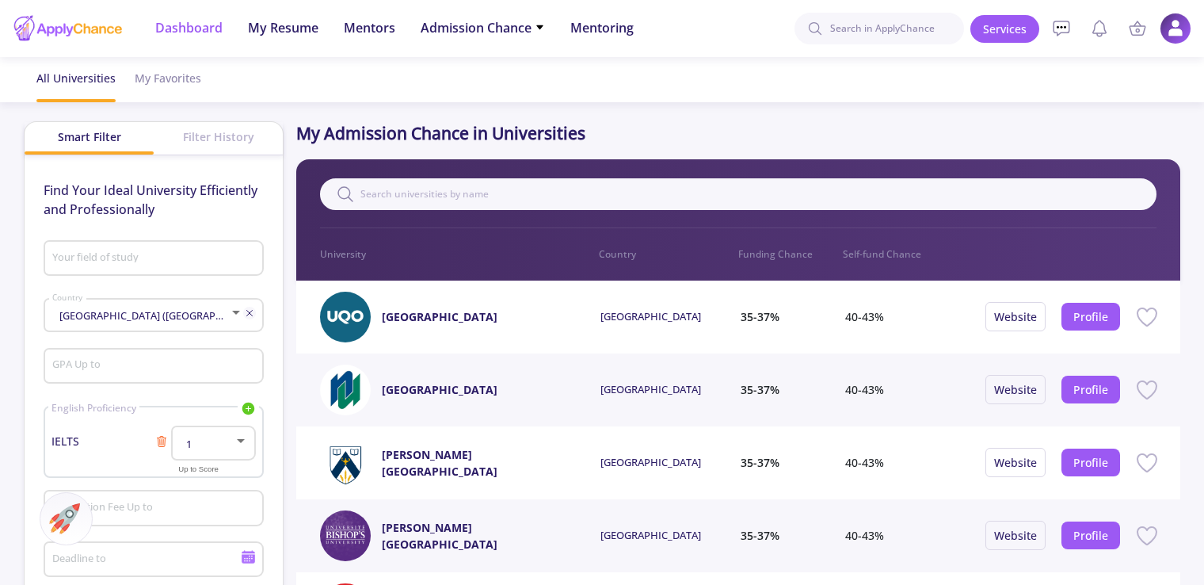
click at [184, 25] on span "Dashboard" at bounding box center [188, 27] width 67 height 19
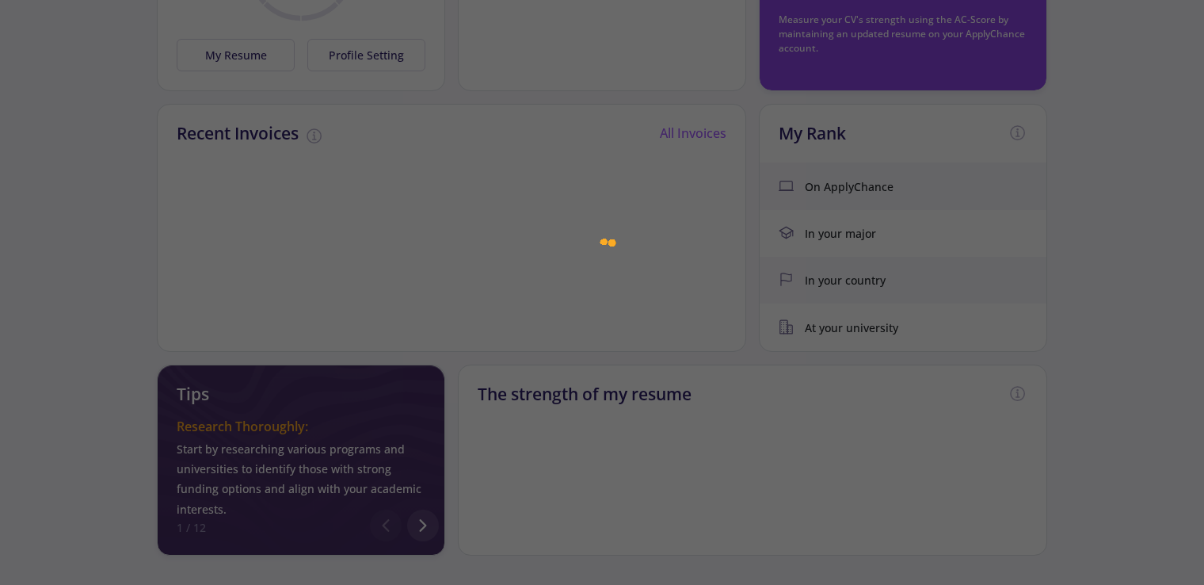
scroll to position [396, 0]
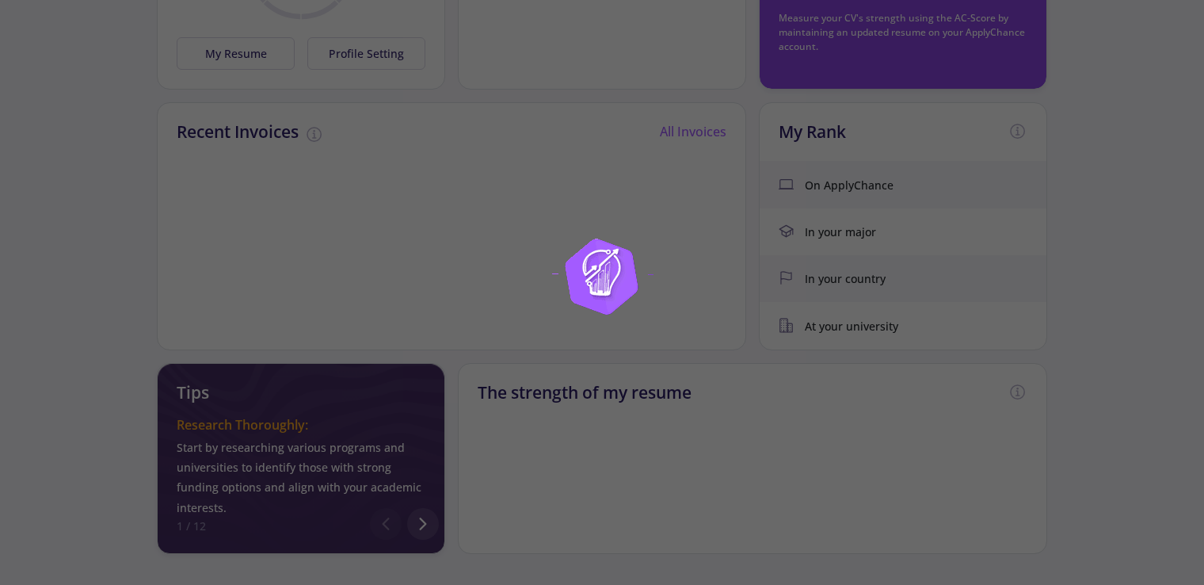
click at [1080, 189] on div at bounding box center [602, 292] width 1204 height 585
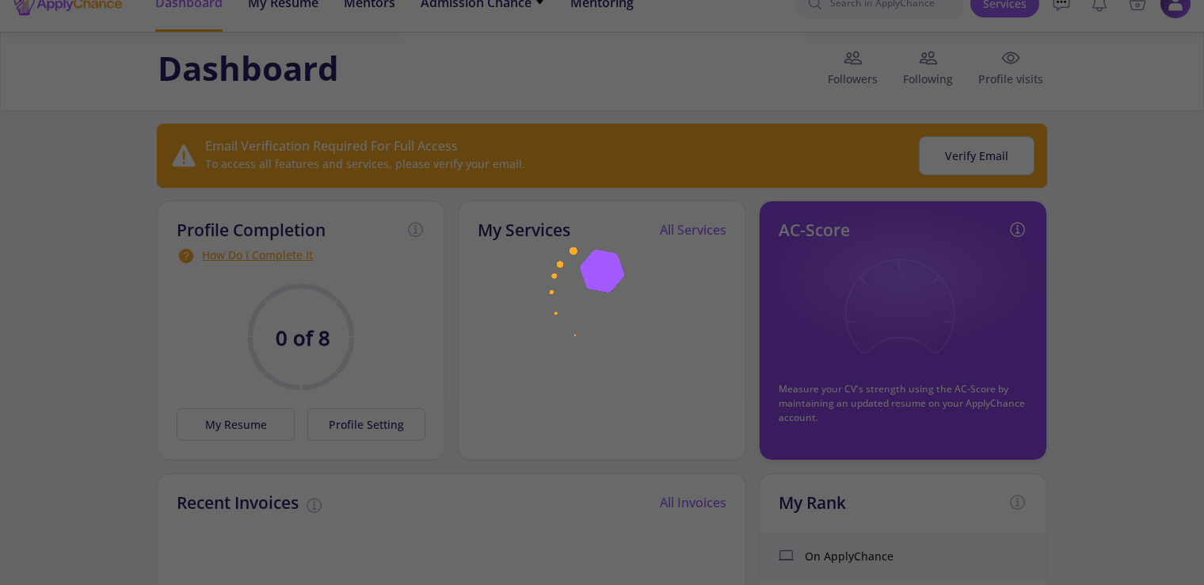
scroll to position [0, 0]
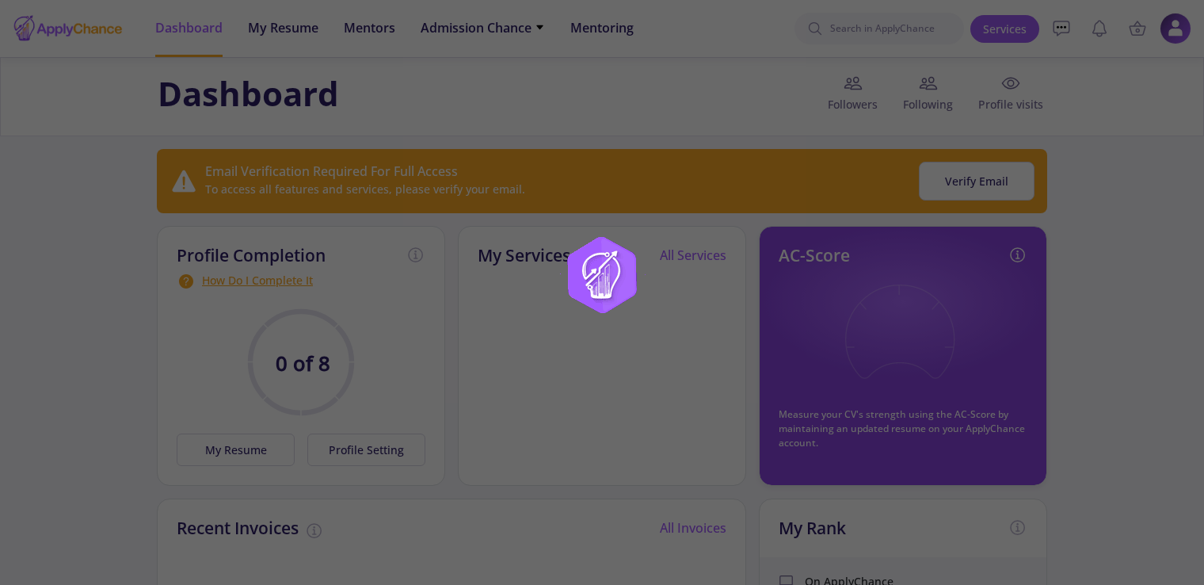
click at [602, 277] on img at bounding box center [602, 292] width 198 height 198
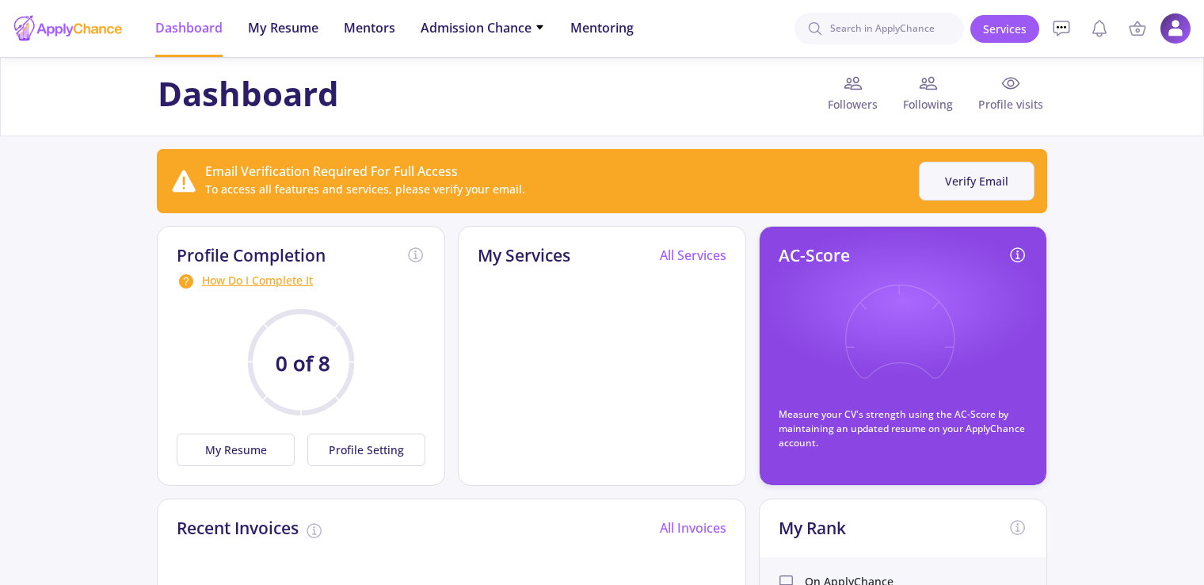
click at [994, 176] on button "Verify Email" at bounding box center [977, 181] width 116 height 39
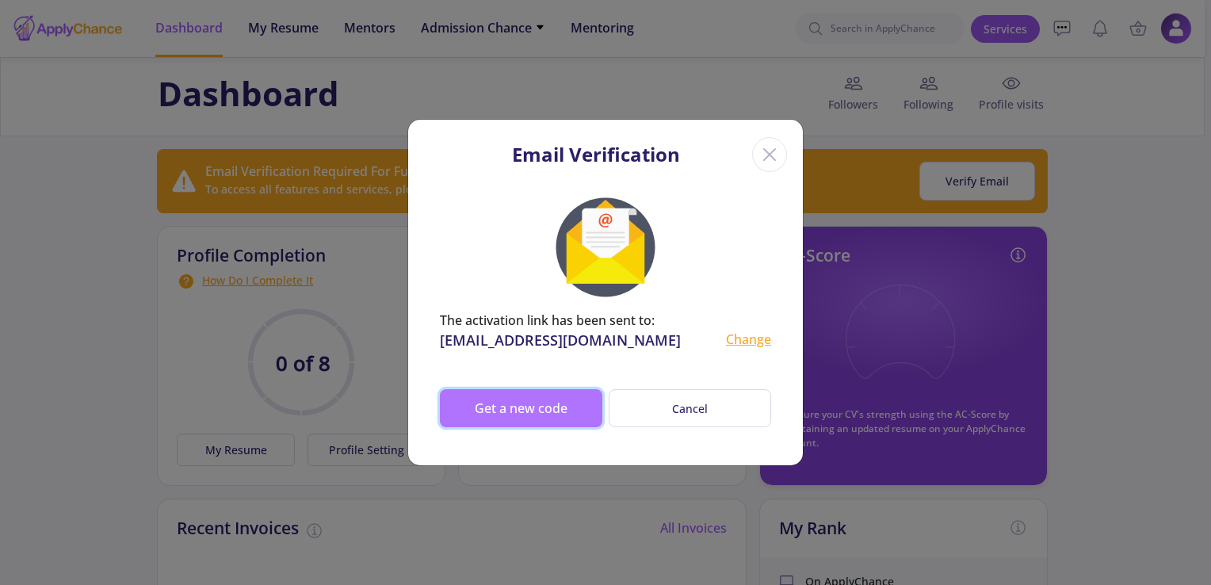
click at [552, 391] on button "Get a new code" at bounding box center [521, 408] width 162 height 38
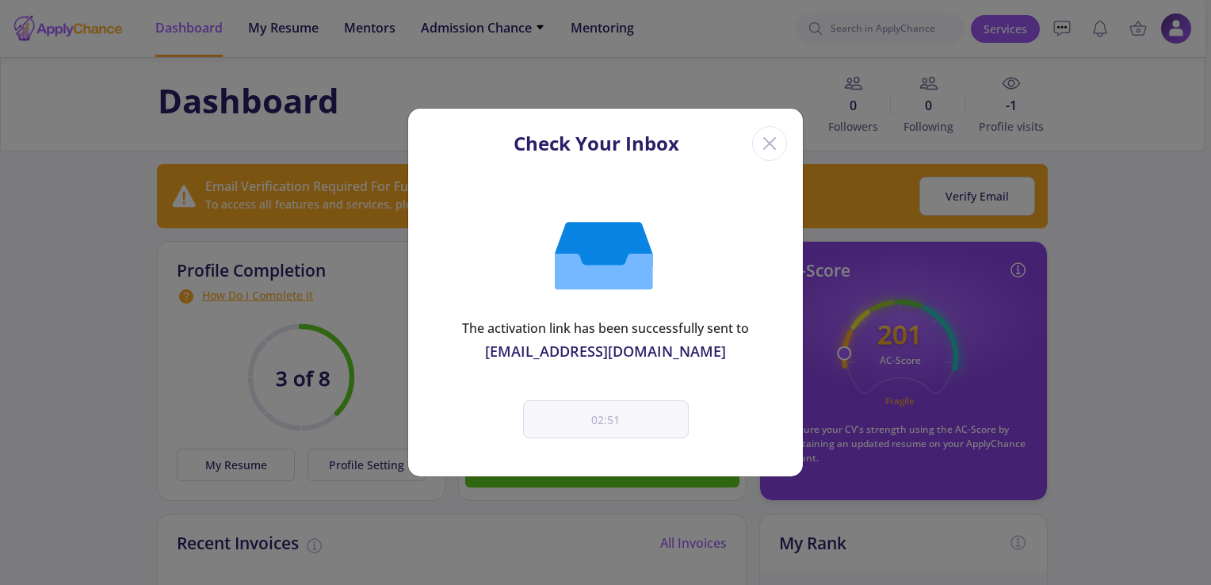
click at [764, 141] on icon "Close" at bounding box center [769, 143] width 25 height 25
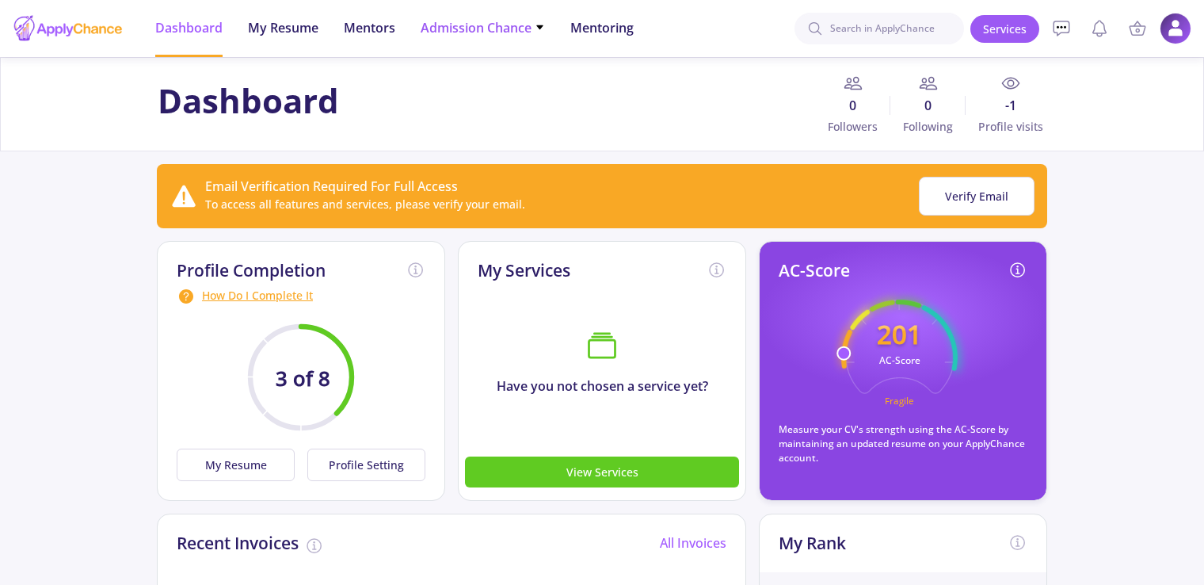
click at [525, 29] on span "Admission Chance" at bounding box center [483, 27] width 124 height 19
click at [536, 79] on link "With Minimum Requirements" at bounding box center [514, 81] width 187 height 29
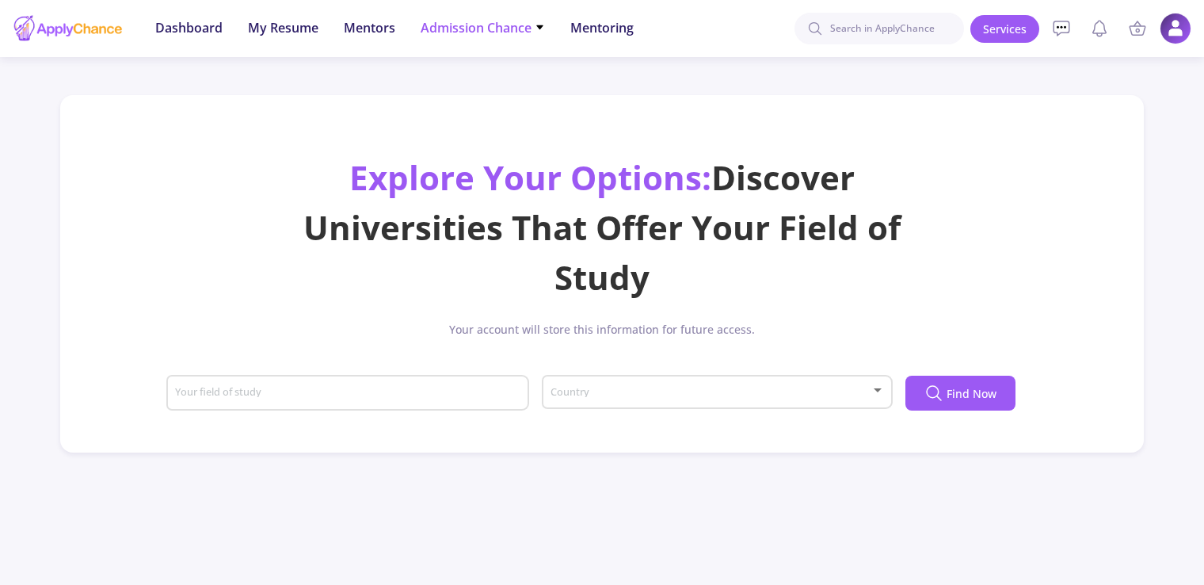
click at [493, 30] on span "Admission Chance" at bounding box center [483, 27] width 124 height 19
click at [509, 114] on link "Only My Chance of Admission" at bounding box center [514, 111] width 187 height 29
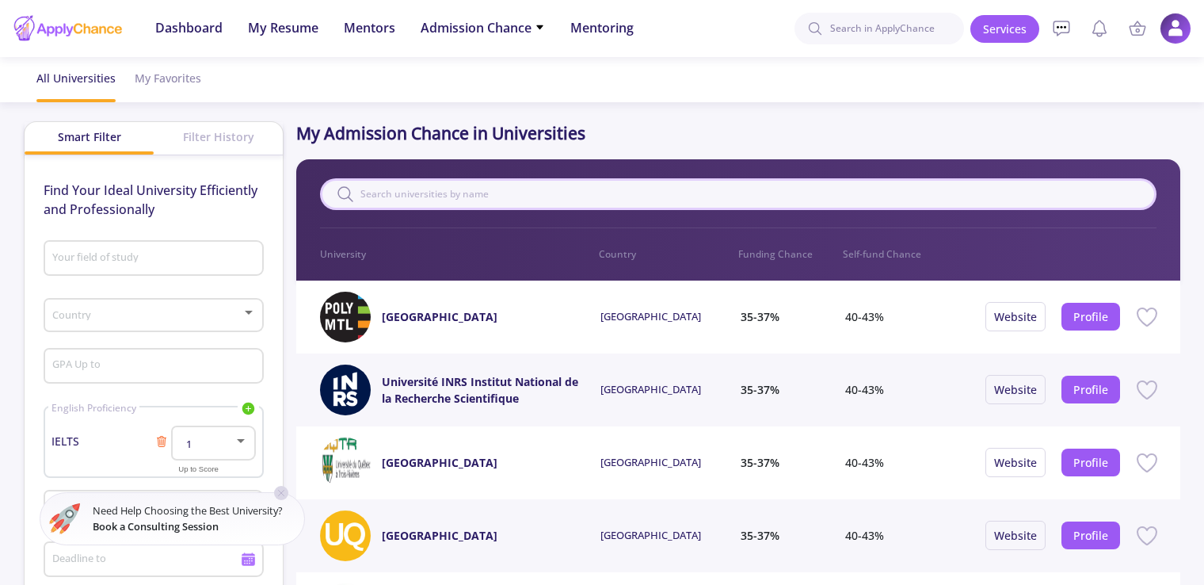
click at [543, 193] on input "text" at bounding box center [738, 194] width 837 height 32
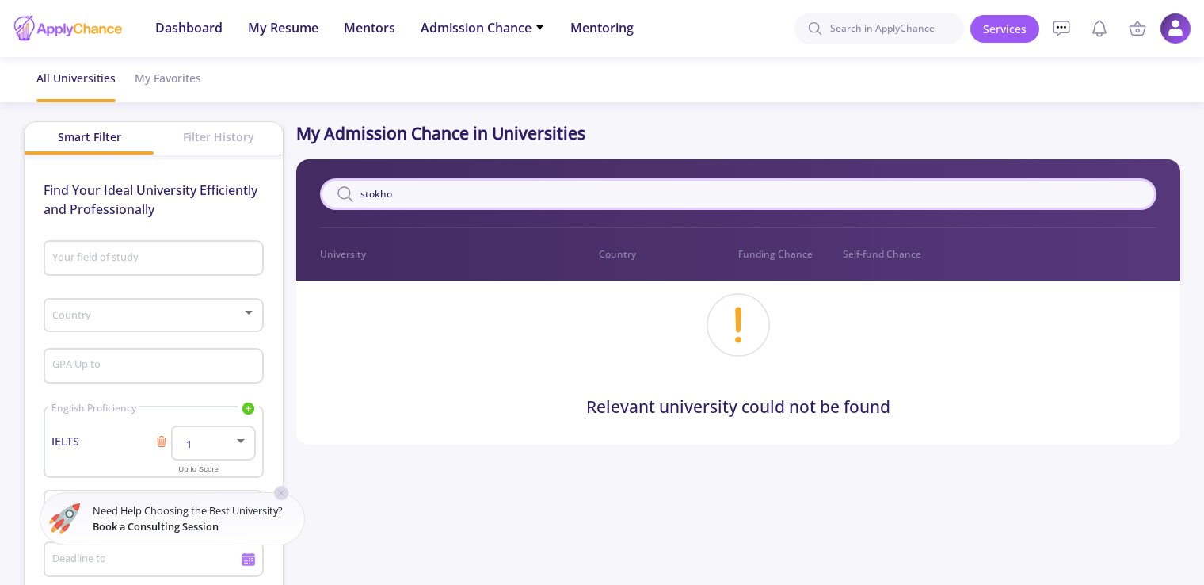
type input "stokhom"
drag, startPoint x: 483, startPoint y: 195, endPoint x: 221, endPoint y: 185, distance: 261.7
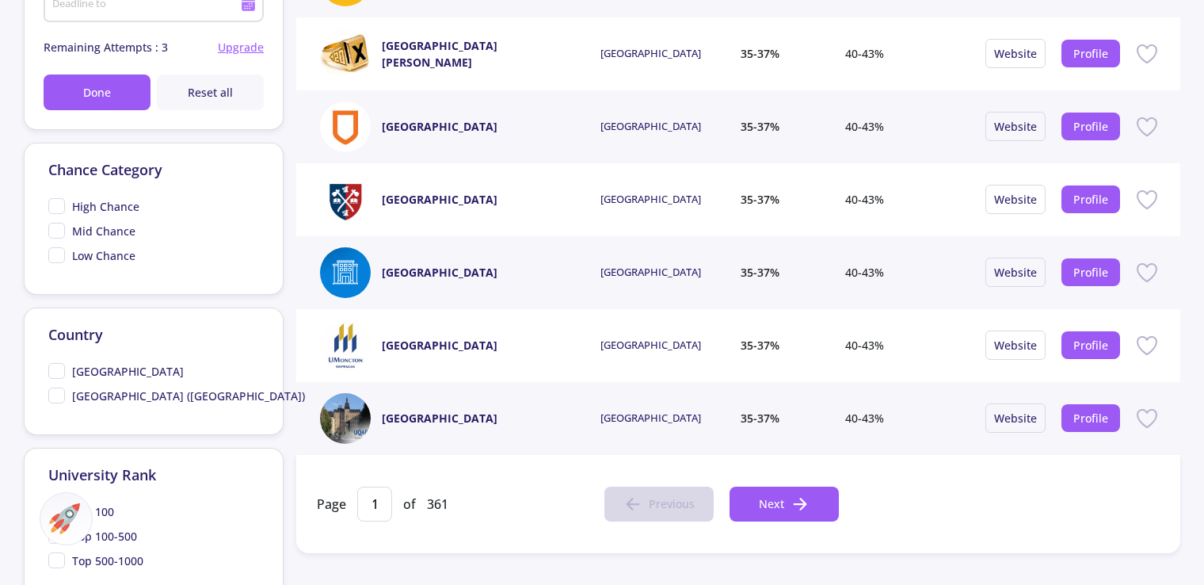
scroll to position [555, 0]
click at [81, 330] on p "Country" at bounding box center [153, 334] width 211 height 21
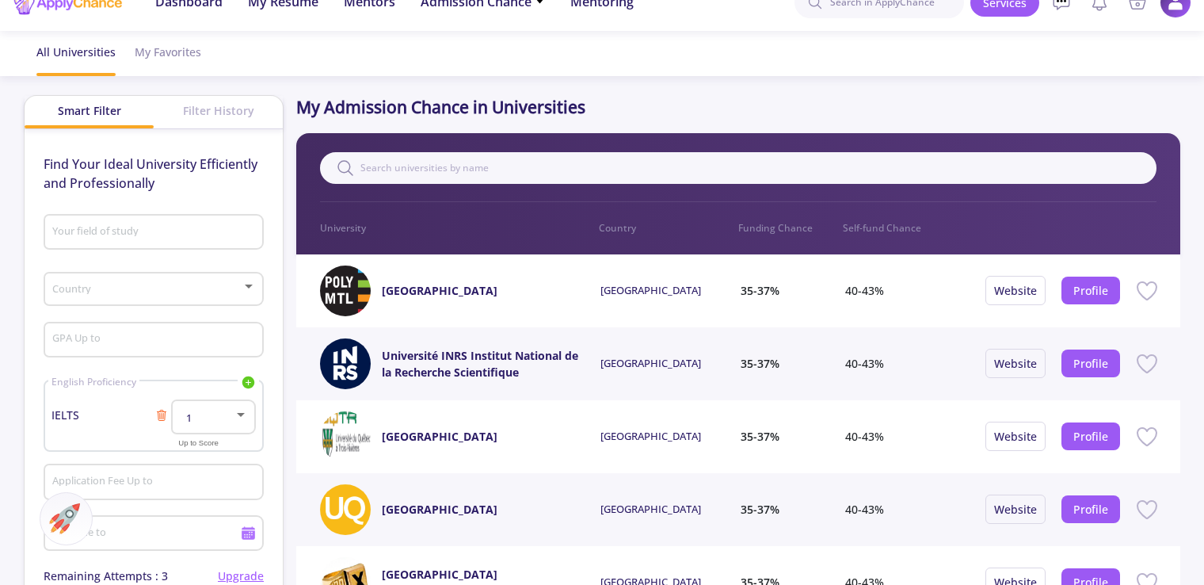
scroll to position [0, 0]
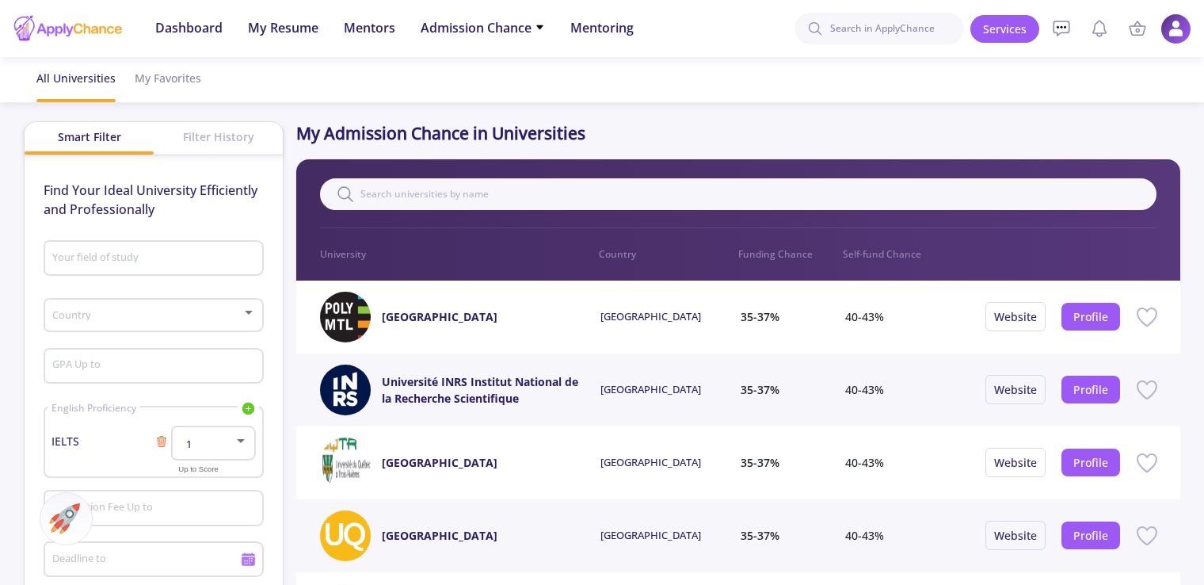
click at [1180, 29] on img at bounding box center [1176, 28] width 31 height 31
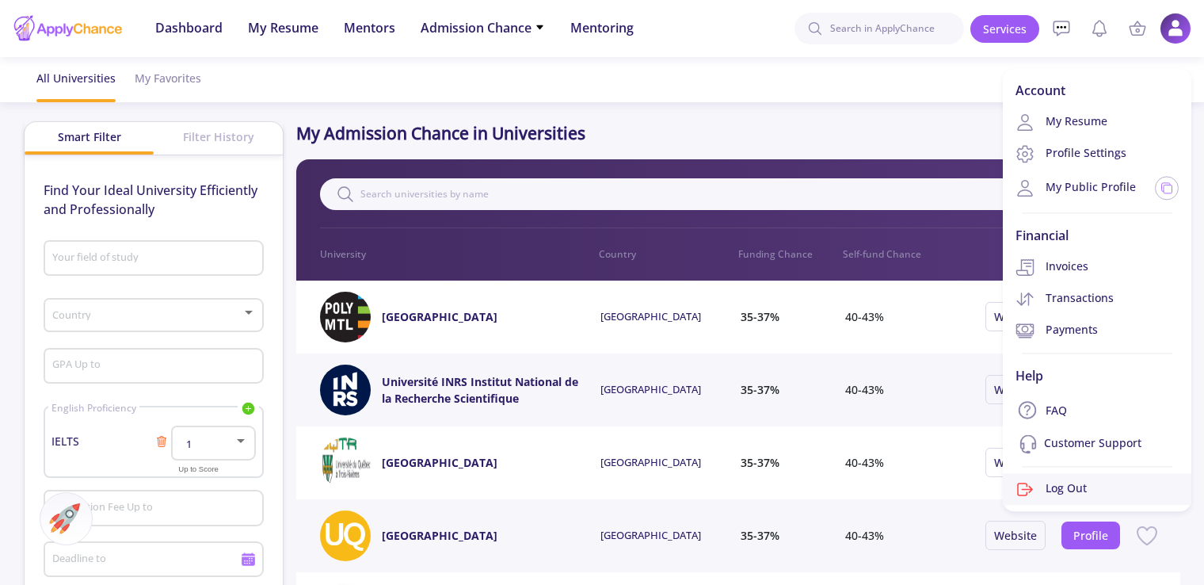
click at [1108, 479] on link "Log Out" at bounding box center [1097, 490] width 189 height 32
